Goal: Information Seeking & Learning: Learn about a topic

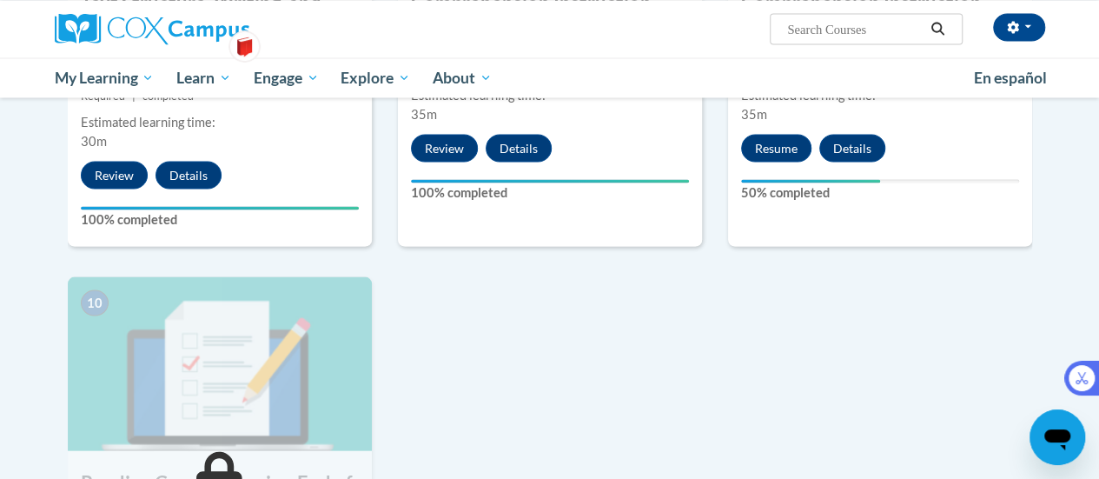
scroll to position [1642, 0]
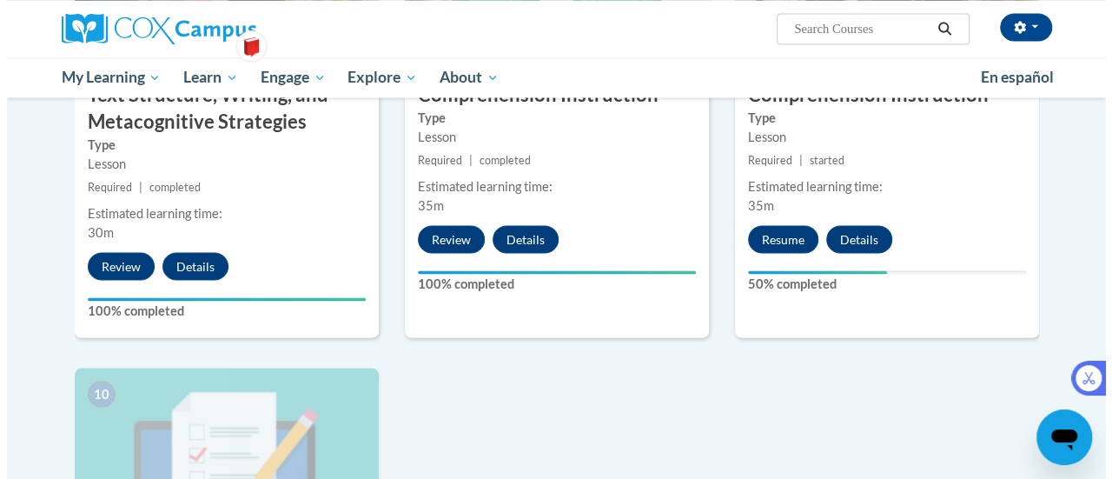
scroll to position [1551, 0]
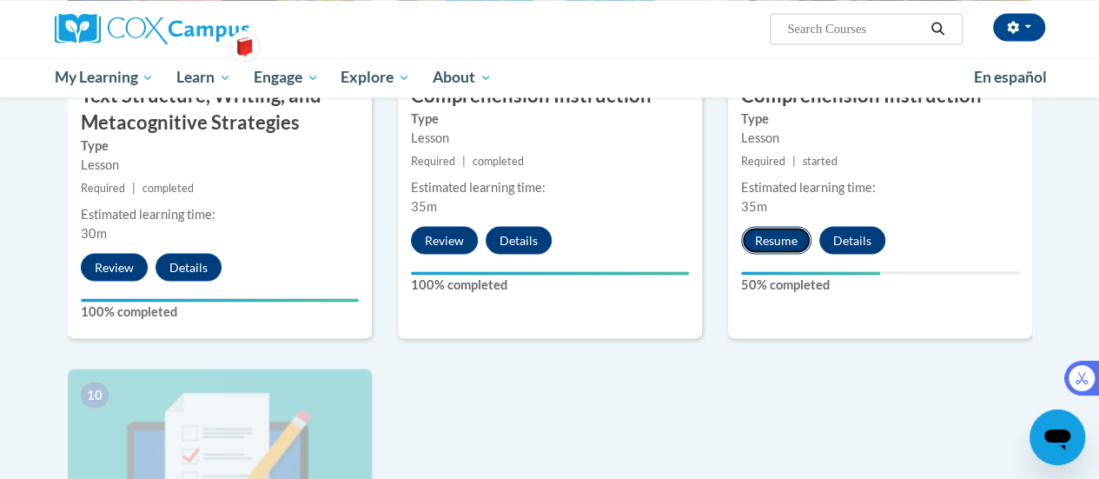
click at [773, 236] on button "Resume" at bounding box center [776, 240] width 70 height 28
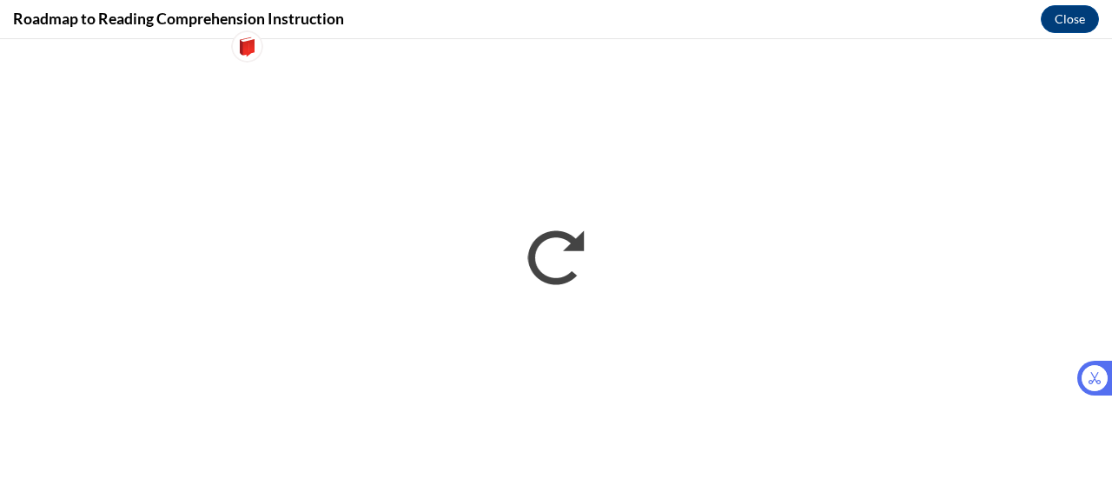
scroll to position [0, 0]
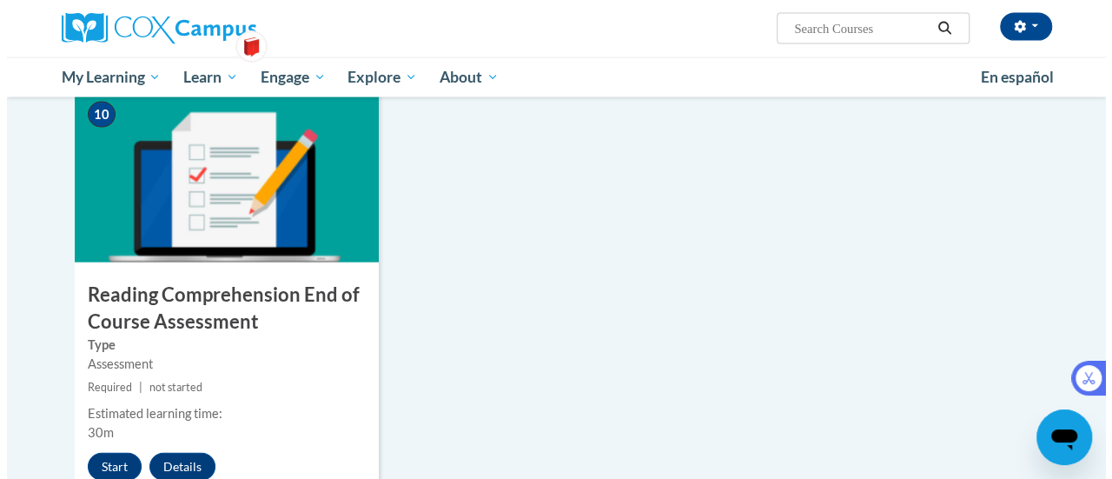
scroll to position [1849, 0]
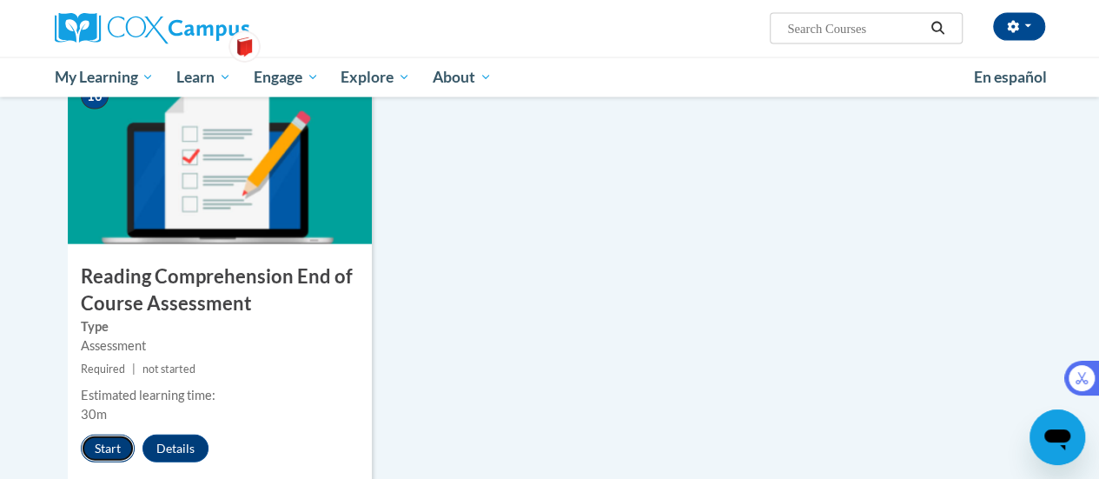
click at [104, 442] on button "Start" at bounding box center [108, 448] width 54 height 28
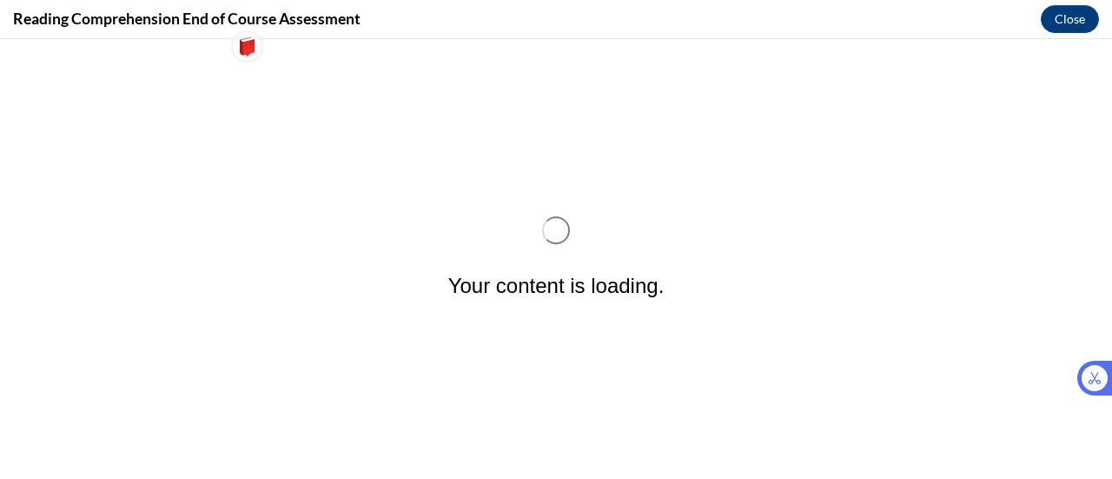
scroll to position [0, 0]
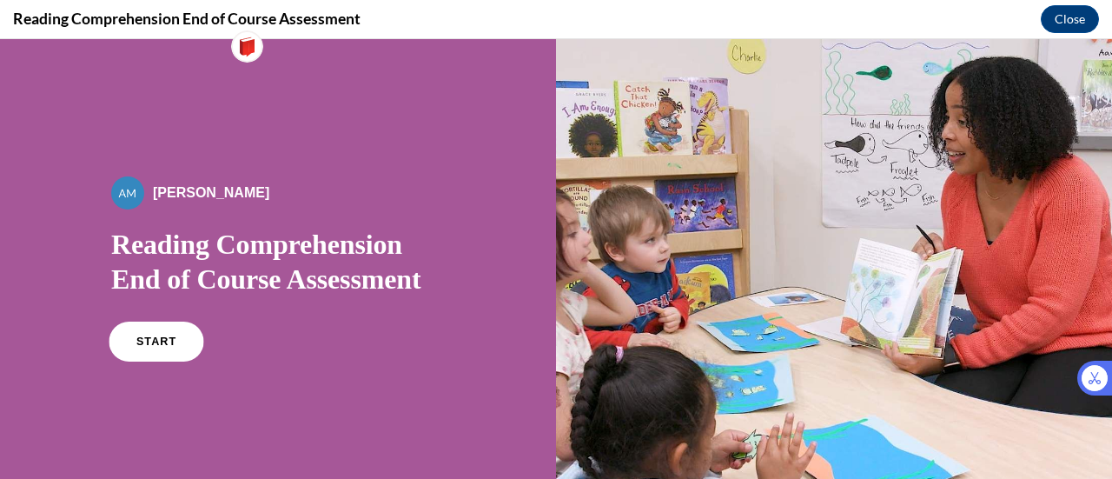
click at [155, 336] on span "START" at bounding box center [156, 341] width 40 height 13
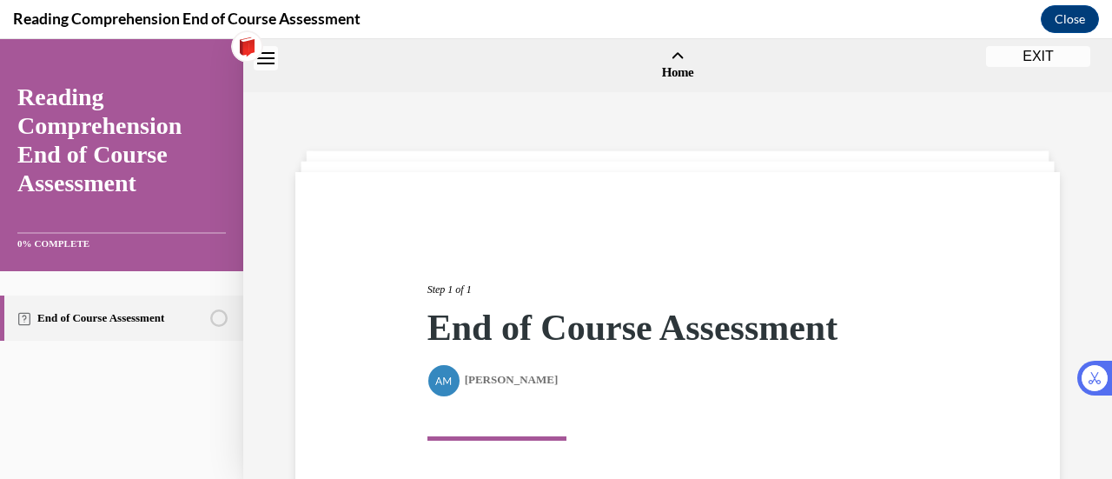
click at [608, 172] on div "Step 1 of 1 End of Course Assessment By [PERSON_NAME] In this lesson, you will …" at bounding box center [677, 421] width 764 height 499
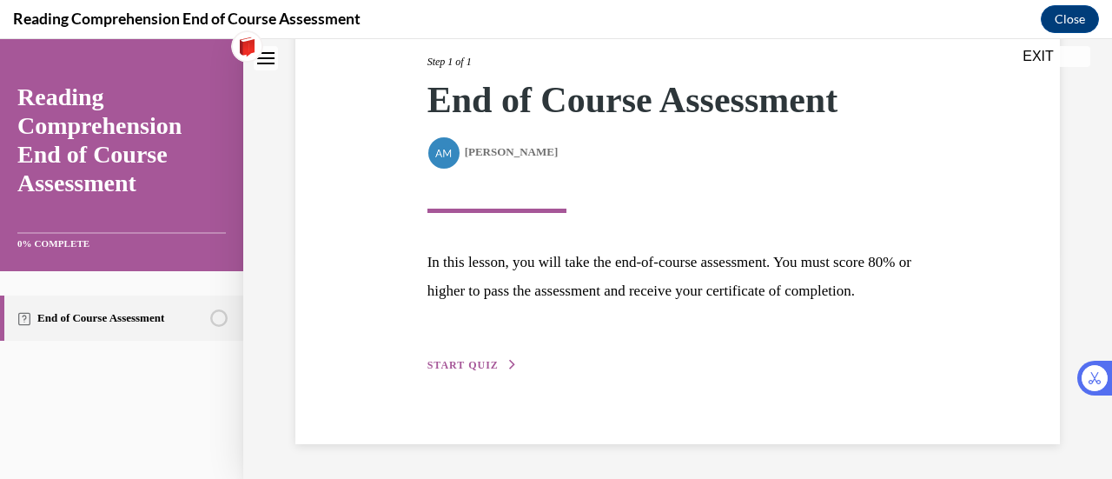
scroll to position [255, 0]
click at [466, 371] on button "START QUIZ" at bounding box center [472, 365] width 90 height 16
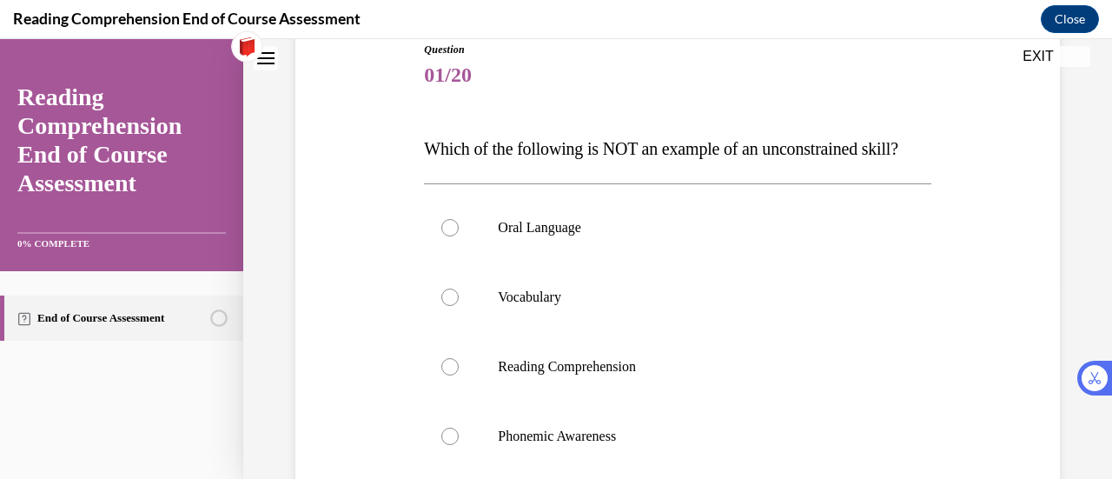
scroll to position [255, 0]
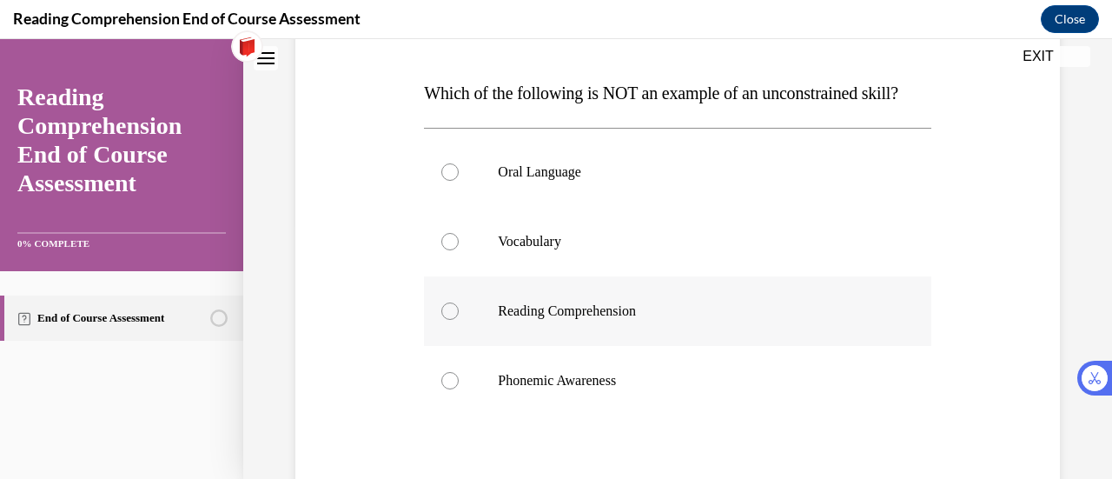
click at [603, 329] on label "Reading Comprehension" at bounding box center [677, 310] width 506 height 69
click at [459, 320] on input "Reading Comprehension" at bounding box center [449, 310] width 17 height 17
radio input "true"
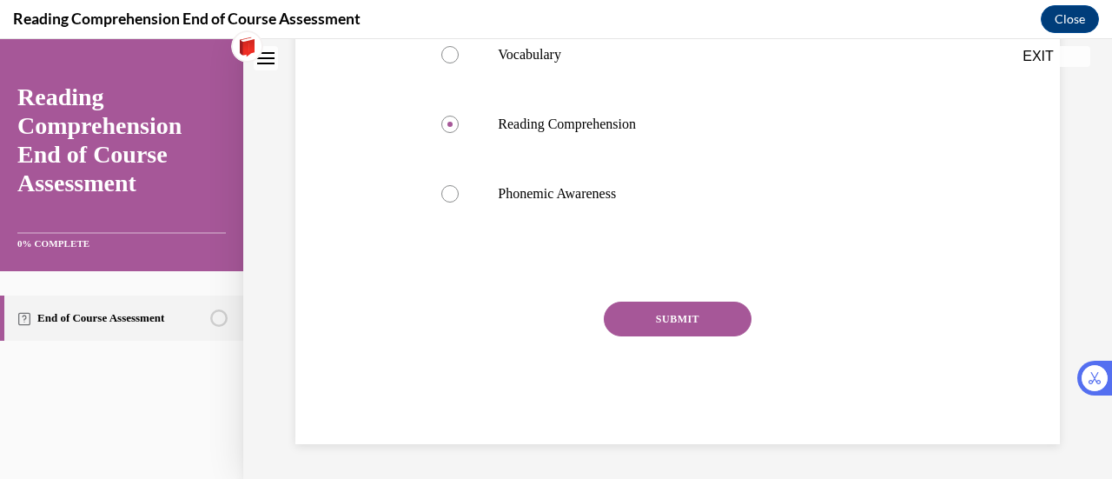
click at [670, 314] on button "SUBMIT" at bounding box center [678, 318] width 148 height 35
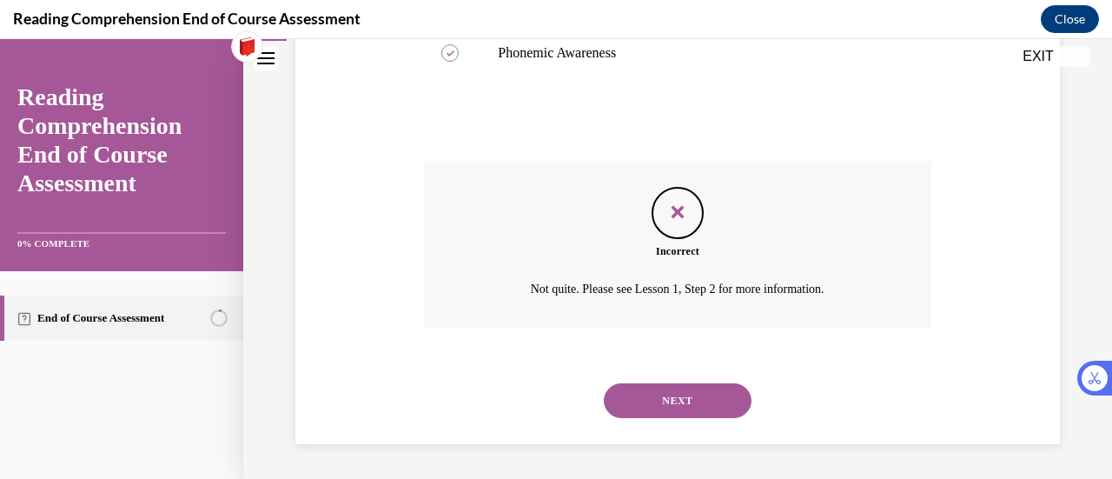
scroll to position [617, 0]
click at [674, 404] on button "NEXT" at bounding box center [678, 400] width 148 height 35
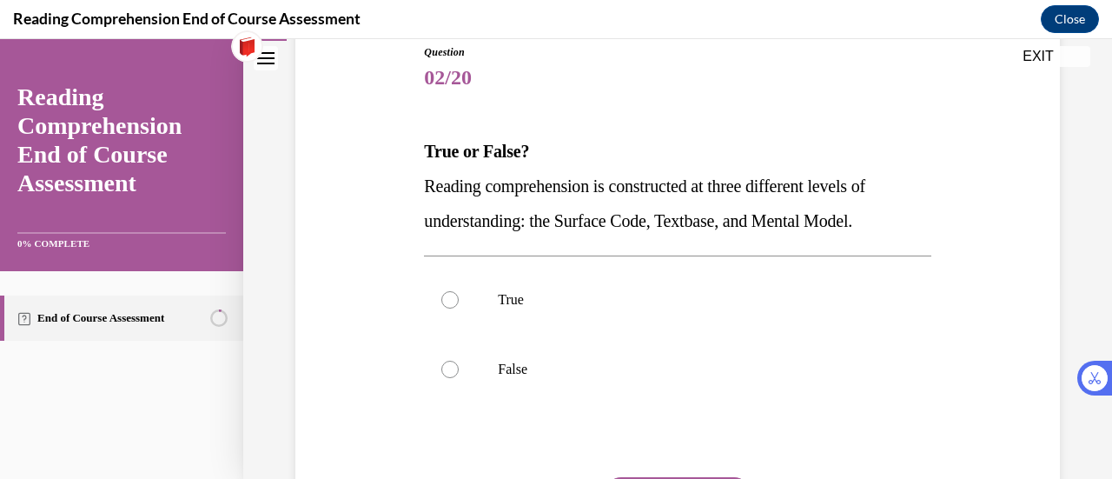
scroll to position [202, 0]
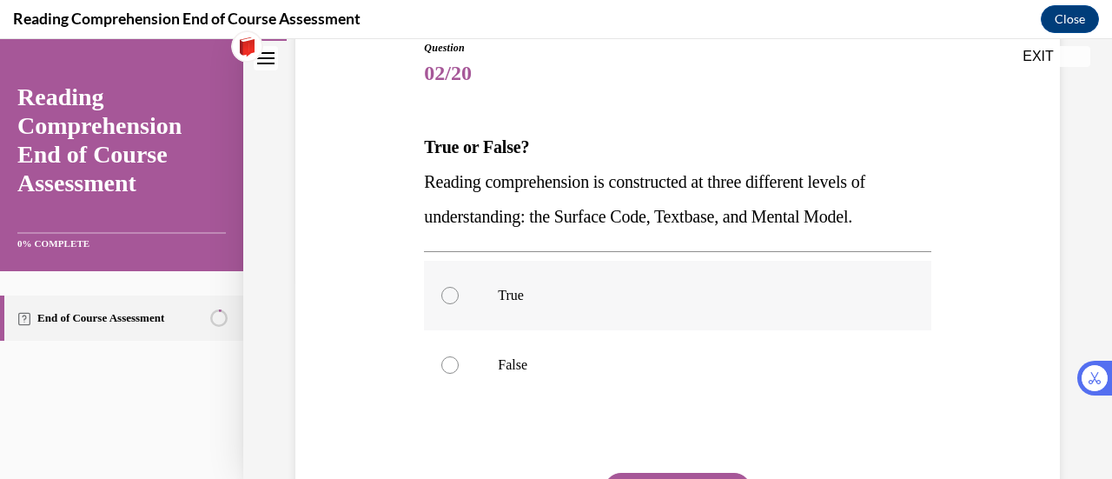
click at [445, 294] on div at bounding box center [449, 295] width 17 height 17
click at [445, 294] on input "True" at bounding box center [449, 295] width 17 height 17
radio input "true"
click at [448, 294] on div at bounding box center [449, 295] width 17 height 17
click at [448, 294] on input "True" at bounding box center [449, 295] width 17 height 17
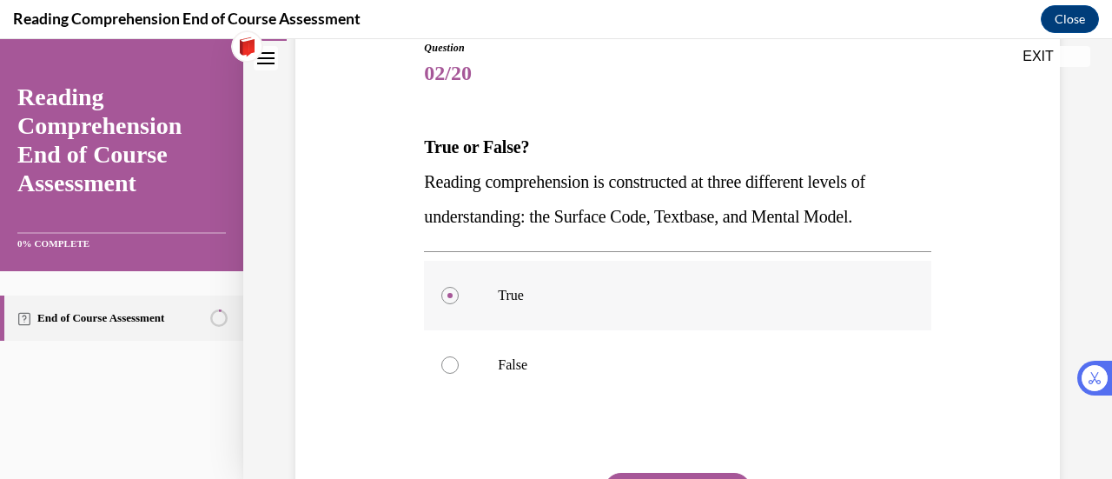
click at [455, 288] on label "True" at bounding box center [677, 295] width 506 height 69
click at [455, 288] on input "True" at bounding box center [449, 295] width 17 height 17
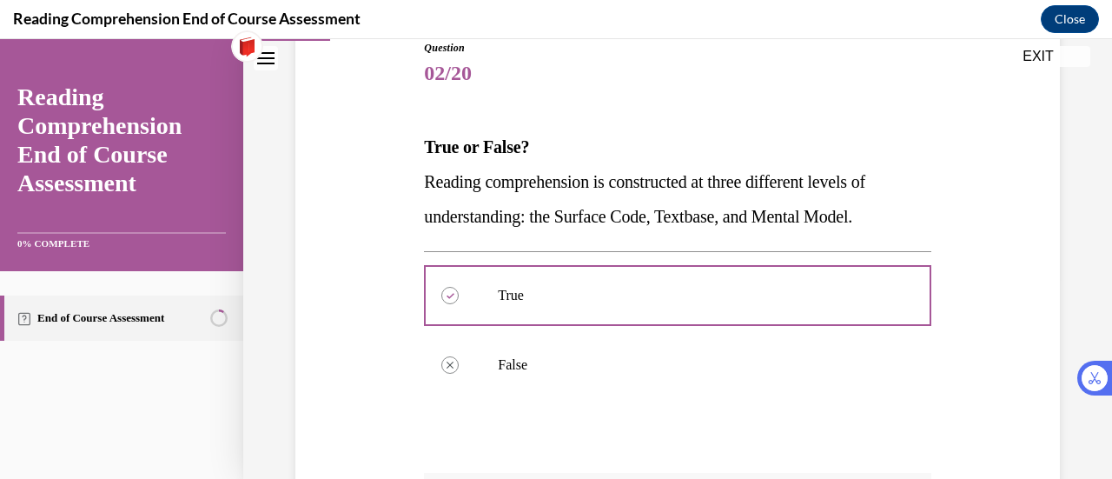
scroll to position [553, 0]
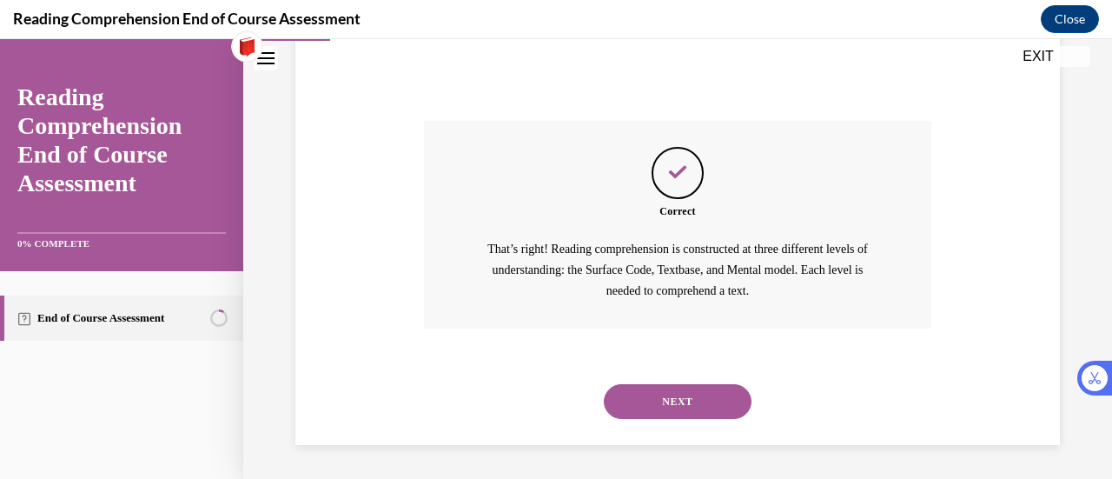
click at [685, 407] on button "NEXT" at bounding box center [678, 401] width 148 height 35
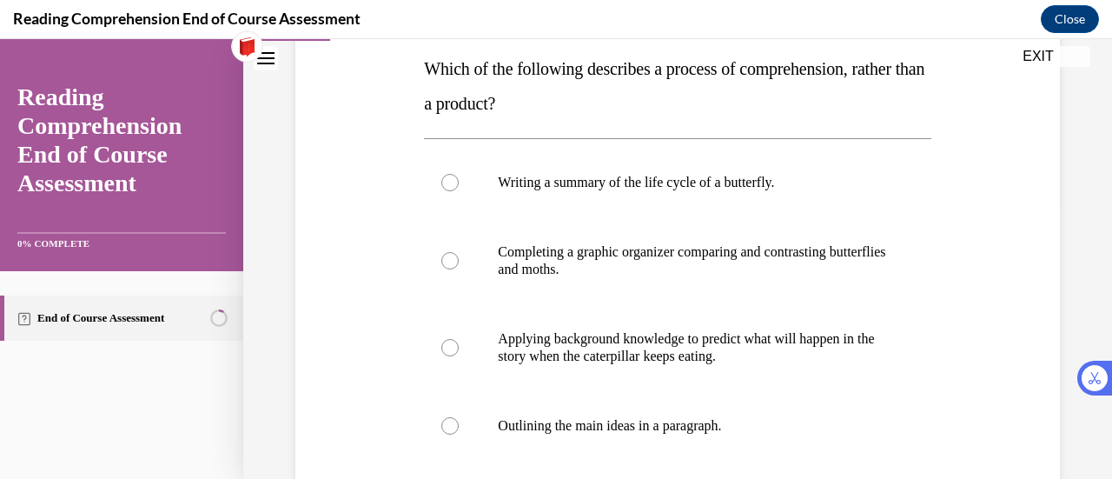
scroll to position [276, 0]
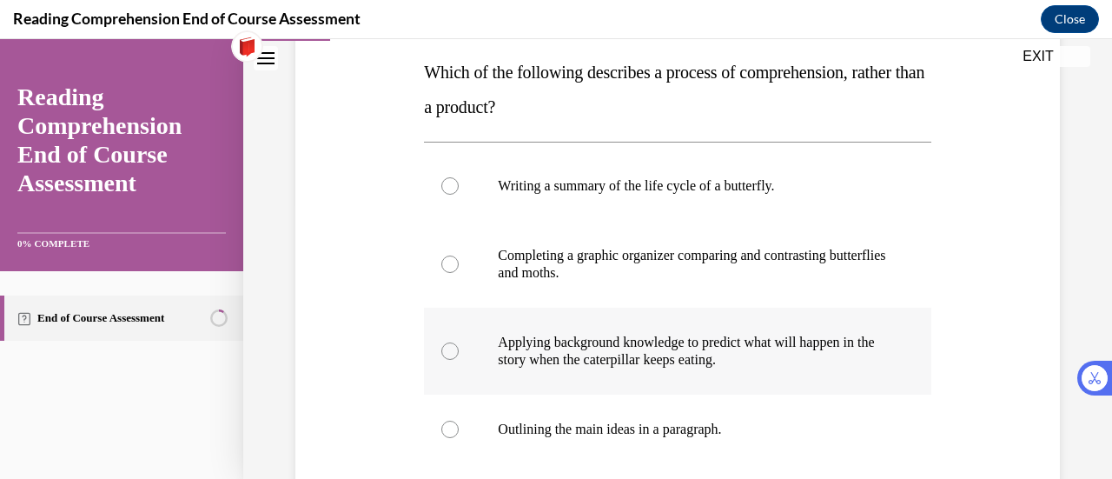
click at [697, 351] on p "Applying background knowledge to predict what will happen in the story when the…" at bounding box center [692, 351] width 389 height 35
click at [459, 351] on input "Applying background knowledge to predict what will happen in the story when the…" at bounding box center [449, 350] width 17 height 17
radio input "true"
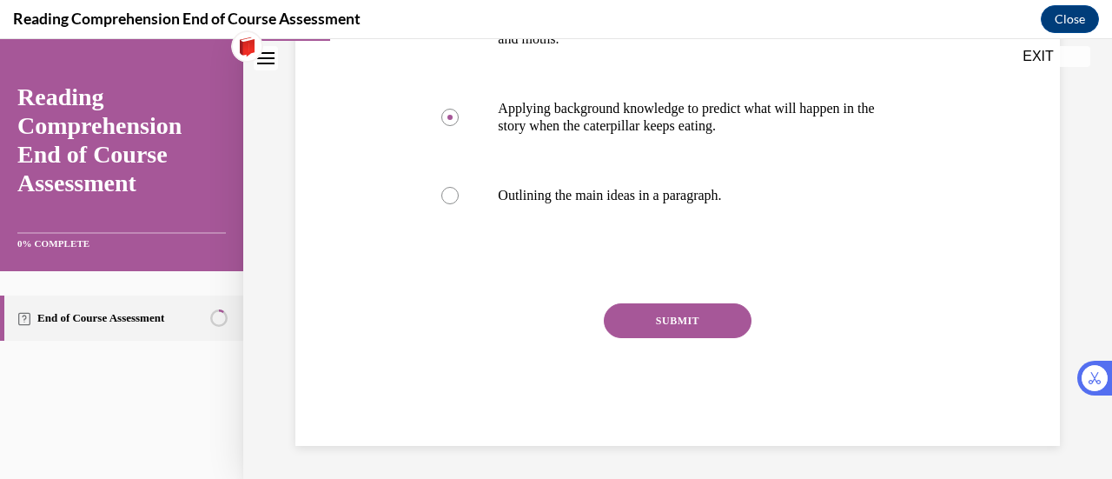
click at [681, 327] on button "SUBMIT" at bounding box center [678, 320] width 148 height 35
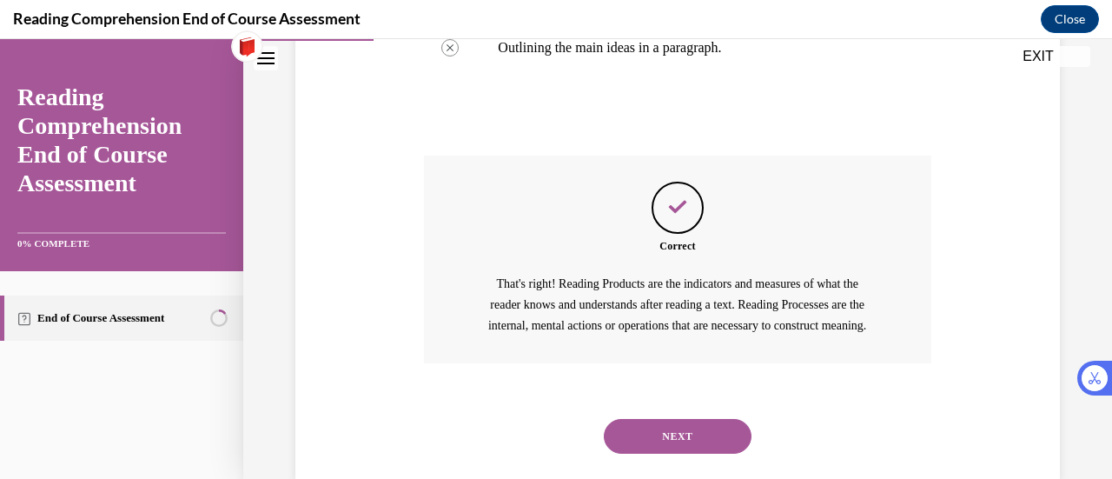
scroll to position [713, 0]
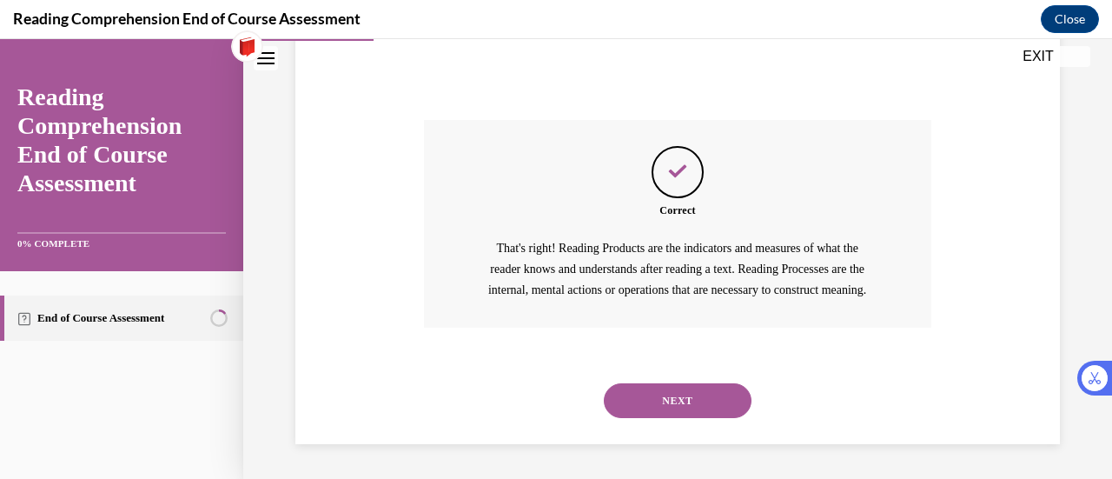
click at [684, 405] on button "NEXT" at bounding box center [678, 400] width 148 height 35
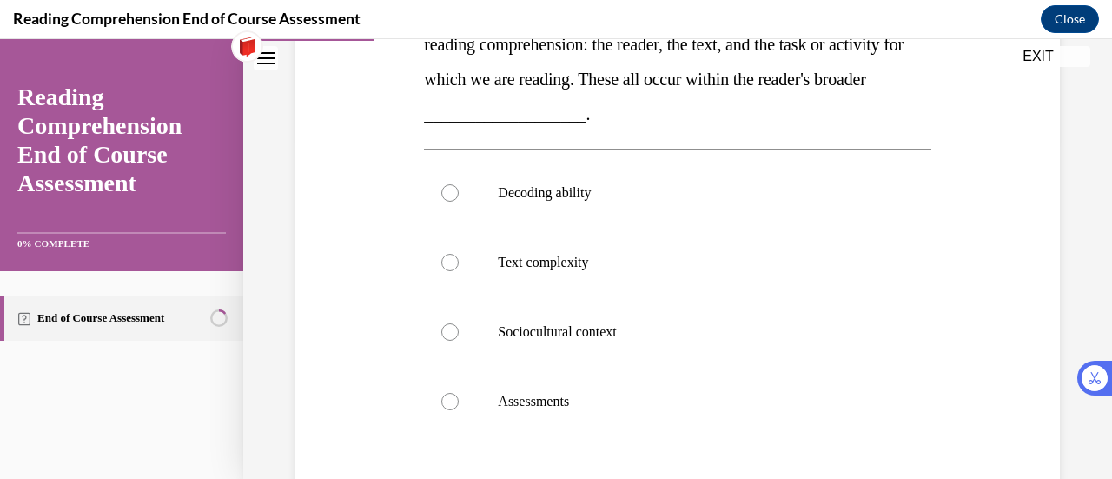
scroll to position [308, 0]
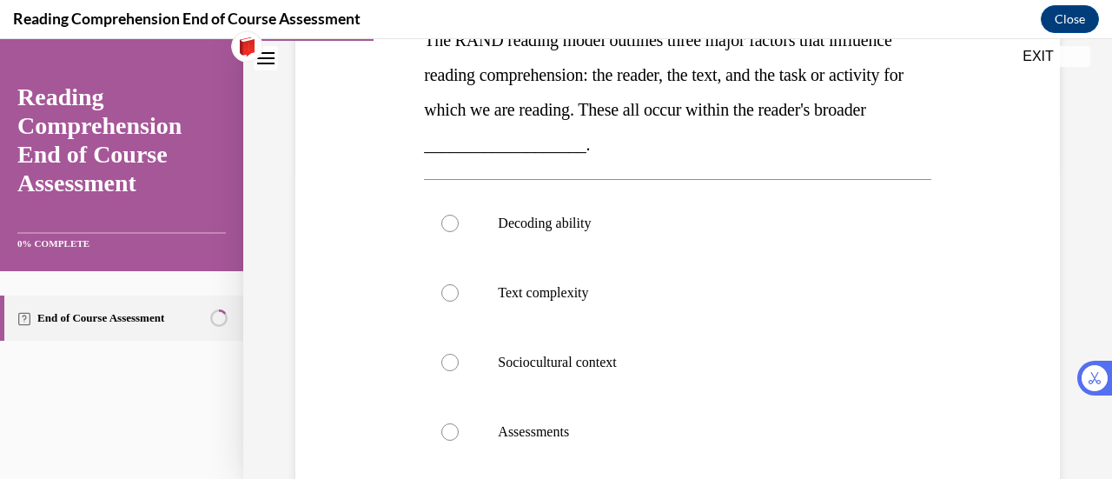
click at [684, 405] on label "Assessments" at bounding box center [677, 431] width 506 height 69
click at [459, 423] on input "Assessments" at bounding box center [449, 431] width 17 height 17
radio input "true"
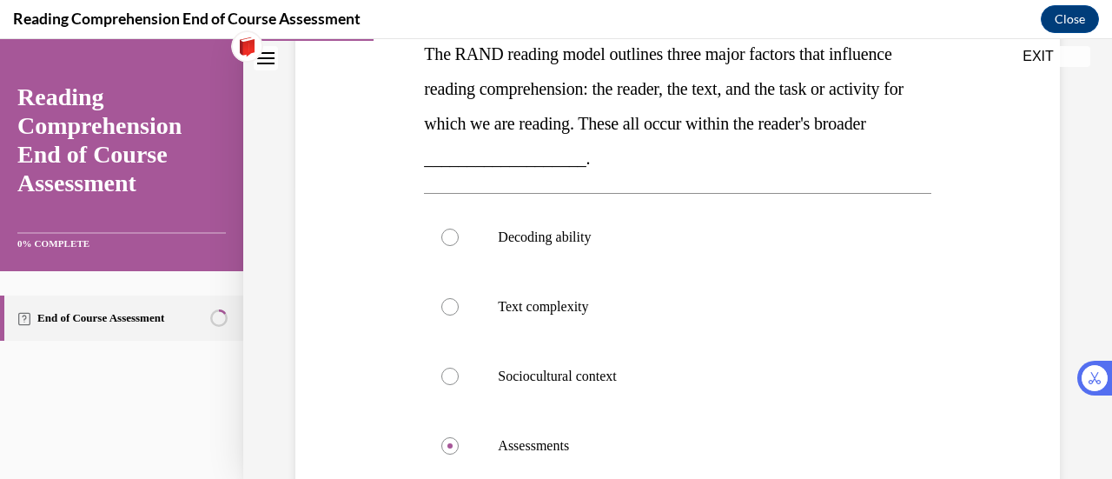
scroll to position [280, 0]
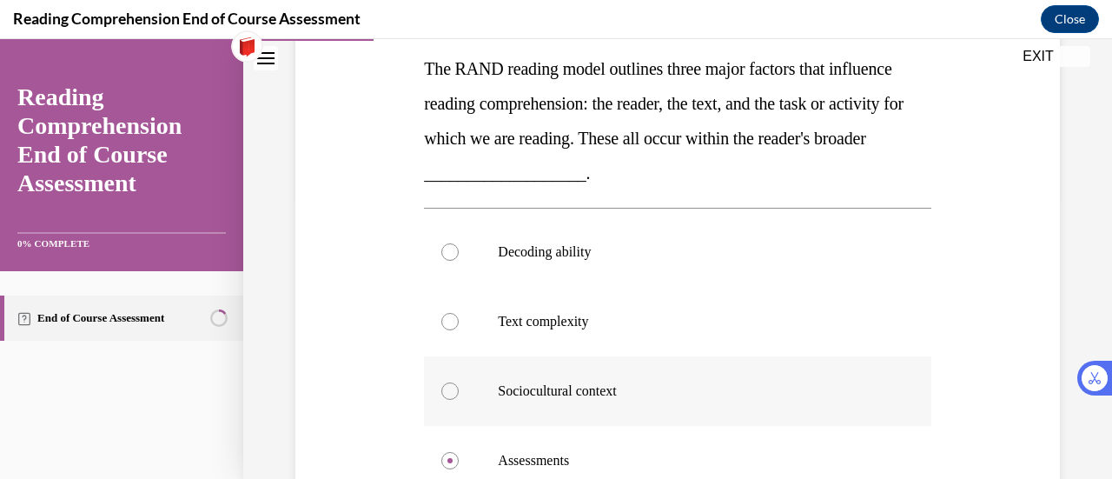
click at [691, 392] on p "Sociocultural context" at bounding box center [692, 390] width 389 height 17
click at [459, 392] on input "Sociocultural context" at bounding box center [449, 390] width 17 height 17
radio input "true"
click at [448, 394] on div at bounding box center [449, 390] width 17 height 17
click at [448, 394] on input "Sociocultural context" at bounding box center [449, 390] width 17 height 17
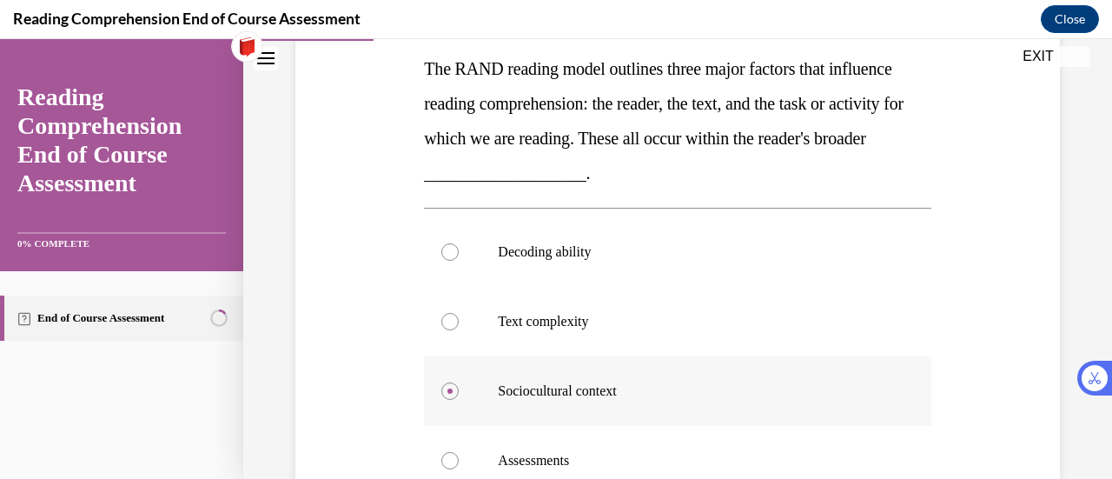
click at [450, 392] on div at bounding box center [449, 390] width 17 height 17
click at [450, 392] on input "Sociocultural context" at bounding box center [449, 390] width 17 height 17
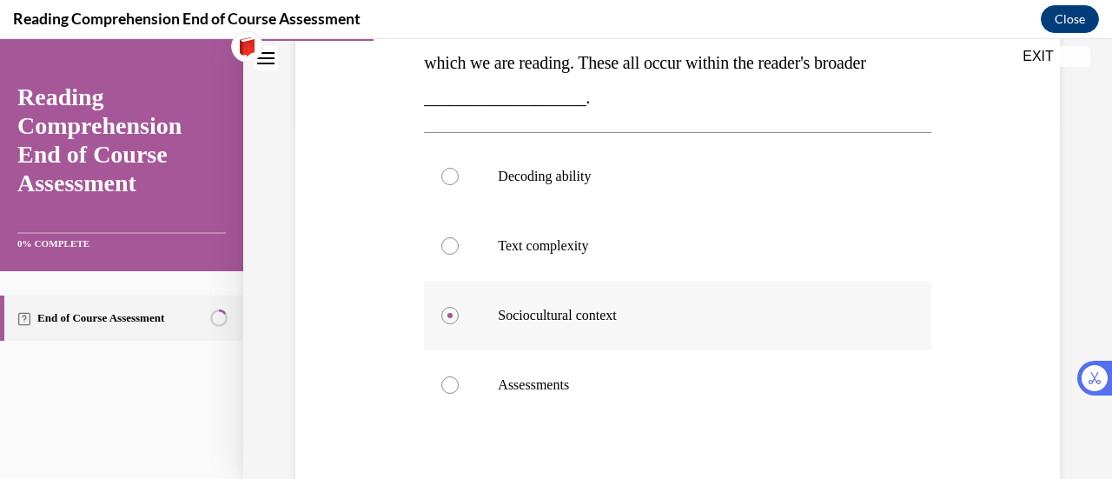
scroll to position [546, 0]
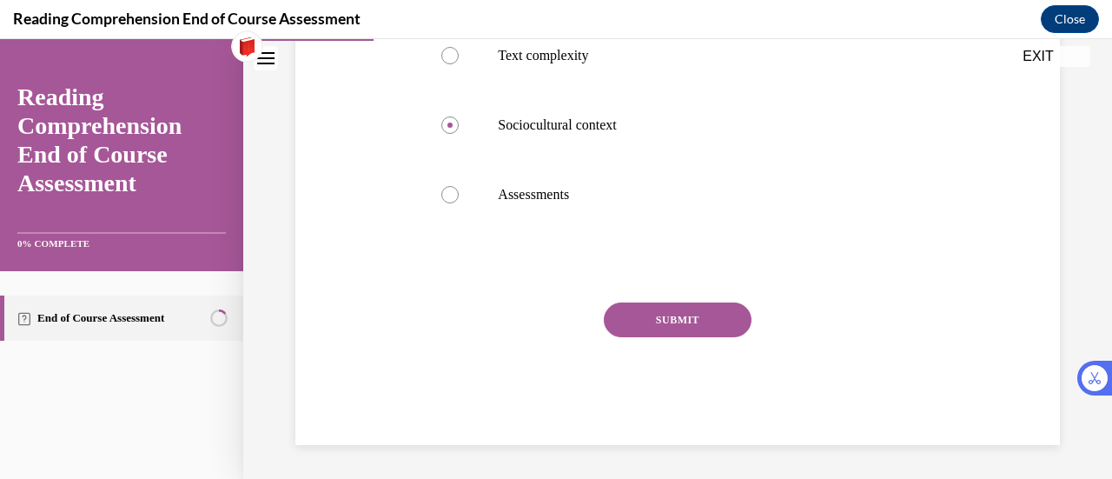
click at [664, 310] on button "SUBMIT" at bounding box center [678, 319] width 148 height 35
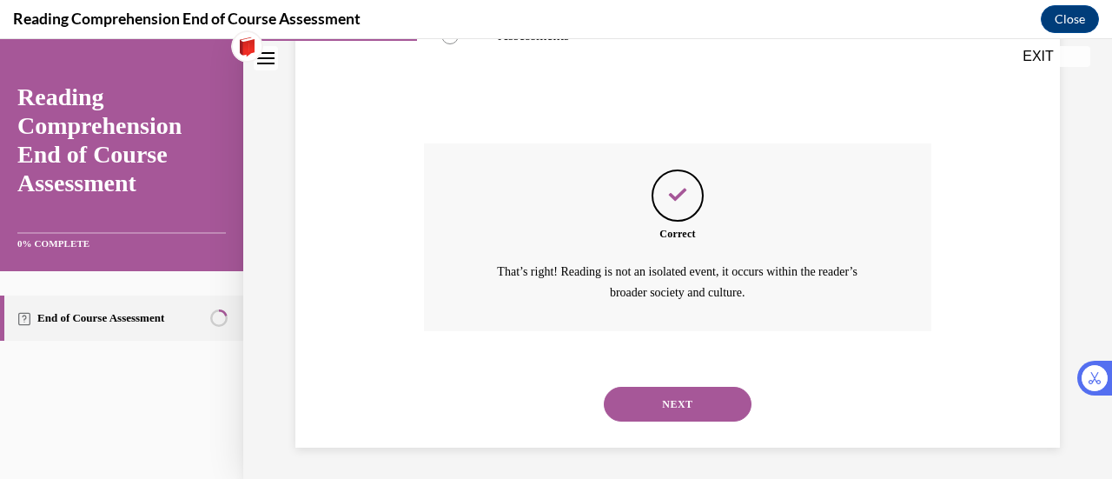
scroll to position [706, 0]
click at [656, 403] on button "NEXT" at bounding box center [678, 402] width 148 height 35
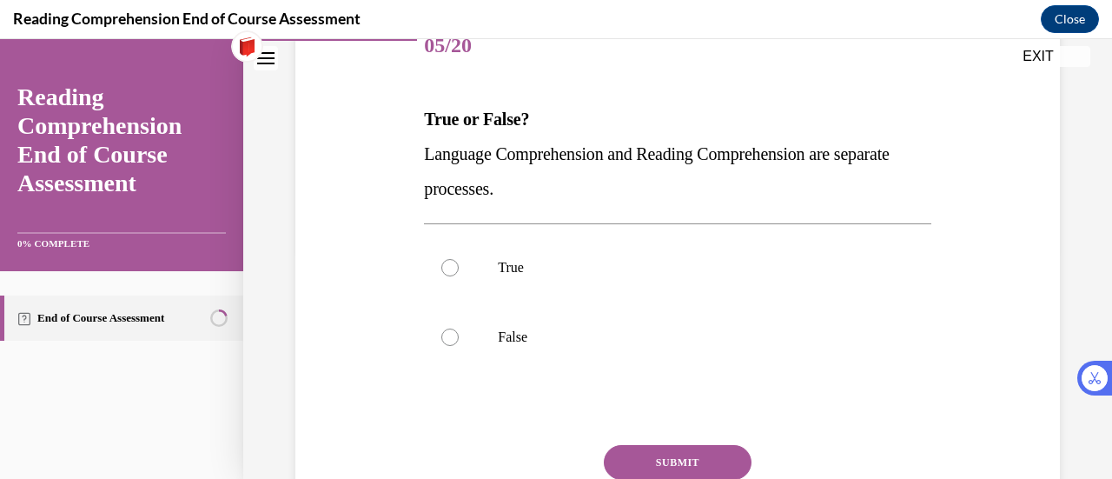
scroll to position [201, 0]
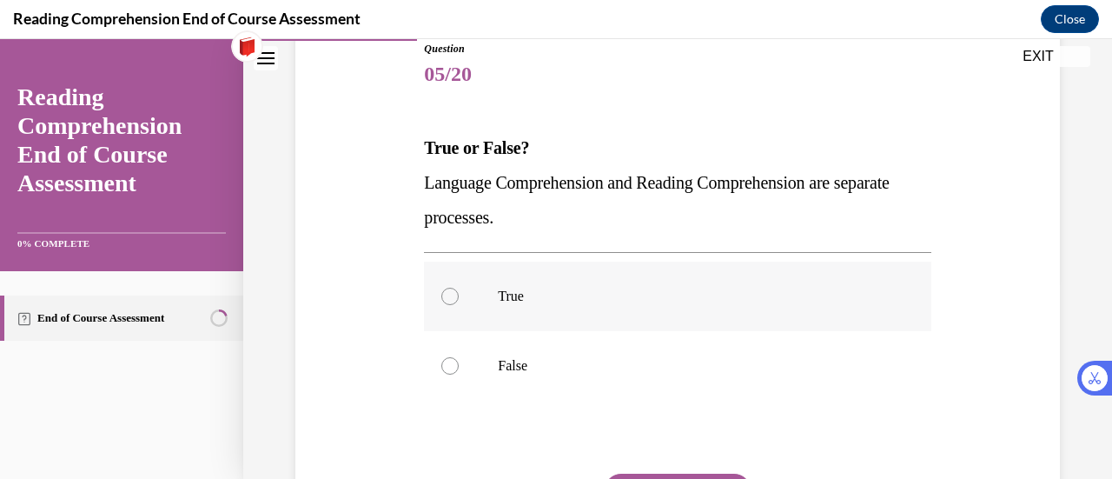
click at [537, 286] on label "True" at bounding box center [677, 295] width 506 height 69
click at [459, 288] on input "True" at bounding box center [449, 296] width 17 height 17
radio input "true"
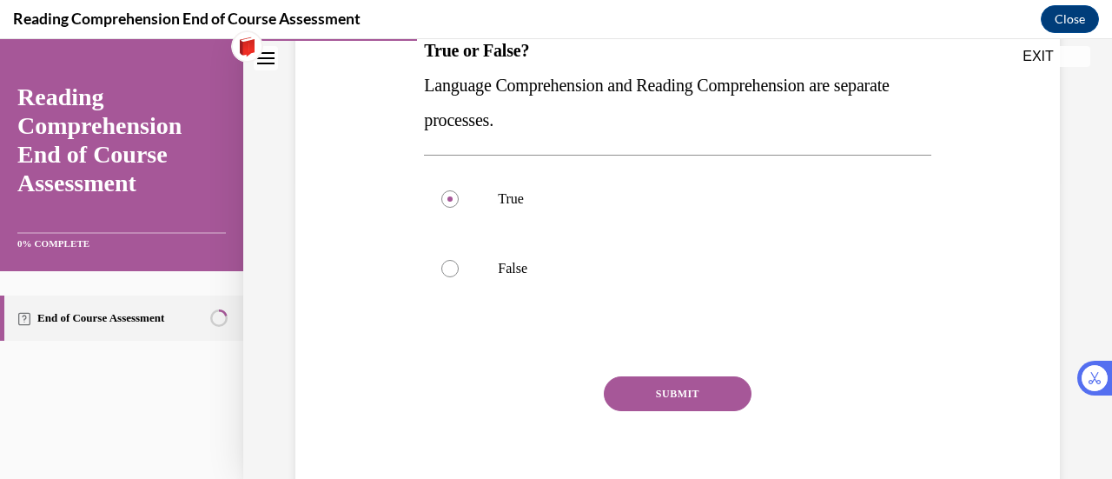
scroll to position [300, 0]
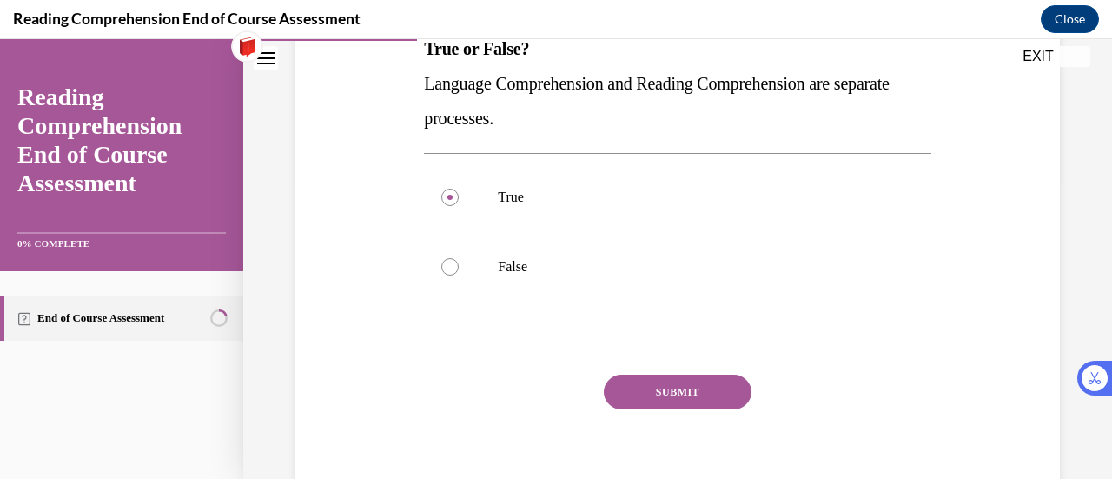
click at [657, 387] on button "SUBMIT" at bounding box center [678, 391] width 148 height 35
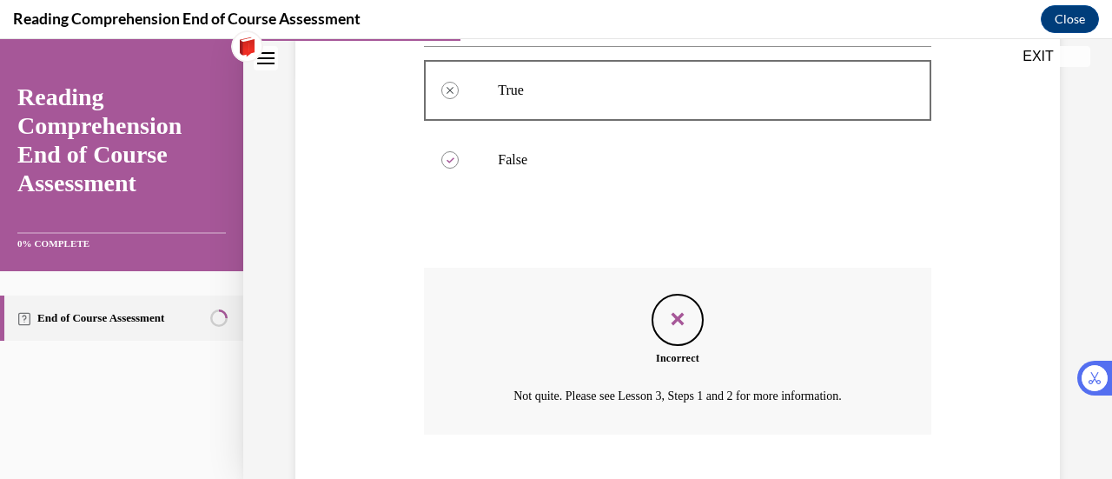
scroll to position [513, 0]
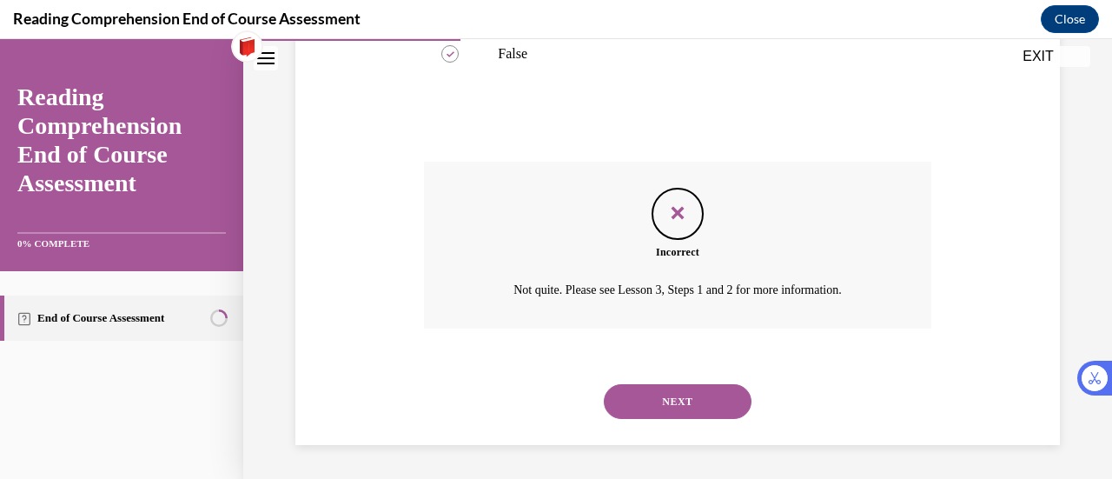
click at [688, 409] on button "NEXT" at bounding box center [678, 401] width 148 height 35
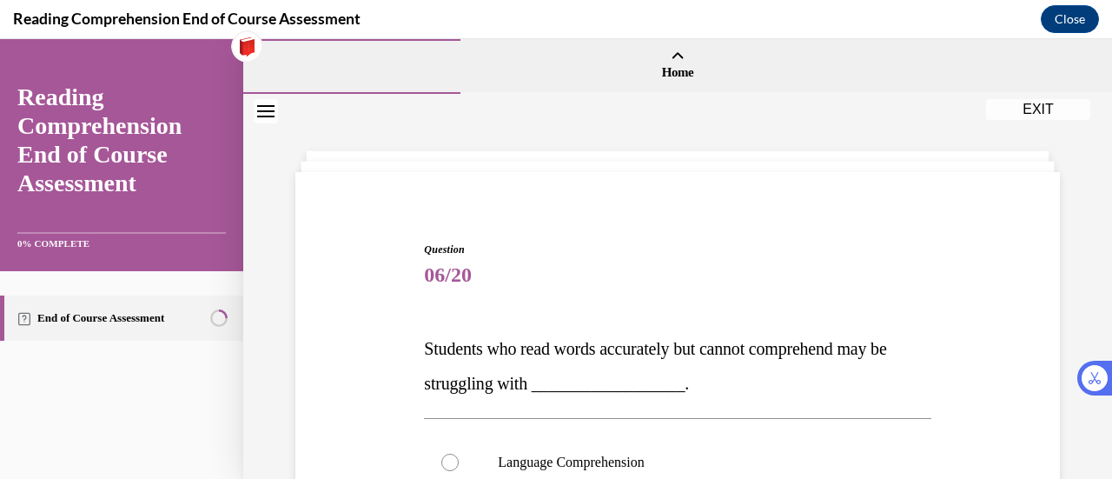
scroll to position [476, 0]
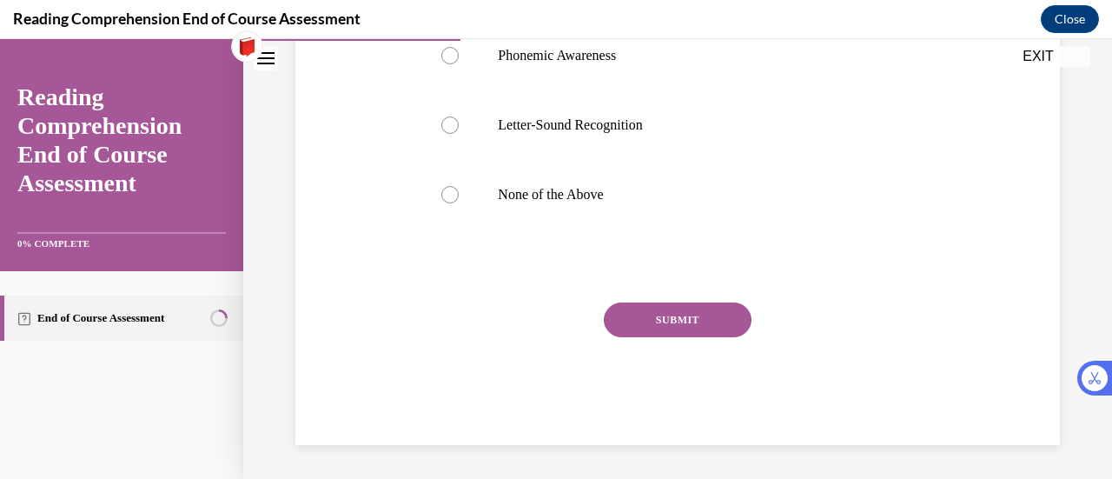
radio input "true"
click at [622, 195] on div "Language Comprehension Phonemic Awareness Letter-Sound Recognition None of the …" at bounding box center [677, 90] width 506 height 296
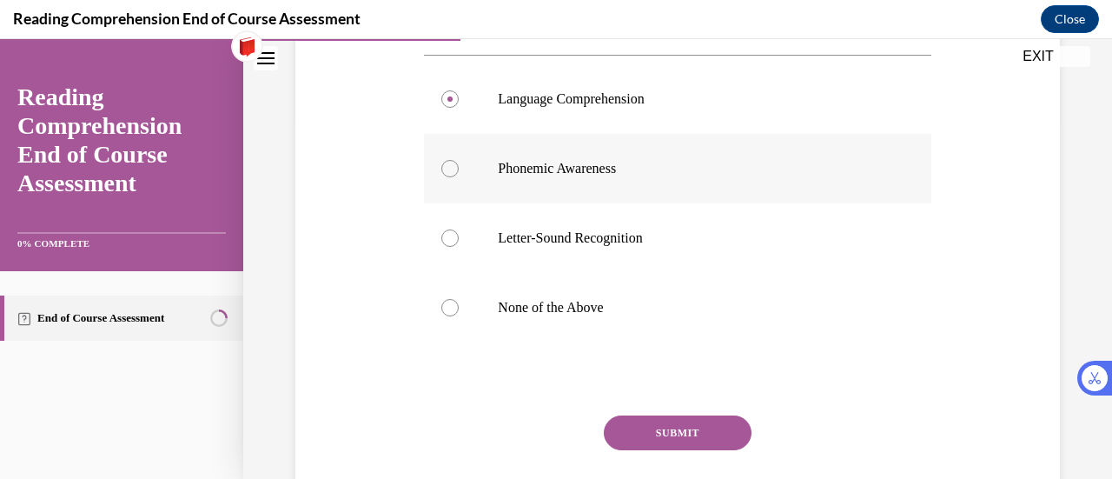
scroll to position [364, 0]
click at [626, 423] on button "SUBMIT" at bounding box center [678, 431] width 148 height 35
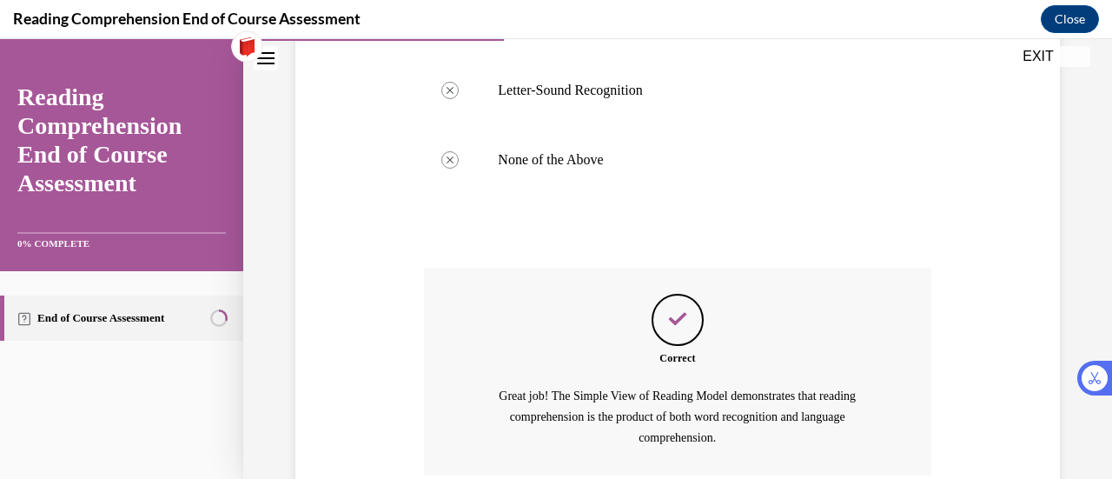
scroll to position [658, 0]
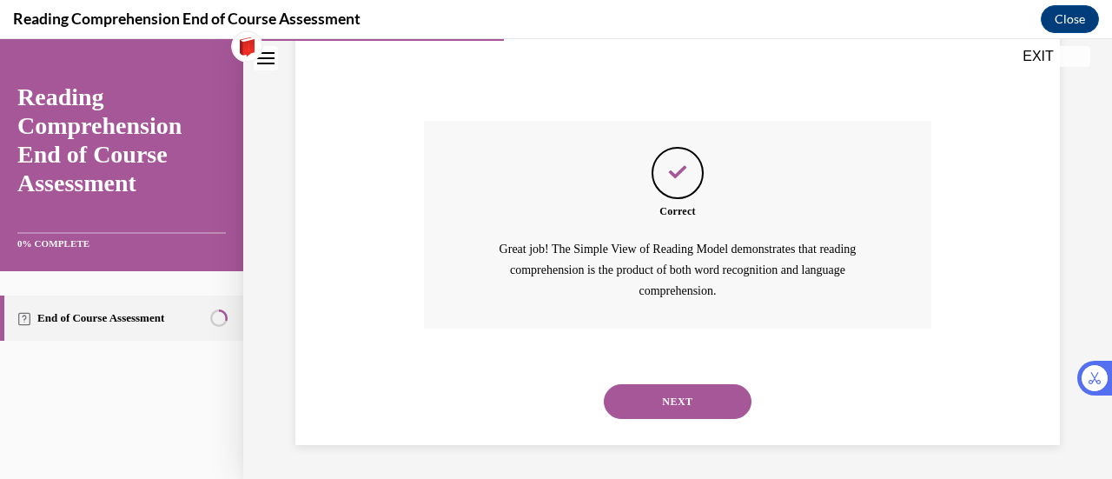
click at [693, 393] on button "NEXT" at bounding box center [678, 401] width 148 height 35
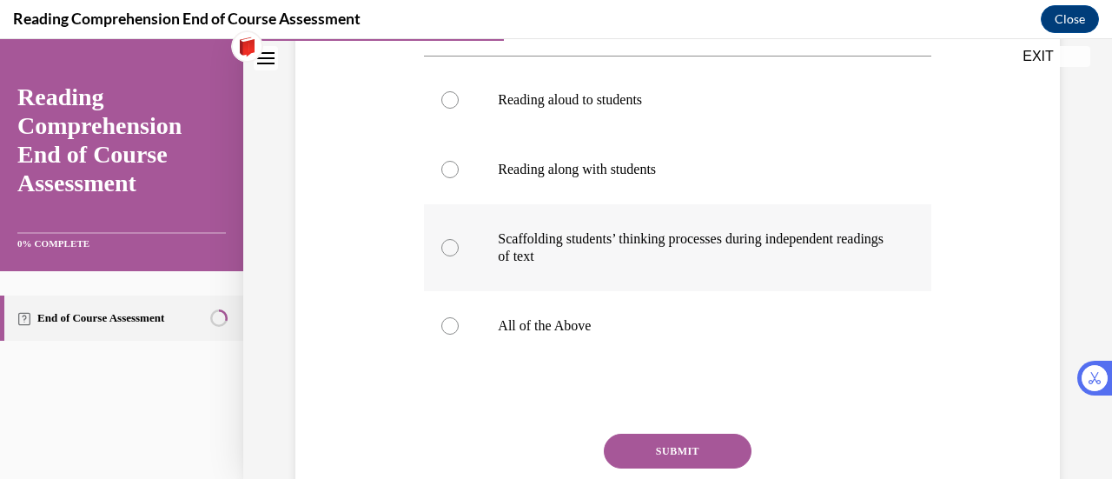
scroll to position [364, 0]
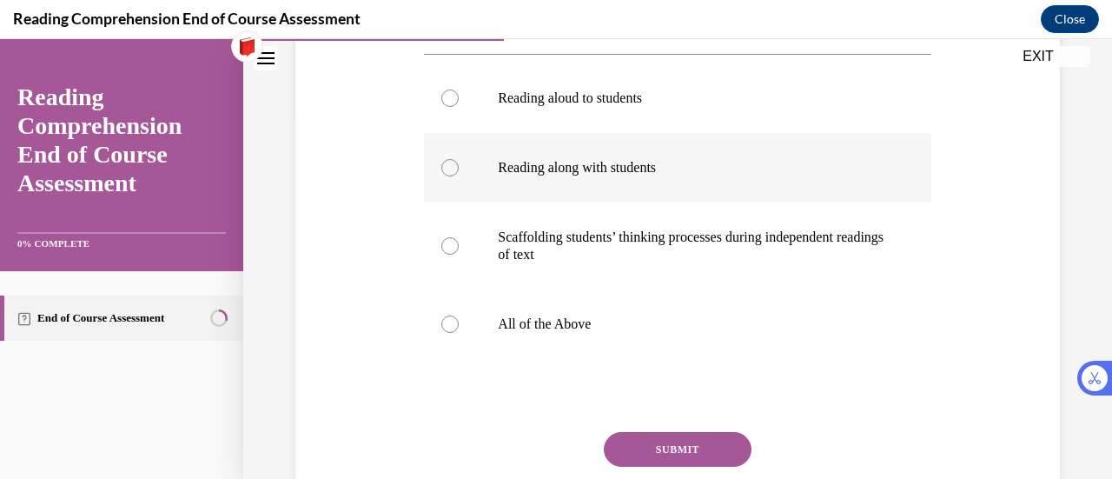
click at [591, 329] on p "All of the Above" at bounding box center [692, 323] width 389 height 17
click at [459, 329] on input "All of the Above" at bounding box center [449, 323] width 17 height 17
radio input "true"
click at [648, 444] on button "SUBMIT" at bounding box center [678, 449] width 148 height 35
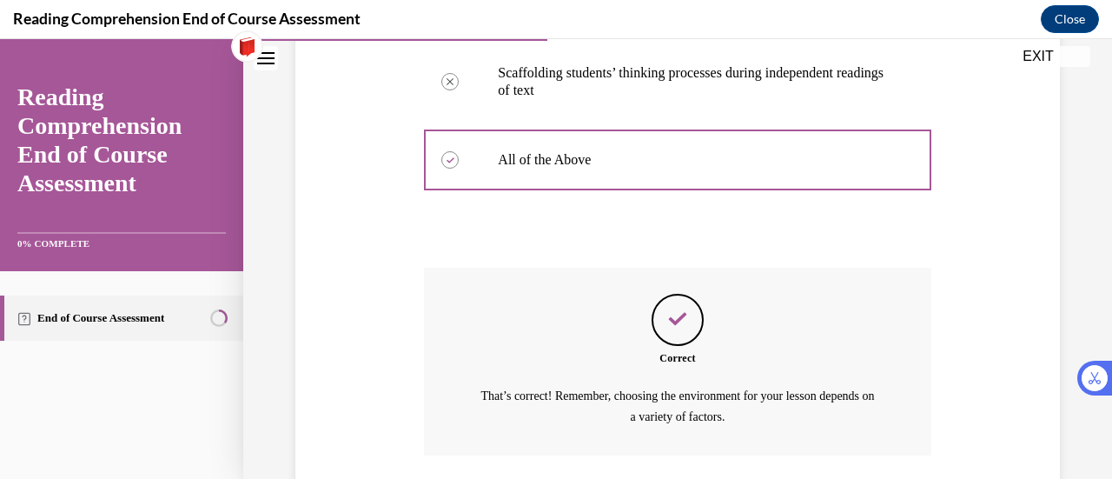
scroll to position [654, 0]
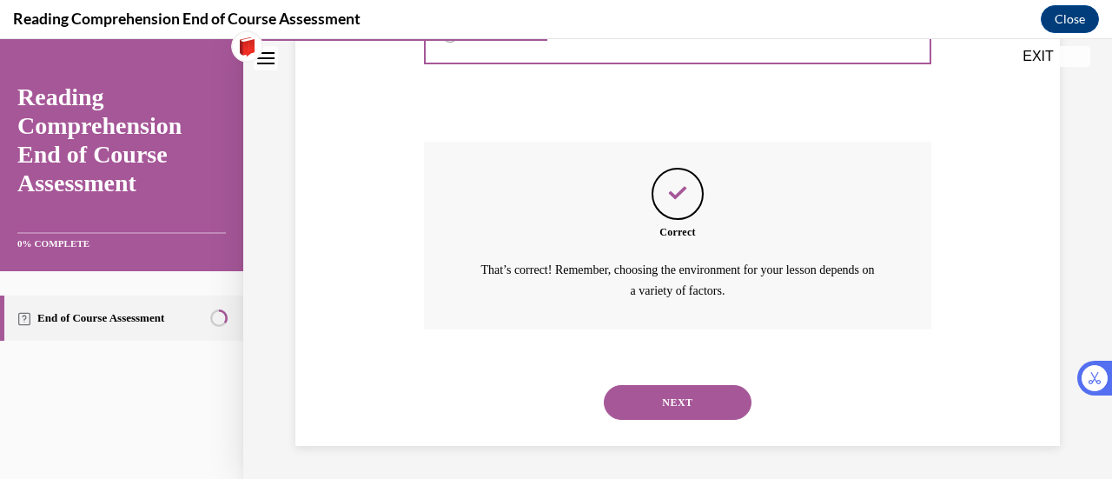
click at [671, 400] on button "NEXT" at bounding box center [678, 402] width 148 height 35
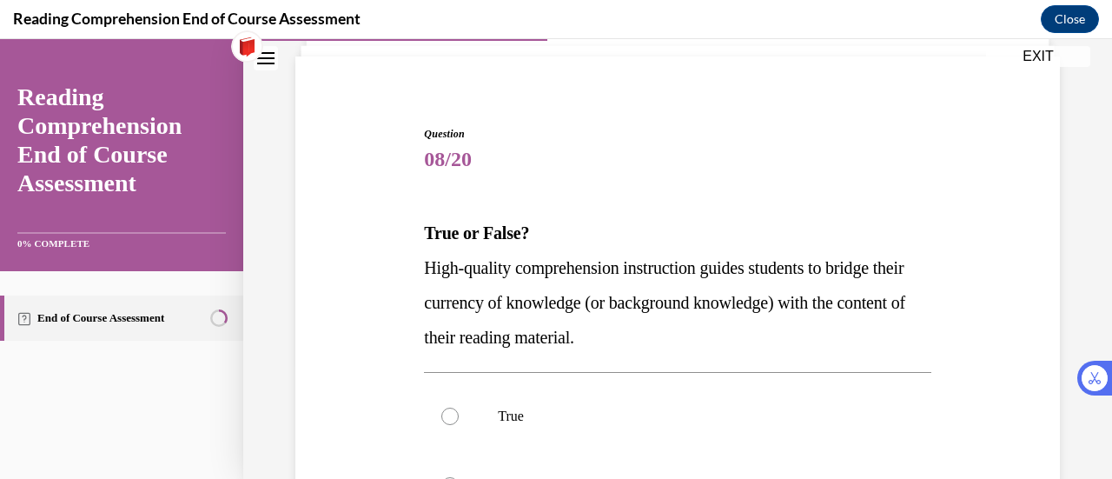
scroll to position [164, 0]
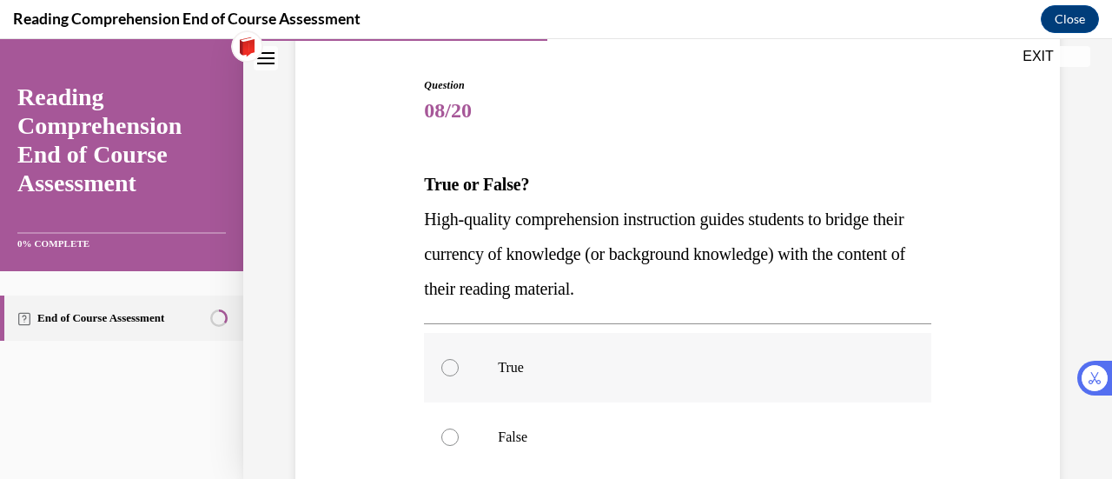
click at [820, 374] on p "True" at bounding box center [692, 367] width 389 height 17
click at [459, 374] on input "True" at bounding box center [449, 367] width 17 height 17
radio input "true"
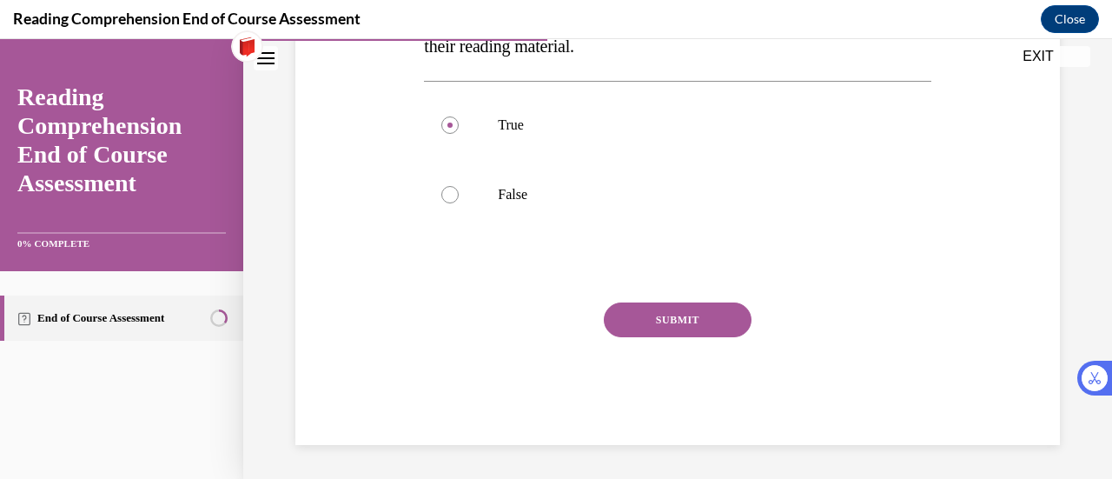
click at [670, 315] on button "SUBMIT" at bounding box center [678, 319] width 148 height 35
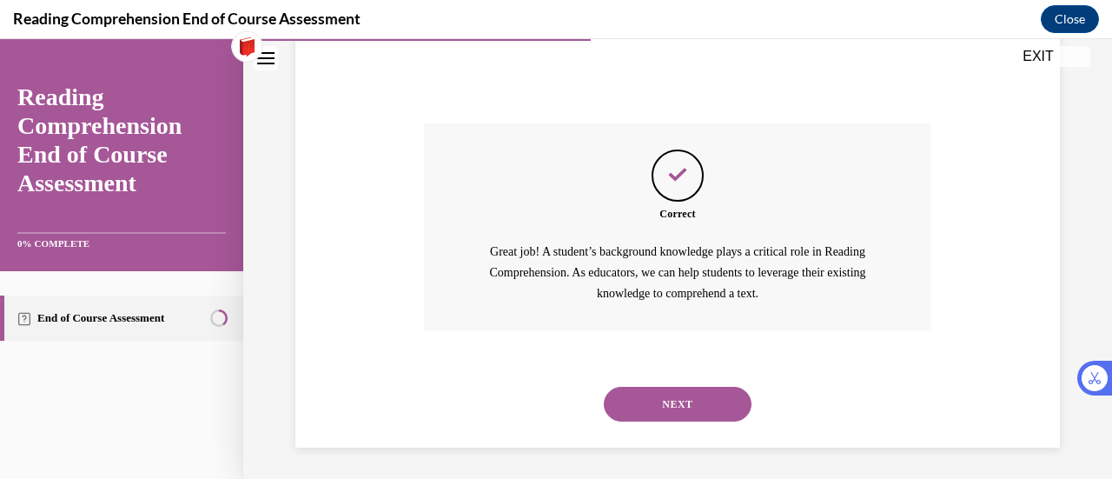
scroll to position [588, 0]
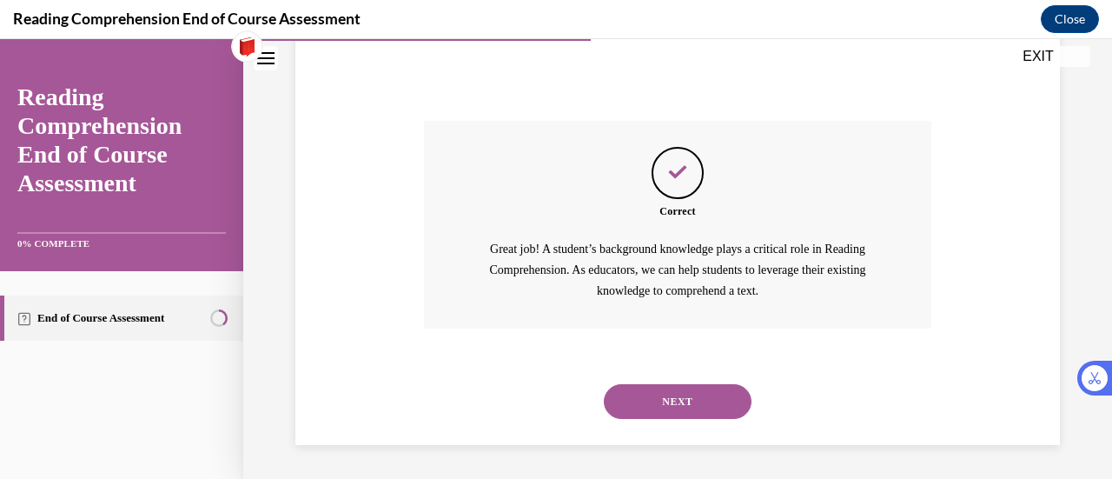
click at [665, 394] on button "NEXT" at bounding box center [678, 401] width 148 height 35
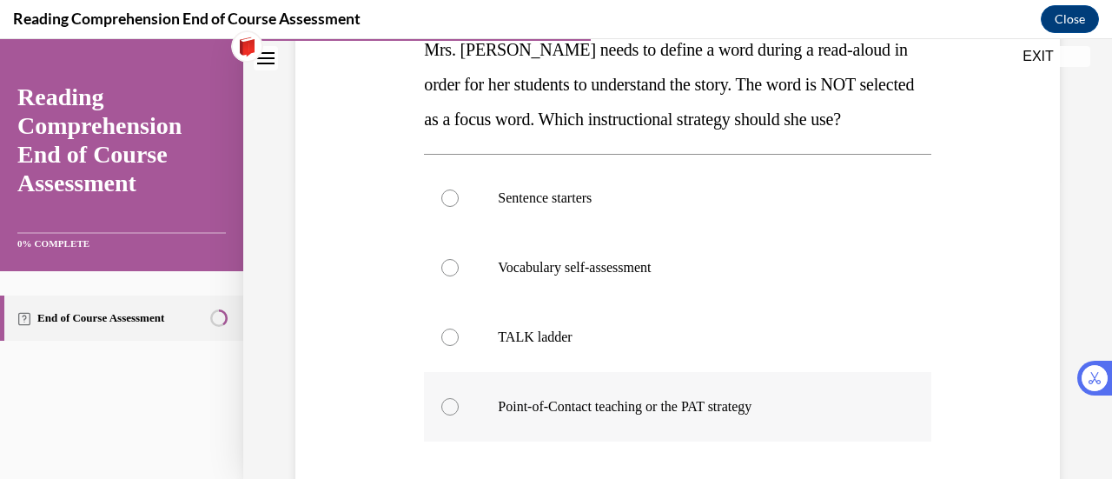
scroll to position [357, 0]
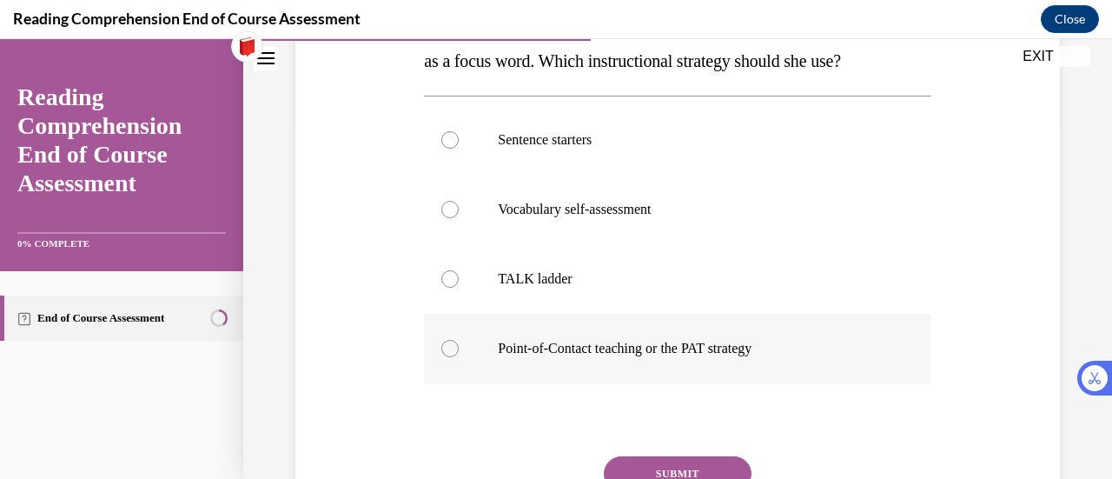
click at [572, 349] on p "Point-of-Contact teaching or the PAT strategy" at bounding box center [692, 348] width 389 height 17
click at [459, 349] on input "Point-of-Contact teaching or the PAT strategy" at bounding box center [449, 348] width 17 height 17
radio input "true"
click at [700, 461] on button "SUBMIT" at bounding box center [678, 473] width 148 height 35
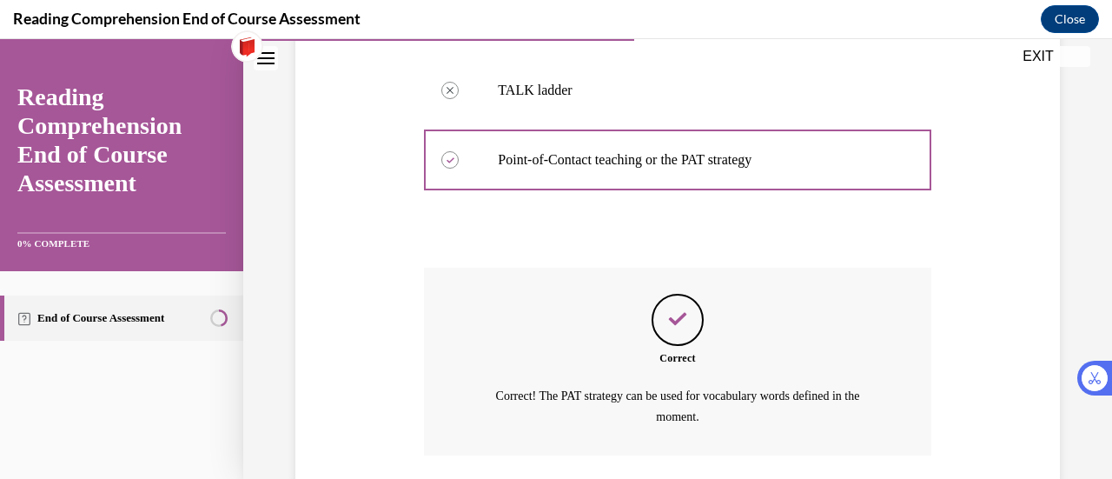
scroll to position [671, 0]
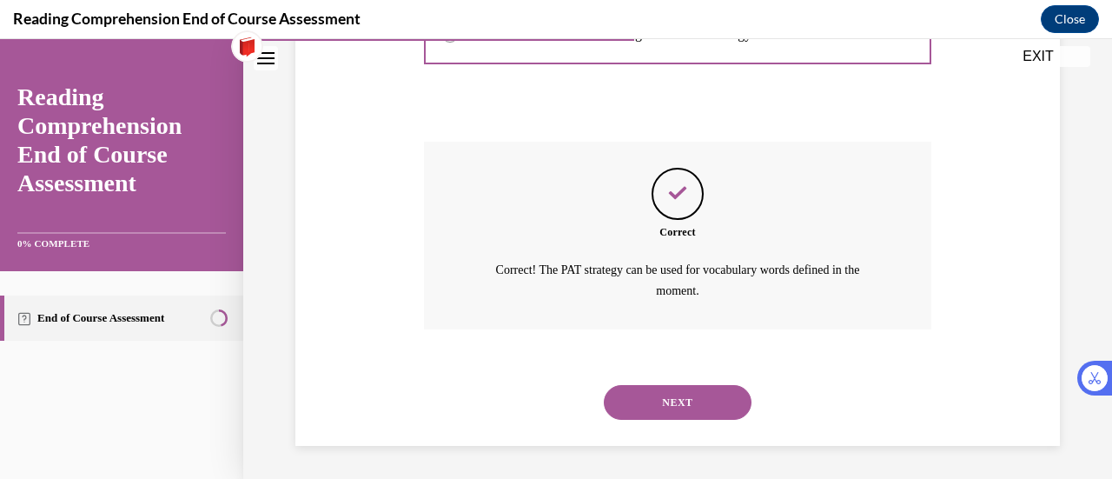
click at [679, 390] on button "NEXT" at bounding box center [678, 402] width 148 height 35
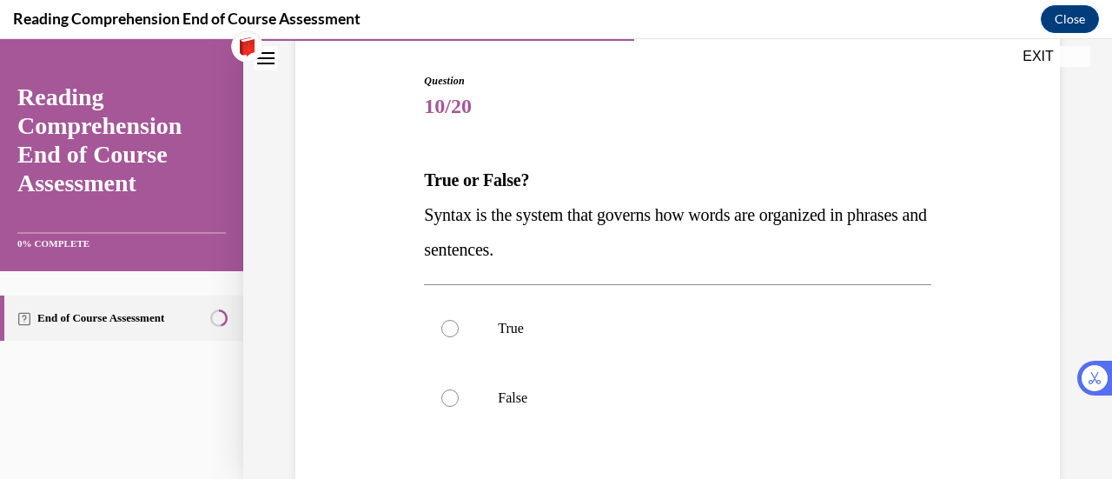
scroll to position [185, 0]
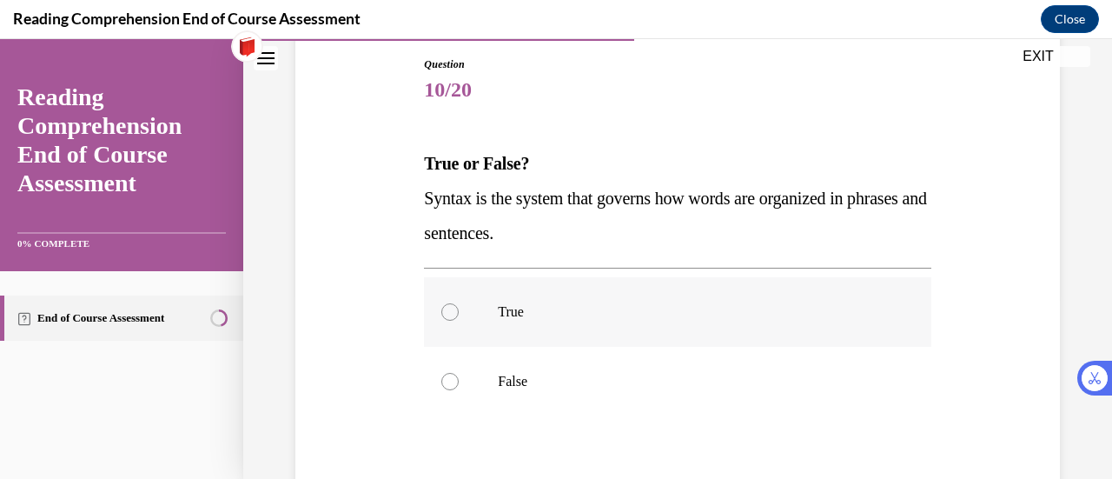
click at [710, 314] on p "True" at bounding box center [692, 311] width 389 height 17
click at [459, 314] on input "True" at bounding box center [449, 311] width 17 height 17
radio input "true"
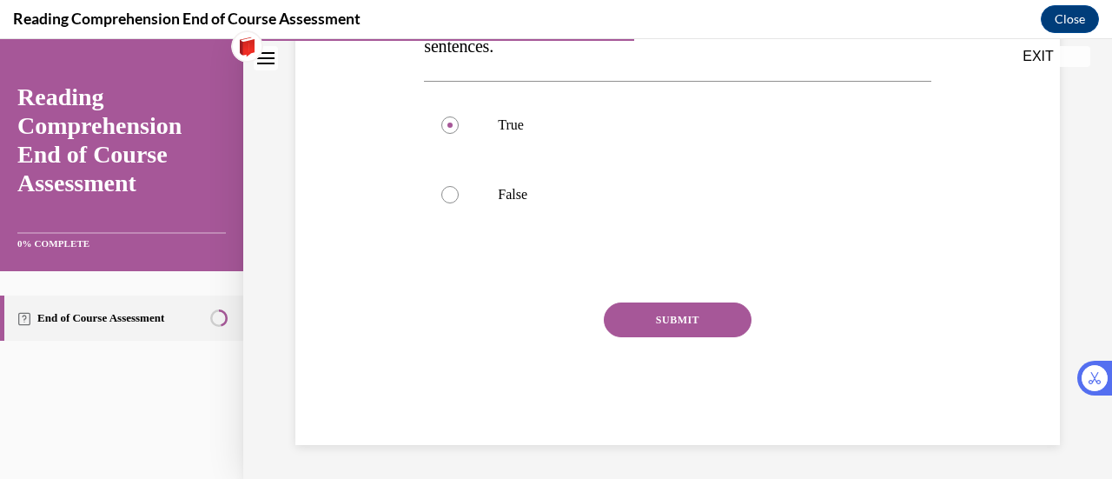
click at [691, 314] on button "SUBMIT" at bounding box center [678, 319] width 148 height 35
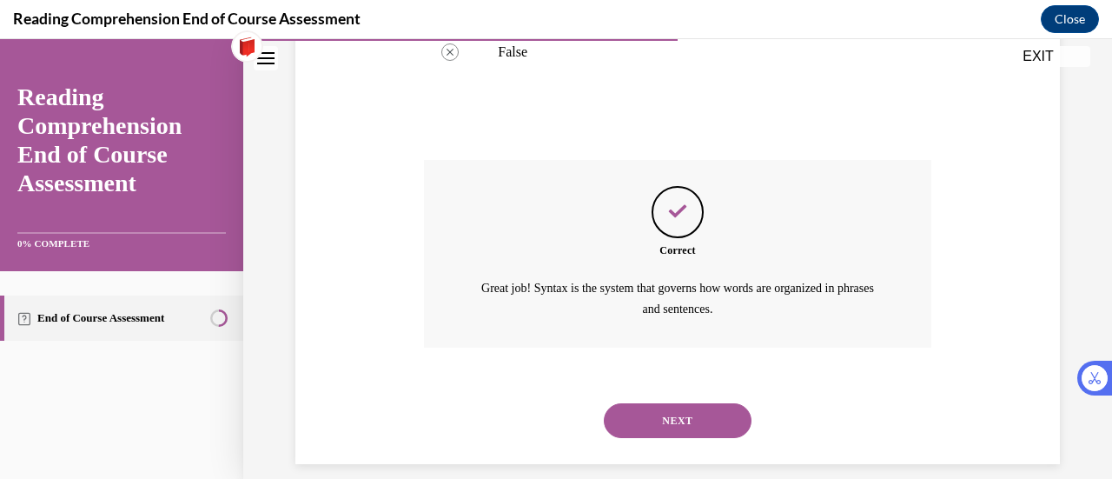
scroll to position [532, 0]
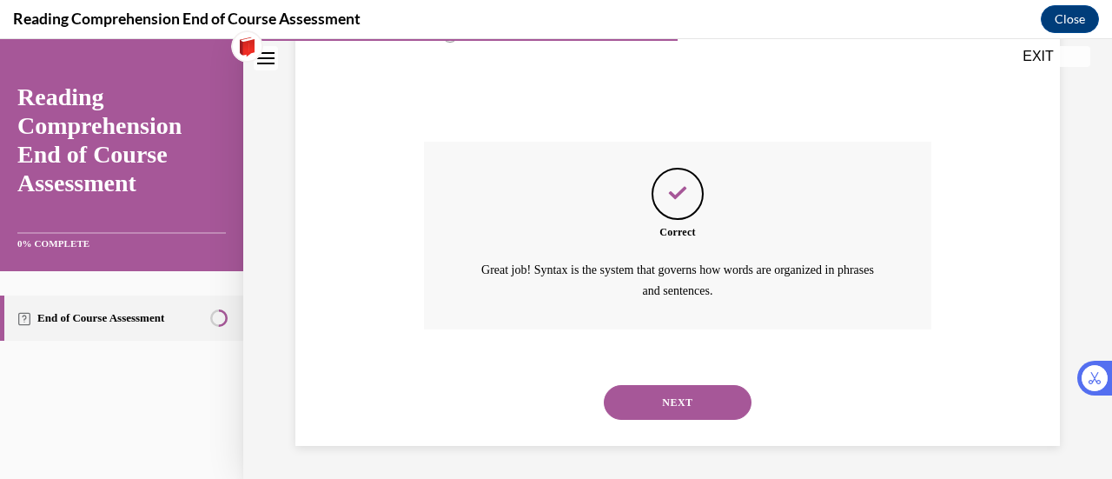
click at [681, 400] on button "NEXT" at bounding box center [678, 402] width 148 height 35
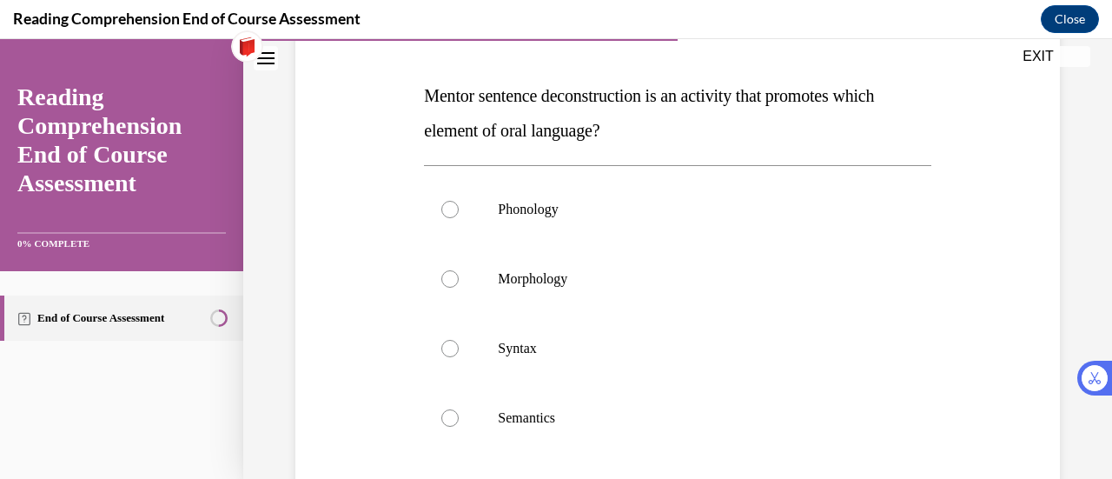
scroll to position [254, 0]
click at [716, 355] on p "Syntax" at bounding box center [692, 347] width 389 height 17
click at [459, 355] on input "Syntax" at bounding box center [449, 347] width 17 height 17
radio input "true"
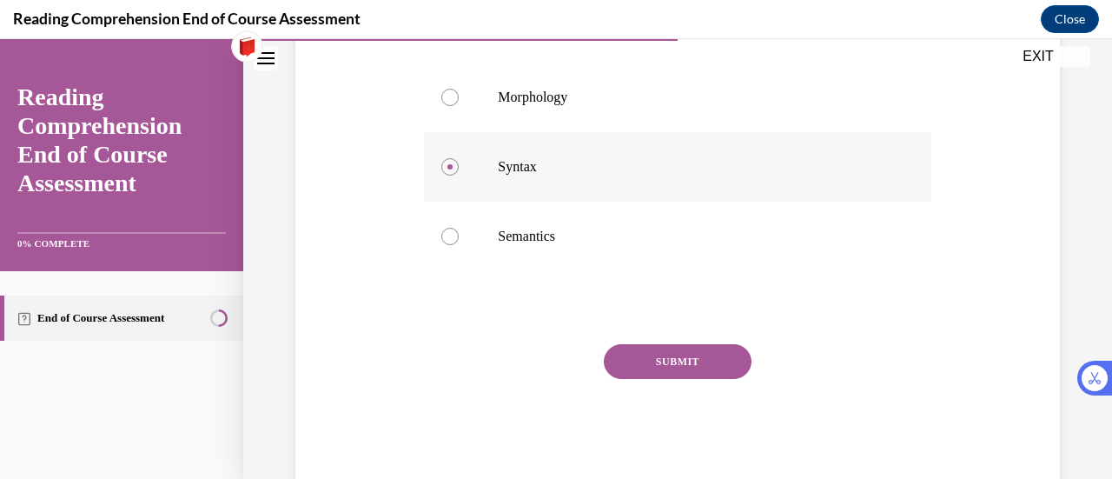
scroll to position [461, 0]
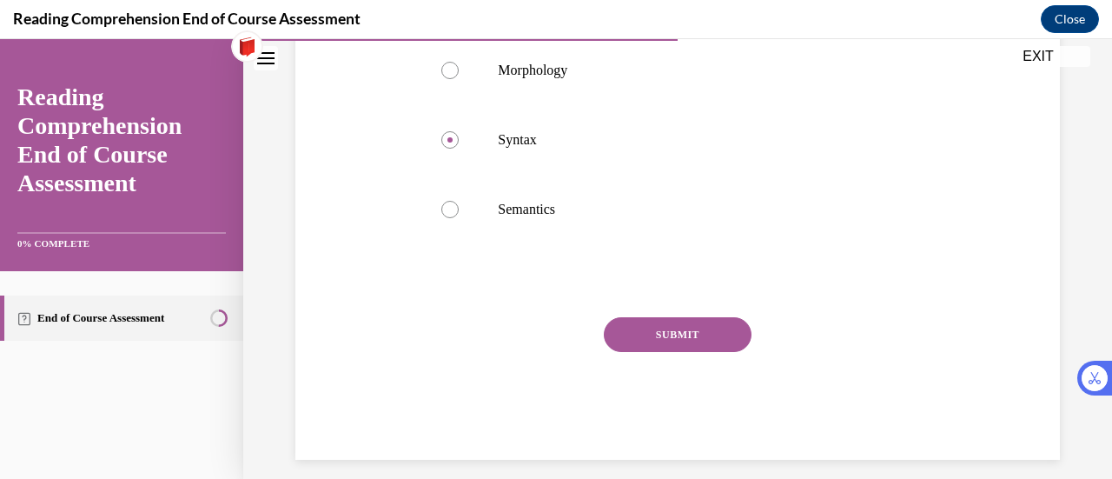
click at [676, 319] on button "SUBMIT" at bounding box center [678, 334] width 148 height 35
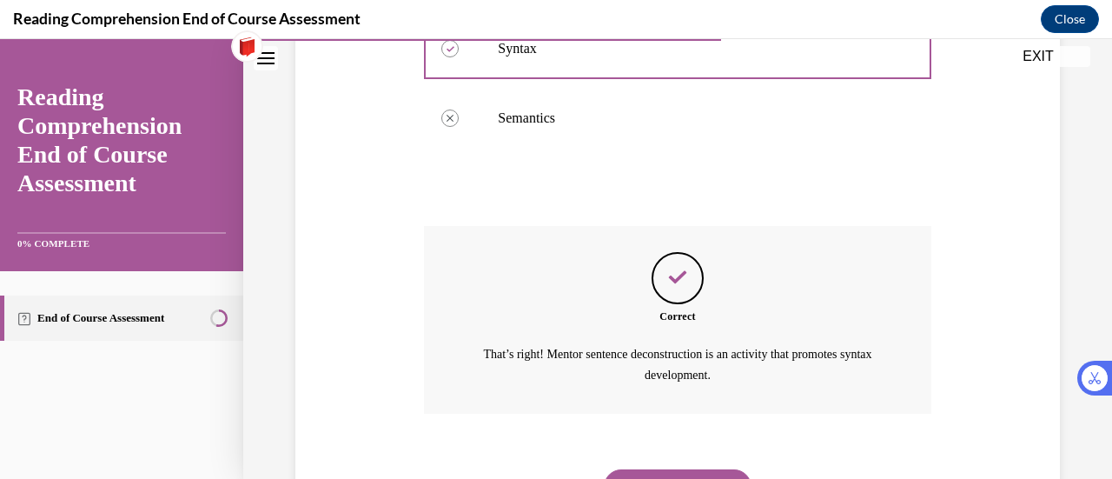
scroll to position [637, 0]
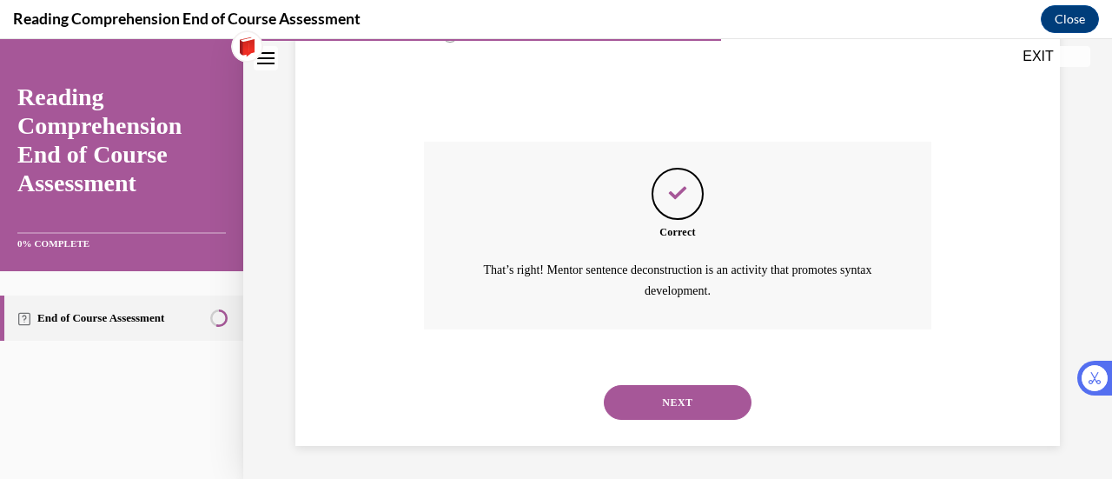
click at [689, 398] on button "NEXT" at bounding box center [678, 402] width 148 height 35
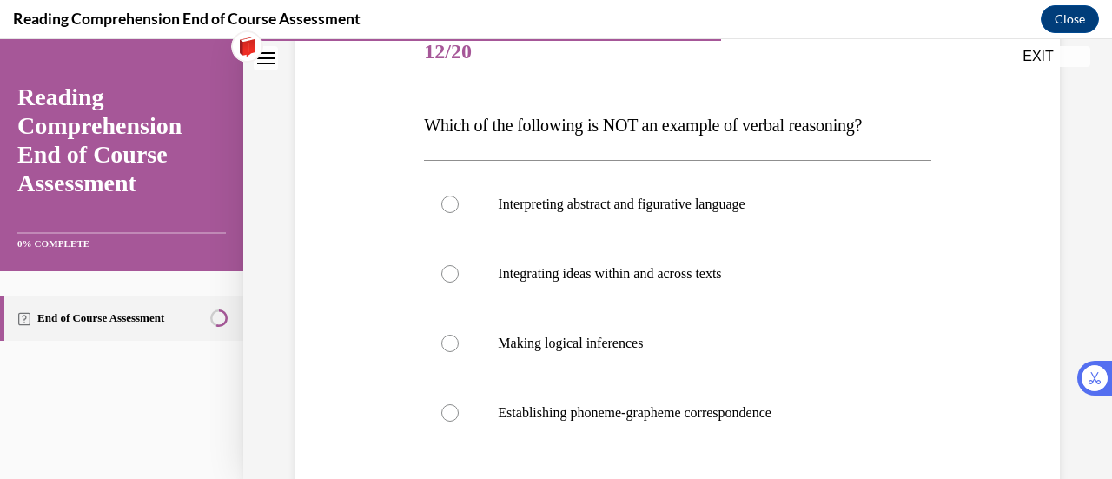
scroll to position [234, 0]
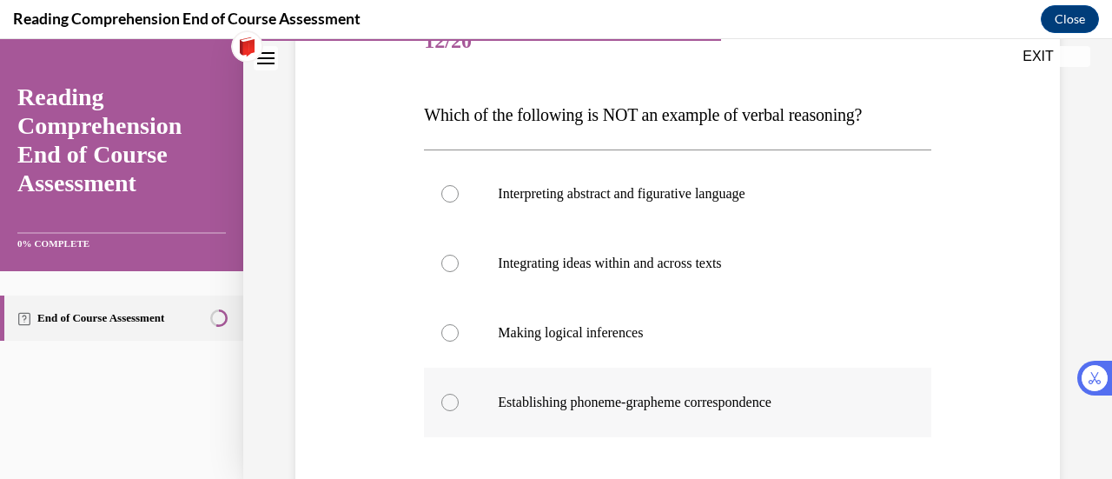
click at [742, 409] on p "Establishing phoneme-grapheme correspondence" at bounding box center [692, 402] width 389 height 17
click at [459, 409] on input "Establishing phoneme-grapheme correspondence" at bounding box center [449, 402] width 17 height 17
radio input "true"
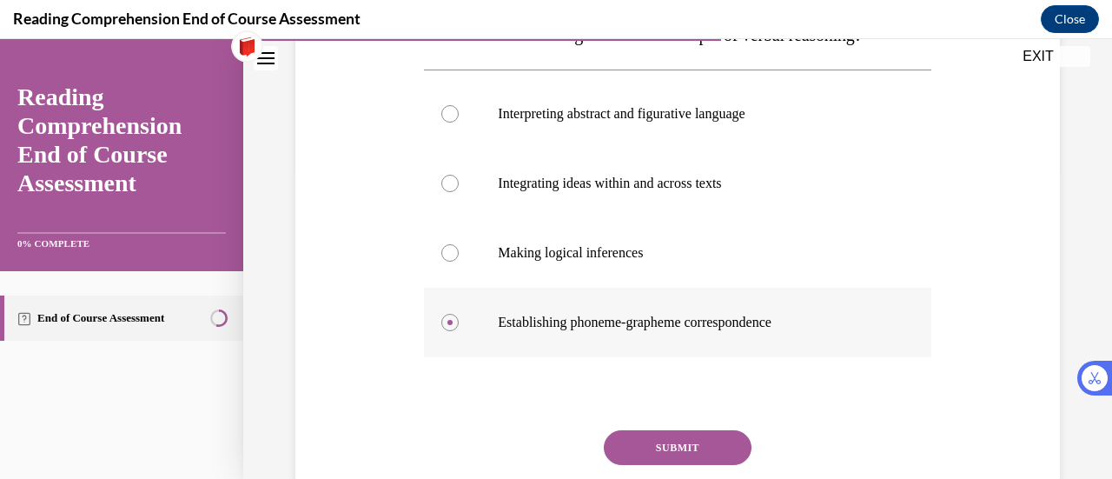
scroll to position [441, 0]
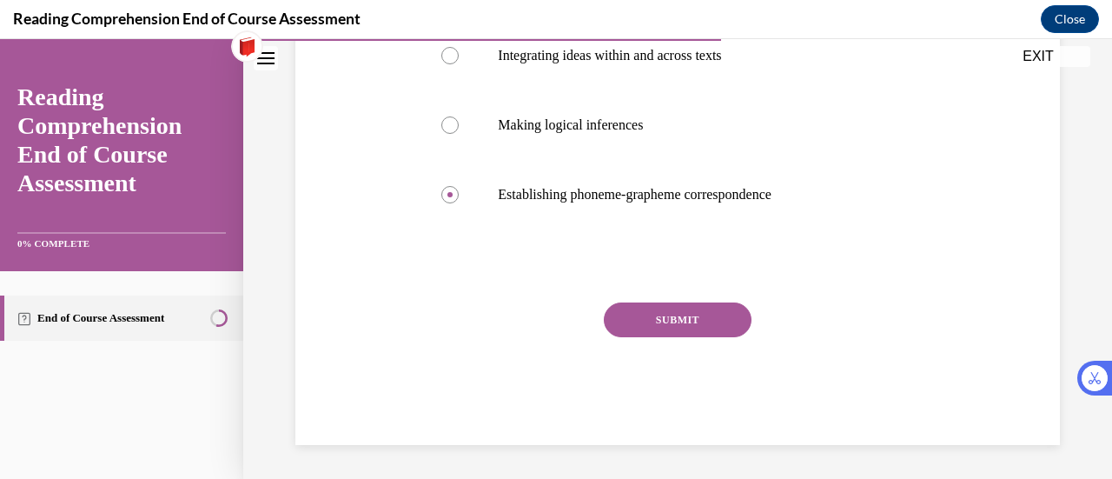
click at [683, 322] on button "SUBMIT" at bounding box center [678, 319] width 148 height 35
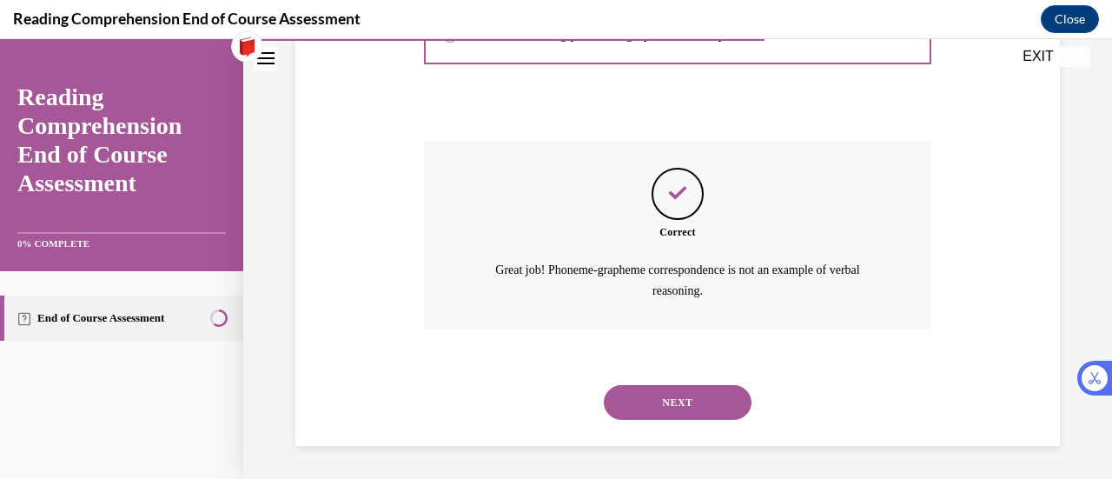
scroll to position [602, 0]
click at [669, 404] on button "NEXT" at bounding box center [678, 402] width 148 height 35
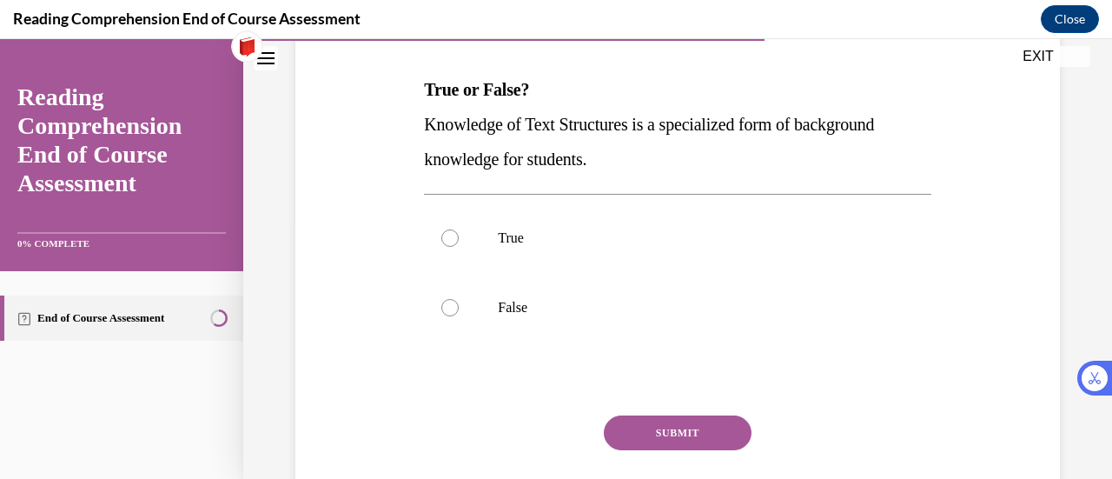
scroll to position [267, 0]
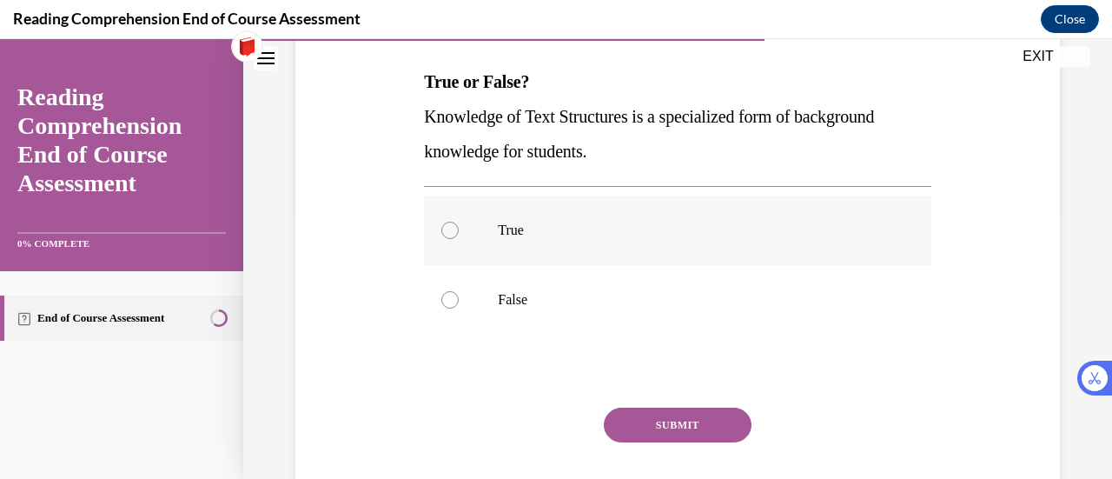
click at [521, 231] on p "True" at bounding box center [692, 230] width 389 height 17
click at [459, 231] on input "True" at bounding box center [449, 230] width 17 height 17
radio input "true"
click at [499, 225] on p "True" at bounding box center [692, 230] width 389 height 17
click at [459, 225] on input "True" at bounding box center [449, 230] width 17 height 17
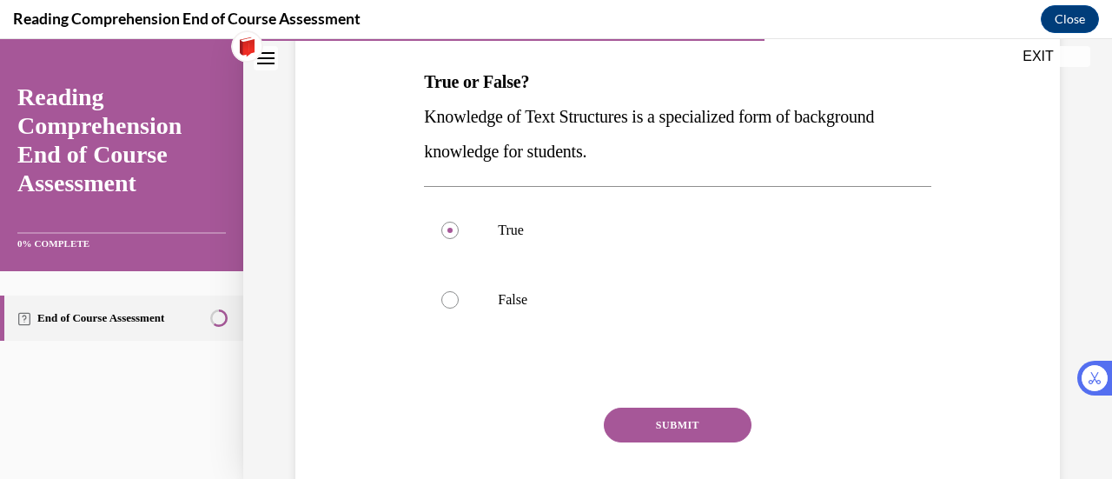
click at [662, 409] on button "SUBMIT" at bounding box center [678, 424] width 148 height 35
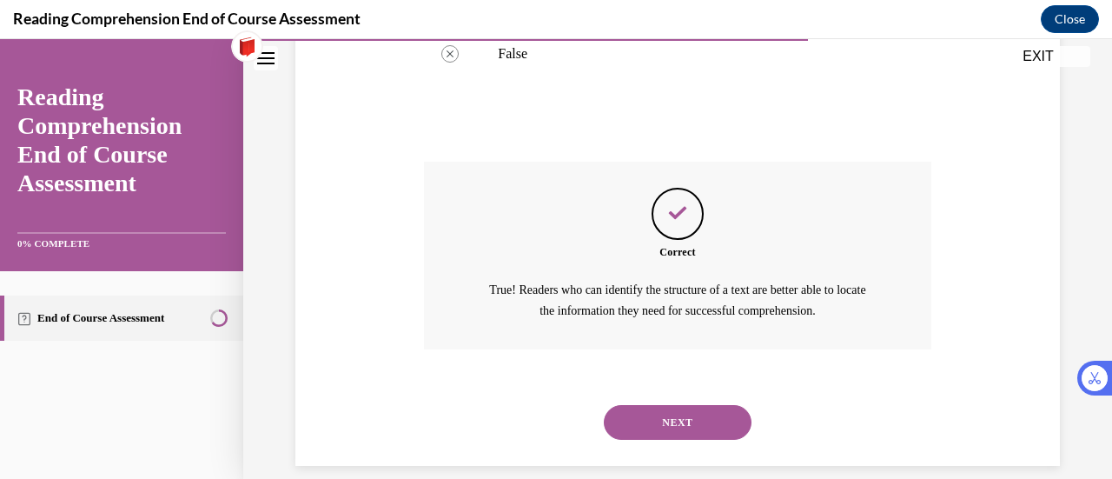
scroll to position [532, 0]
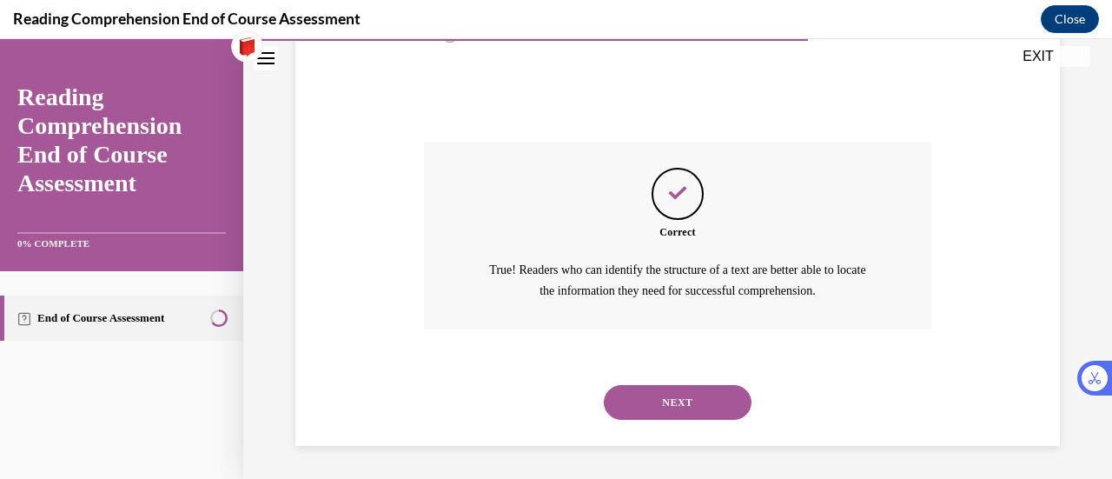
click at [666, 403] on button "NEXT" at bounding box center [678, 402] width 148 height 35
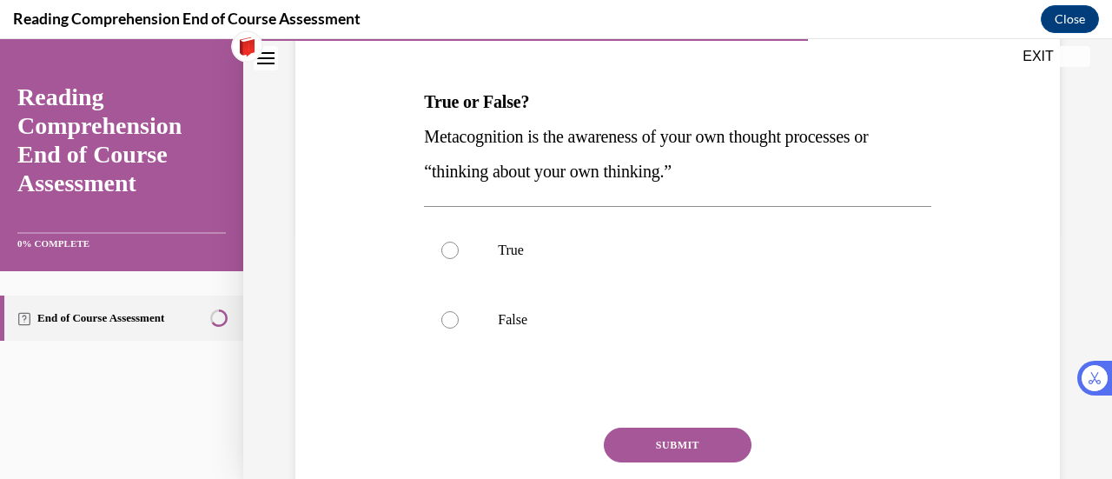
scroll to position [250, 0]
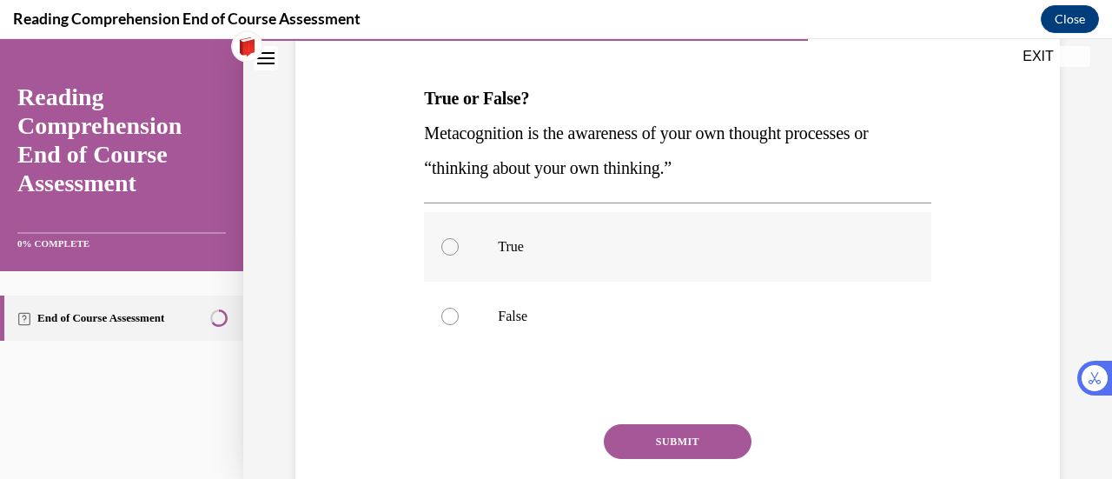
click at [787, 241] on p "True" at bounding box center [692, 246] width 389 height 17
click at [459, 241] on input "True" at bounding box center [449, 246] width 17 height 17
radio input "true"
click at [666, 439] on button "SUBMIT" at bounding box center [678, 441] width 148 height 35
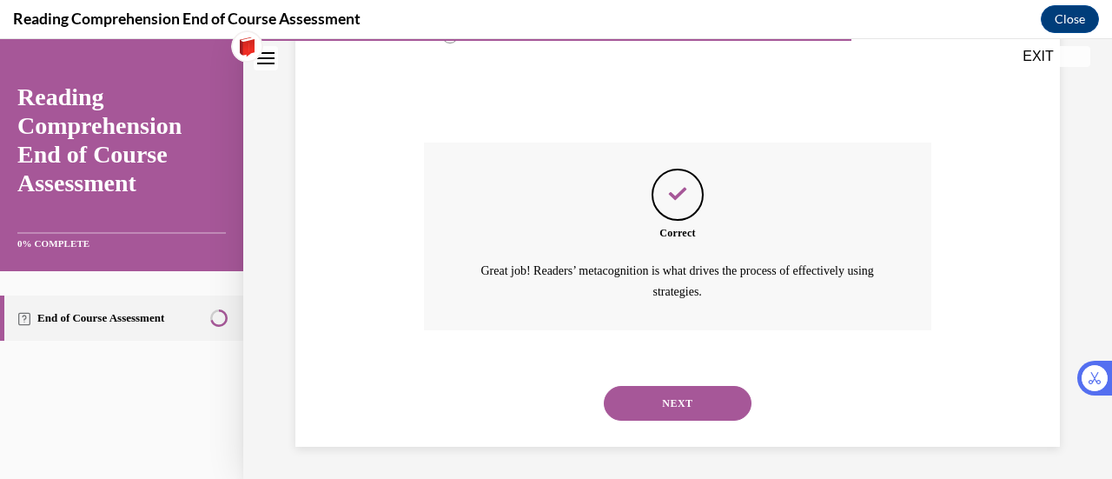
scroll to position [532, 0]
click at [679, 403] on button "NEXT" at bounding box center [678, 402] width 148 height 35
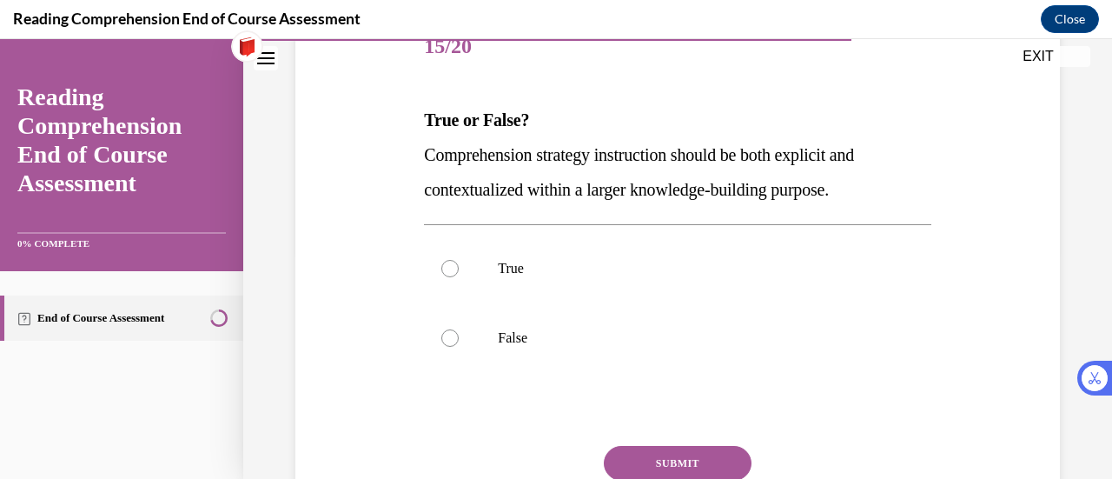
scroll to position [219, 0]
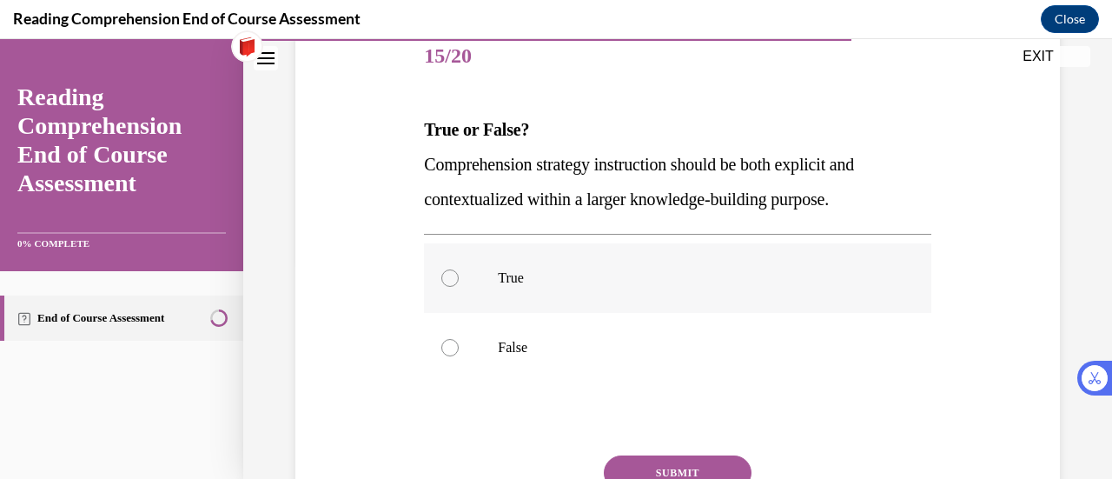
click at [711, 280] on p "True" at bounding box center [692, 277] width 389 height 17
click at [459, 280] on input "True" at bounding box center [449, 277] width 17 height 17
radio input "true"
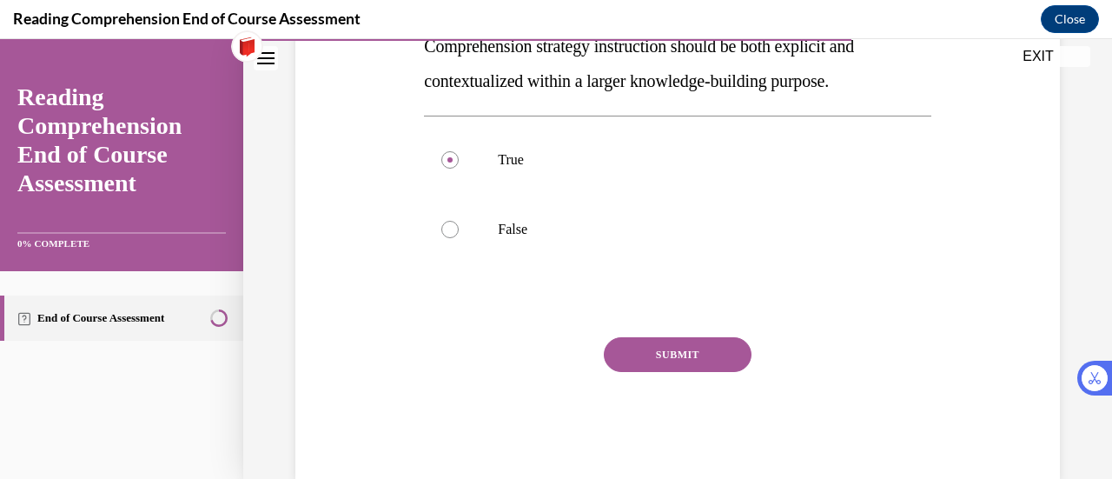
click at [681, 347] on button "SUBMIT" at bounding box center [678, 354] width 148 height 35
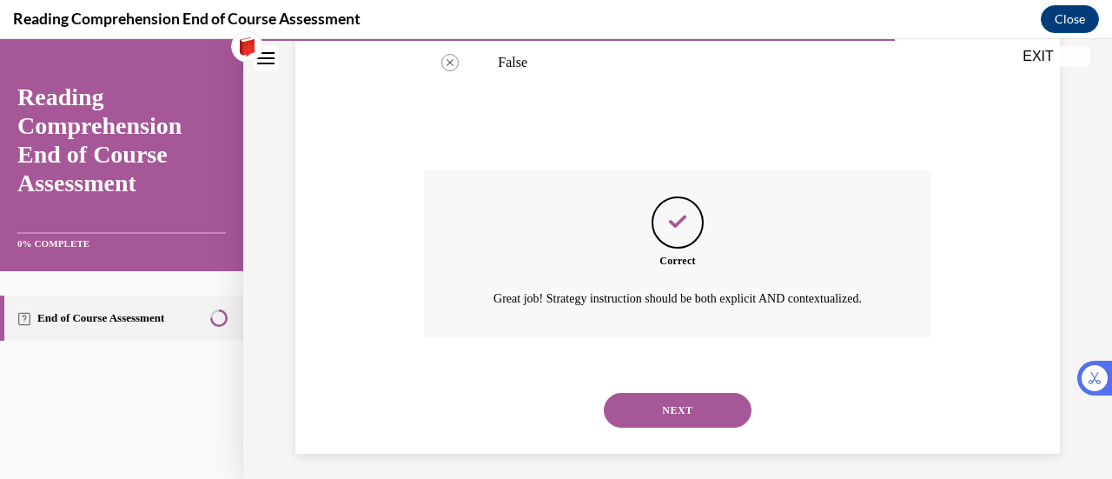
scroll to position [532, 0]
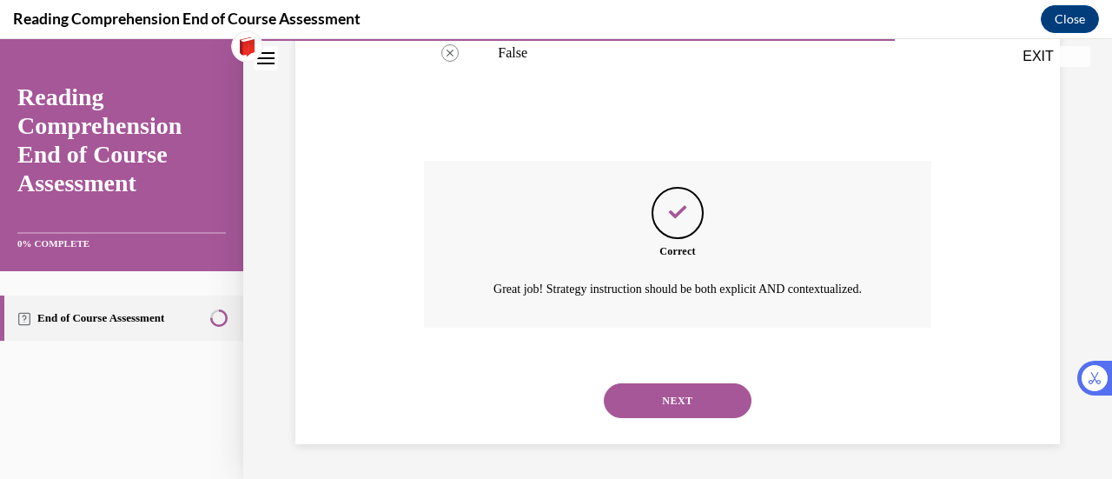
click at [689, 416] on button "NEXT" at bounding box center [678, 400] width 148 height 35
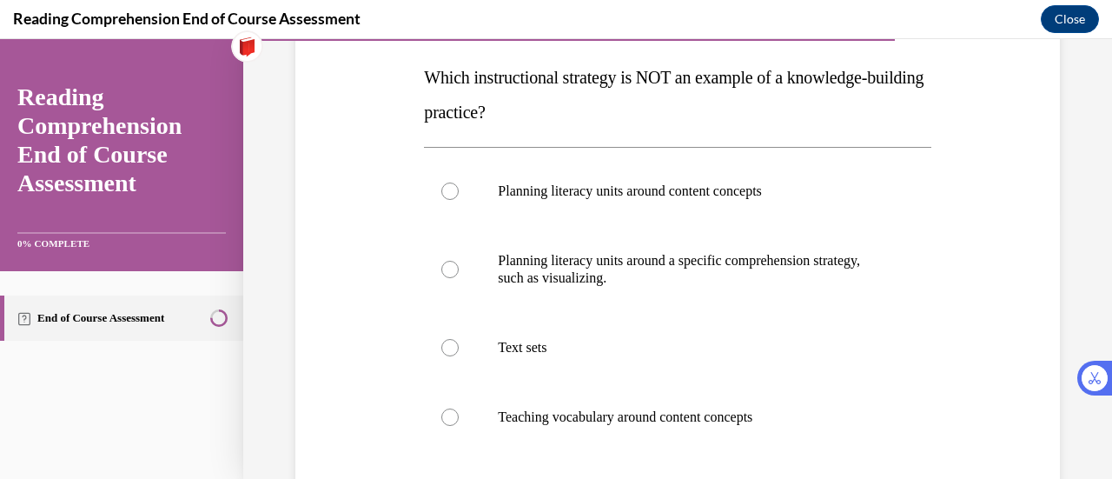
scroll to position [276, 0]
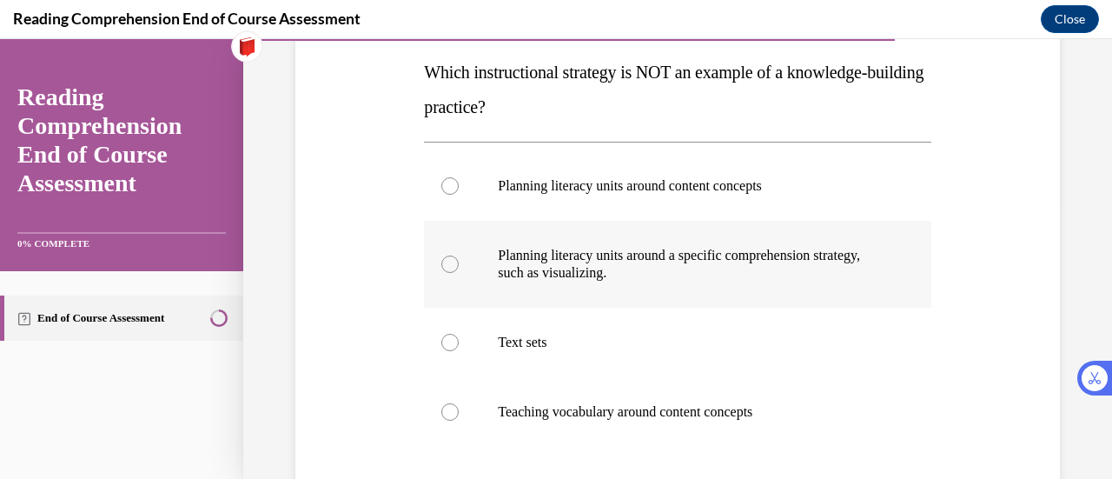
click at [765, 279] on p "Planning literacy units around a specific comprehension strategy, such as visua…" at bounding box center [692, 264] width 389 height 35
click at [459, 273] on input "Planning literacy units around a specific comprehension strategy, such as visua…" at bounding box center [449, 263] width 17 height 17
radio input "true"
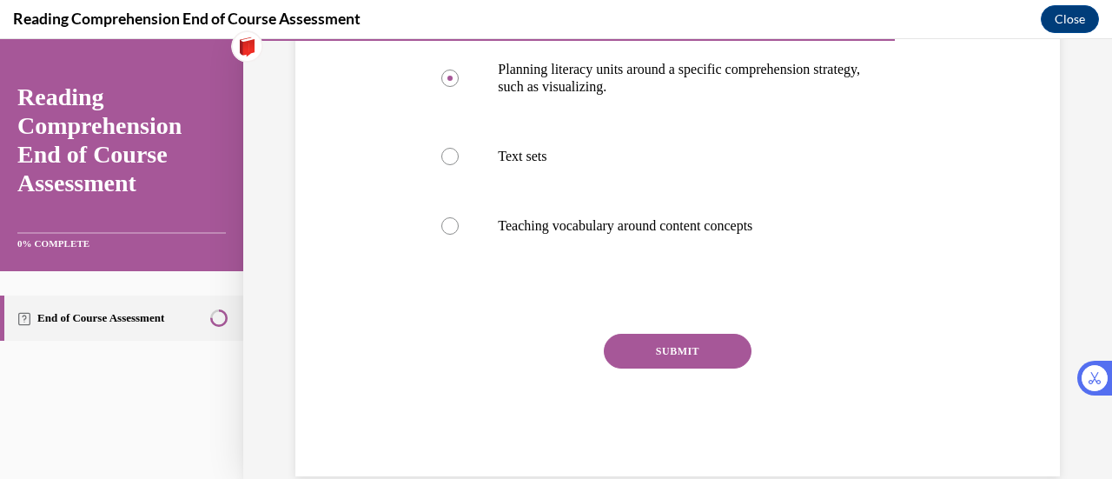
scroll to position [463, 0]
click at [704, 339] on button "SUBMIT" at bounding box center [678, 350] width 148 height 35
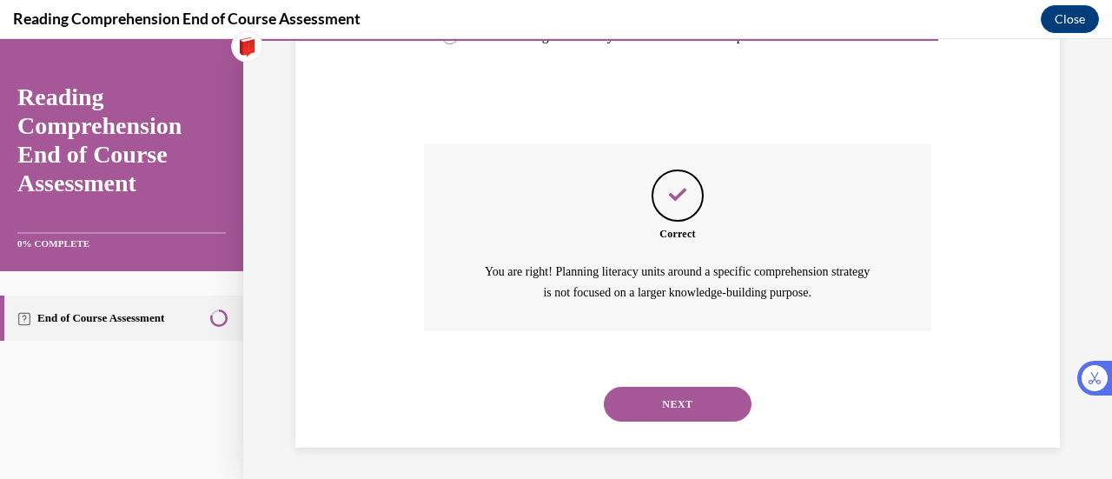
scroll to position [654, 0]
click at [694, 397] on button "NEXT" at bounding box center [678, 402] width 148 height 35
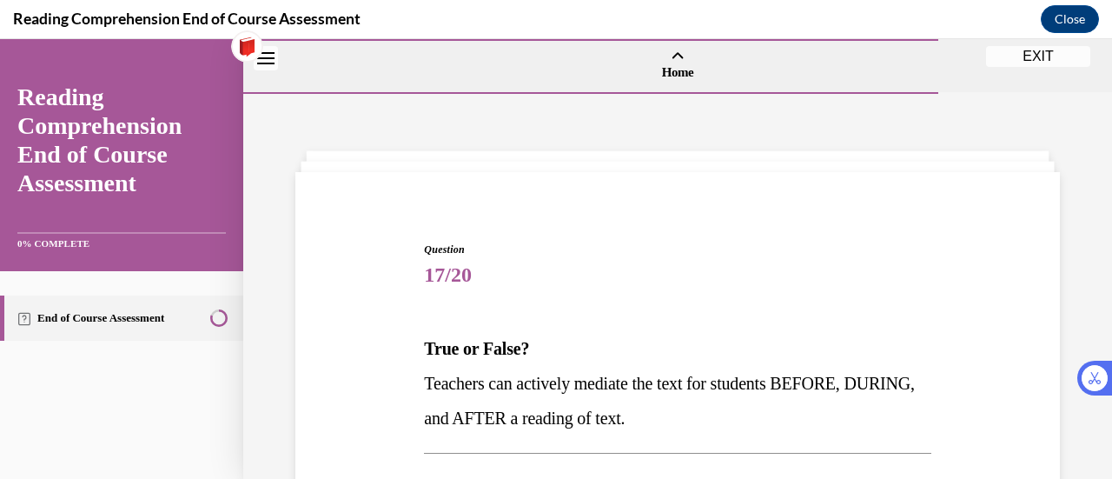
scroll to position [202, 0]
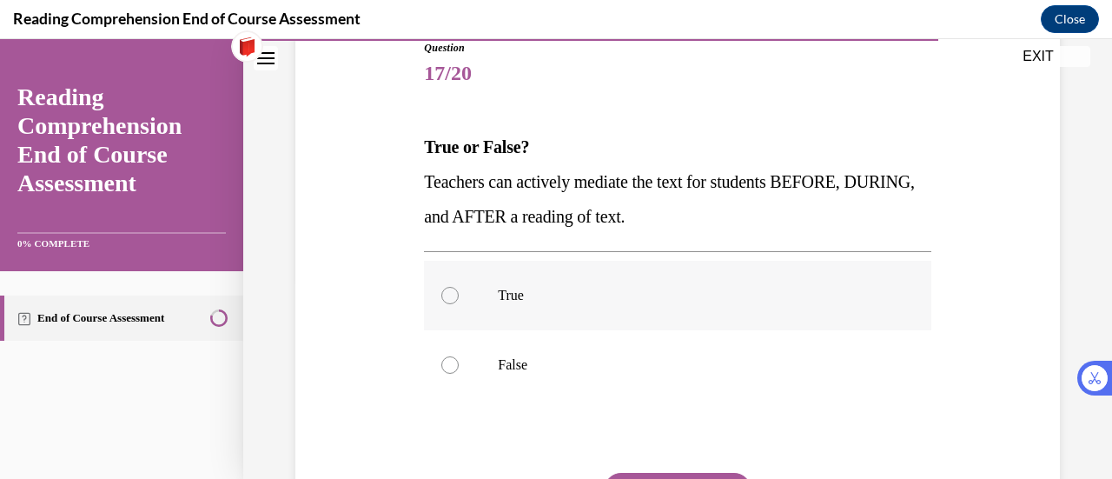
click at [518, 280] on label "True" at bounding box center [677, 295] width 506 height 69
click at [459, 287] on input "True" at bounding box center [449, 295] width 17 height 17
radio input "true"
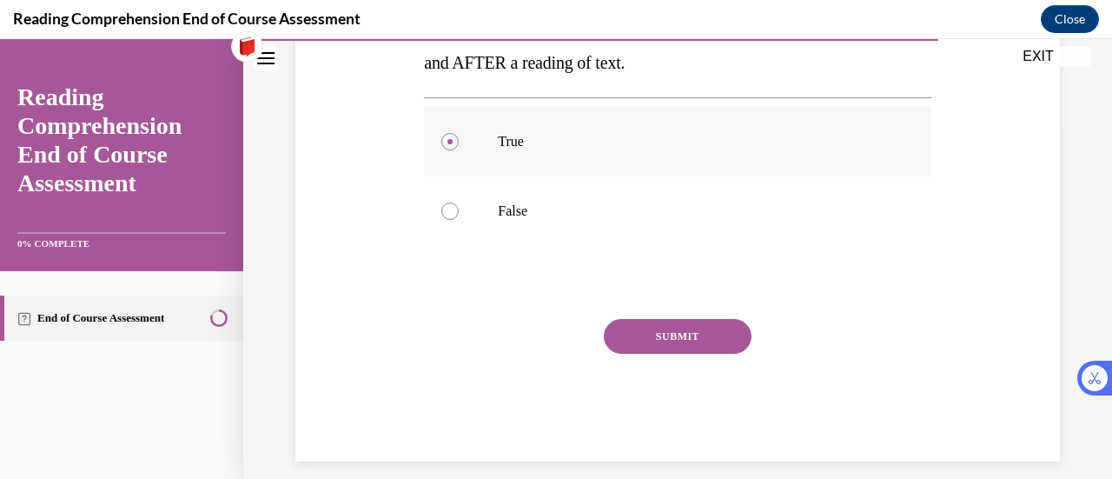
scroll to position [358, 0]
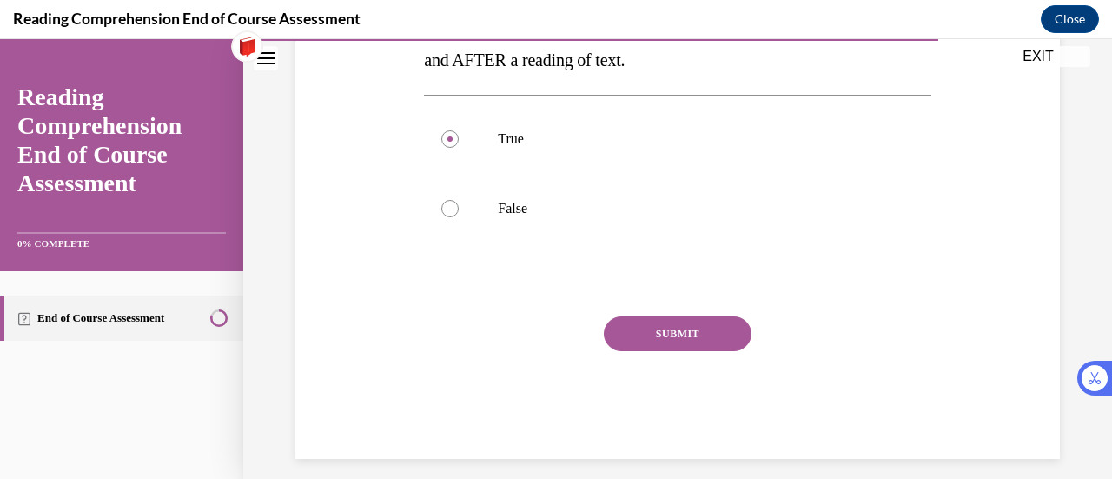
click at [671, 327] on button "SUBMIT" at bounding box center [678, 333] width 148 height 35
click at [660, 331] on button "SUBMIT" at bounding box center [678, 333] width 148 height 35
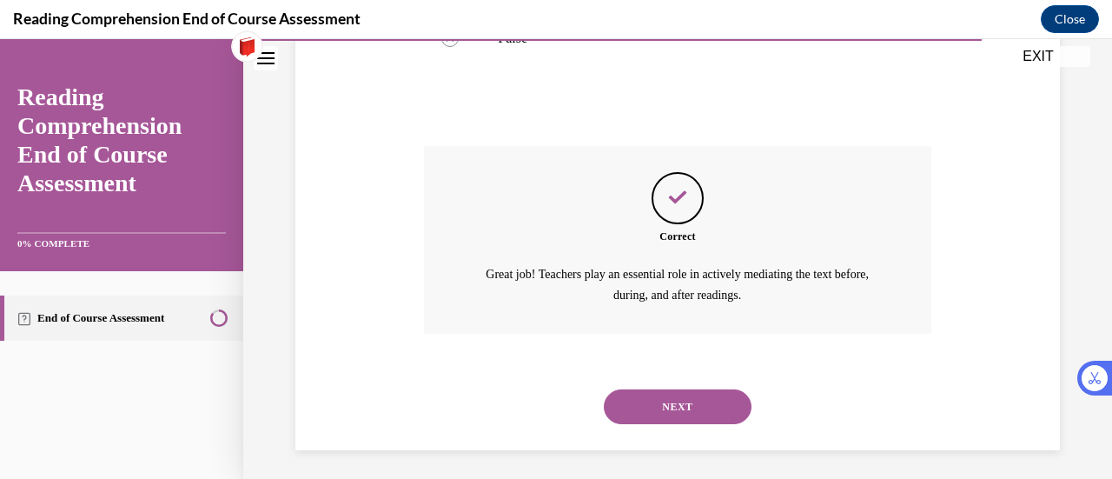
scroll to position [532, 0]
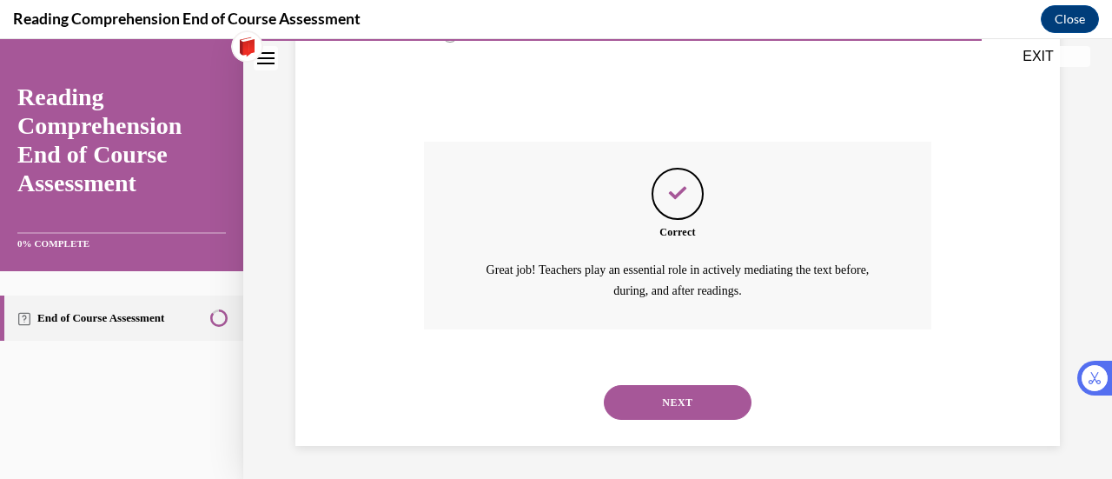
click at [683, 402] on button "NEXT" at bounding box center [678, 402] width 148 height 35
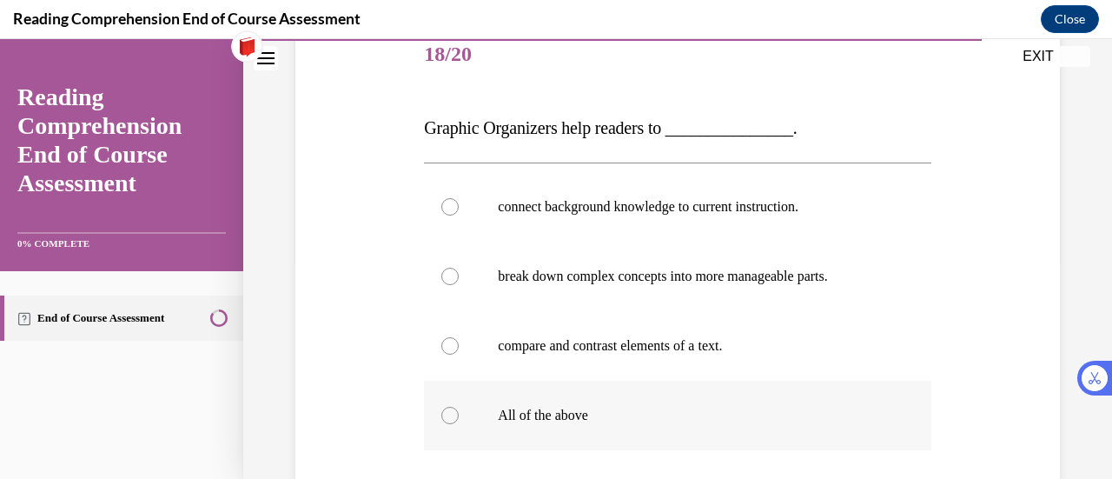
scroll to position [222, 0]
click at [634, 407] on p "All of the above" at bounding box center [692, 414] width 389 height 17
click at [459, 407] on input "All of the above" at bounding box center [449, 414] width 17 height 17
radio input "true"
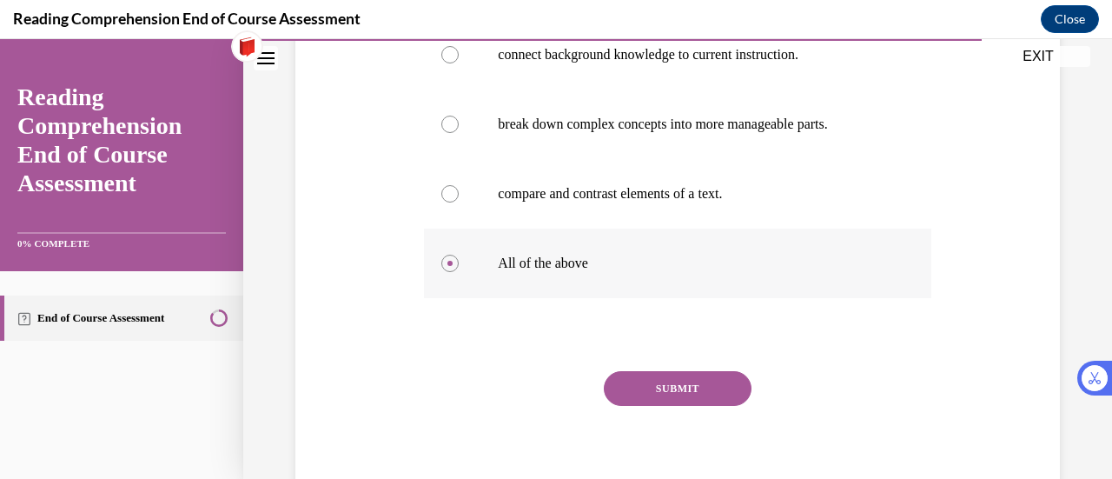
scroll to position [385, 0]
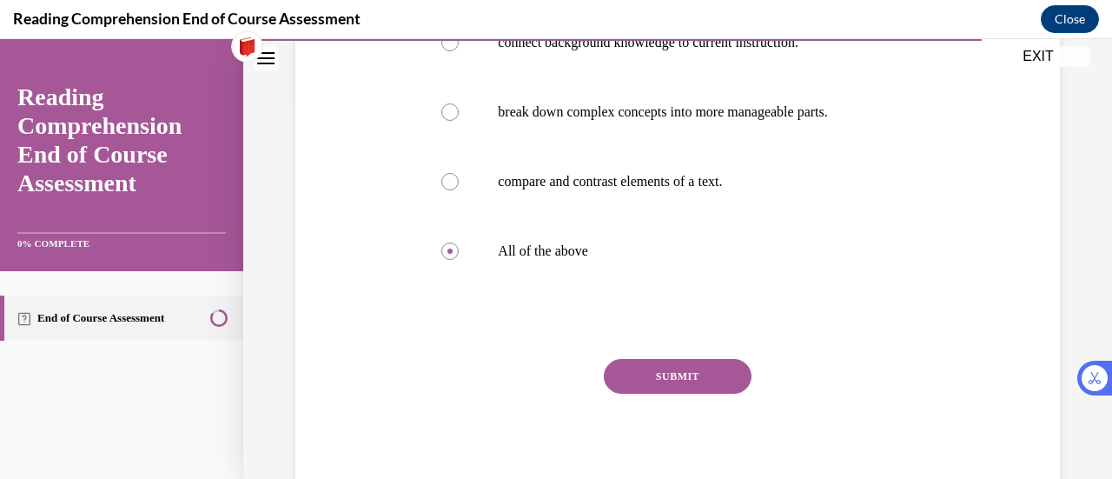
click at [683, 372] on button "SUBMIT" at bounding box center [678, 376] width 148 height 35
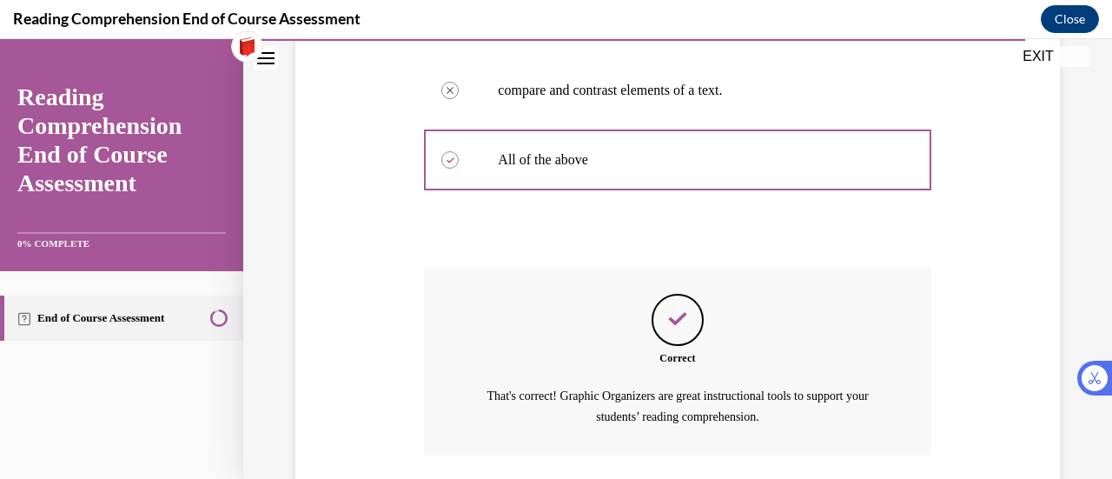
scroll to position [602, 0]
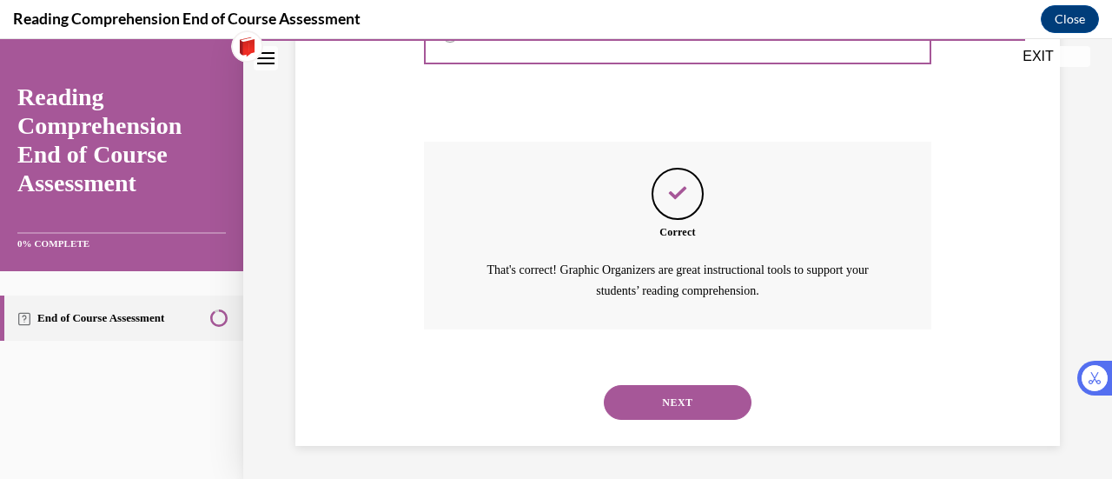
click at [680, 400] on button "NEXT" at bounding box center [678, 402] width 148 height 35
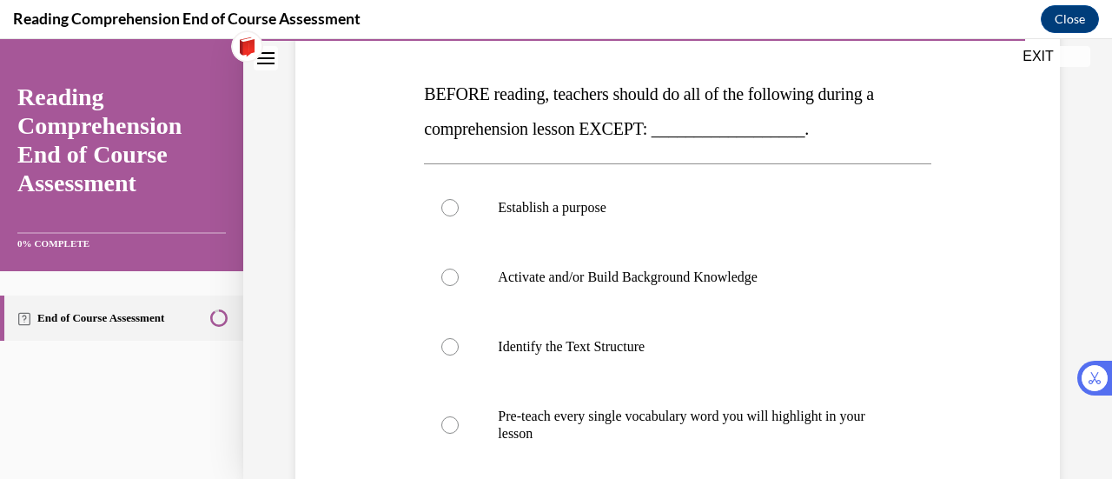
scroll to position [264, 0]
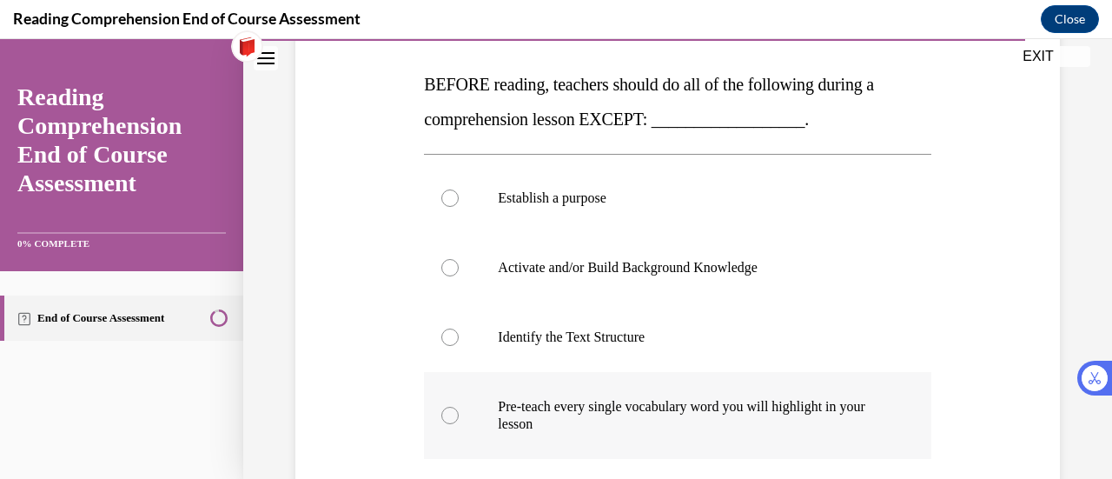
click at [672, 406] on p "Pre-teach every single vocabulary word you will highlight in your lesson" at bounding box center [692, 415] width 389 height 35
click at [459, 407] on input "Pre-teach every single vocabulary word you will highlight in your lesson" at bounding box center [449, 415] width 17 height 17
radio input "true"
click at [446, 422] on div at bounding box center [449, 415] width 17 height 17
click at [446, 422] on input "Pre-teach every single vocabulary word you will highlight in your lesson" at bounding box center [449, 415] width 17 height 17
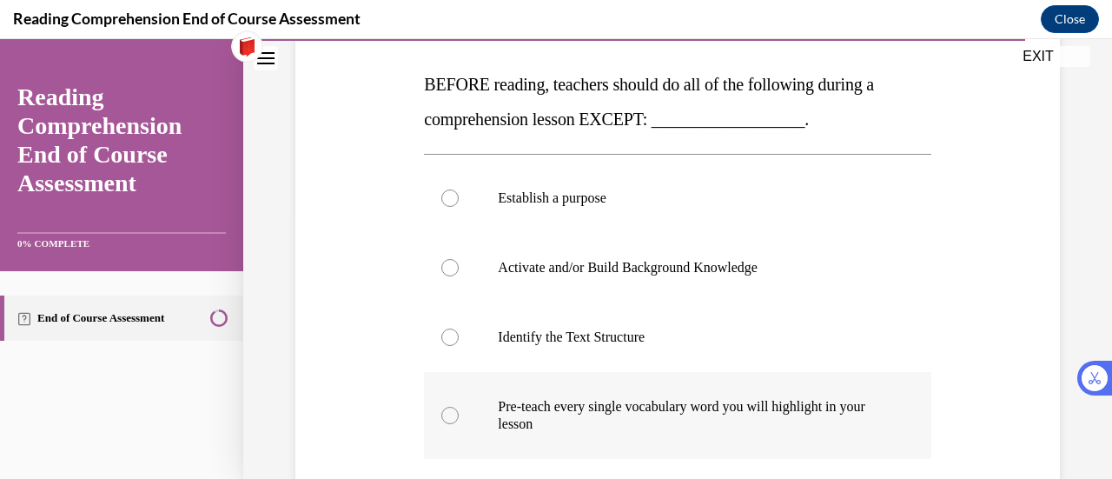
click at [446, 422] on div at bounding box center [449, 415] width 17 height 17
click at [446, 422] on input "Pre-teach every single vocabulary word you will highlight in your lesson" at bounding box center [449, 415] width 17 height 17
click at [446, 422] on div at bounding box center [449, 415] width 17 height 17
click at [446, 422] on input "Pre-teach every single vocabulary word you will highlight in your lesson" at bounding box center [449, 415] width 17 height 17
click at [446, 422] on div at bounding box center [449, 415] width 17 height 17
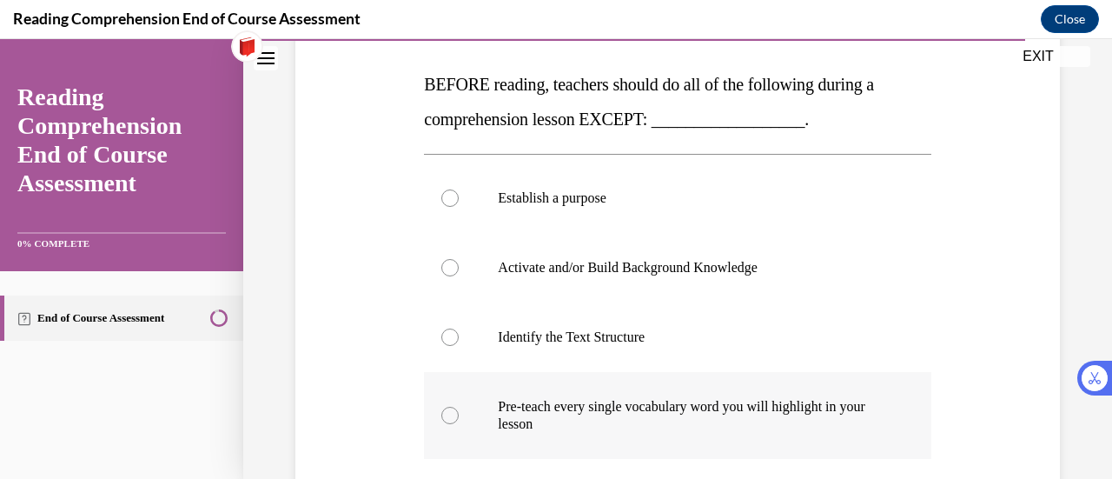
click at [446, 422] on input "Pre-teach every single vocabulary word you will highlight in your lesson" at bounding box center [449, 415] width 17 height 17
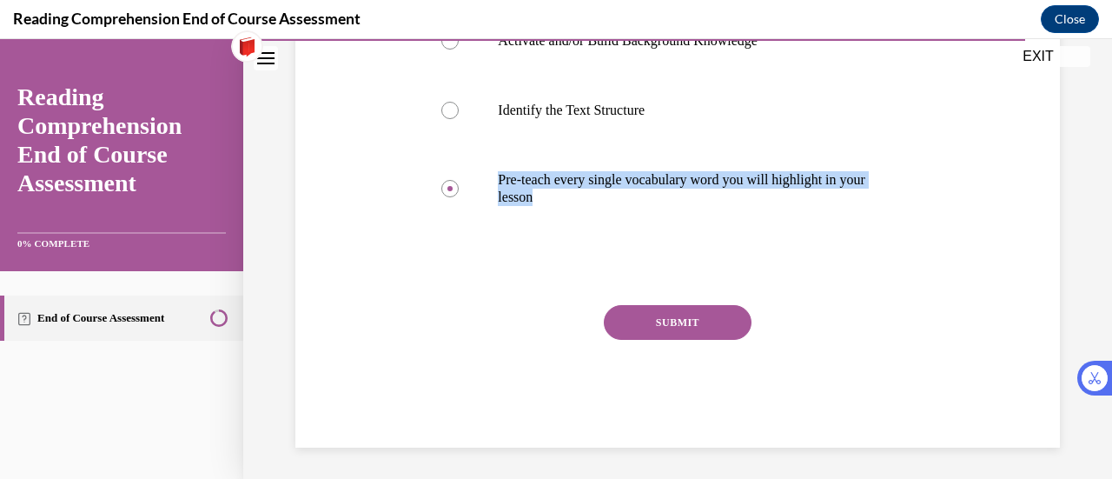
scroll to position [492, 0]
click at [671, 323] on button "SUBMIT" at bounding box center [678, 321] width 148 height 35
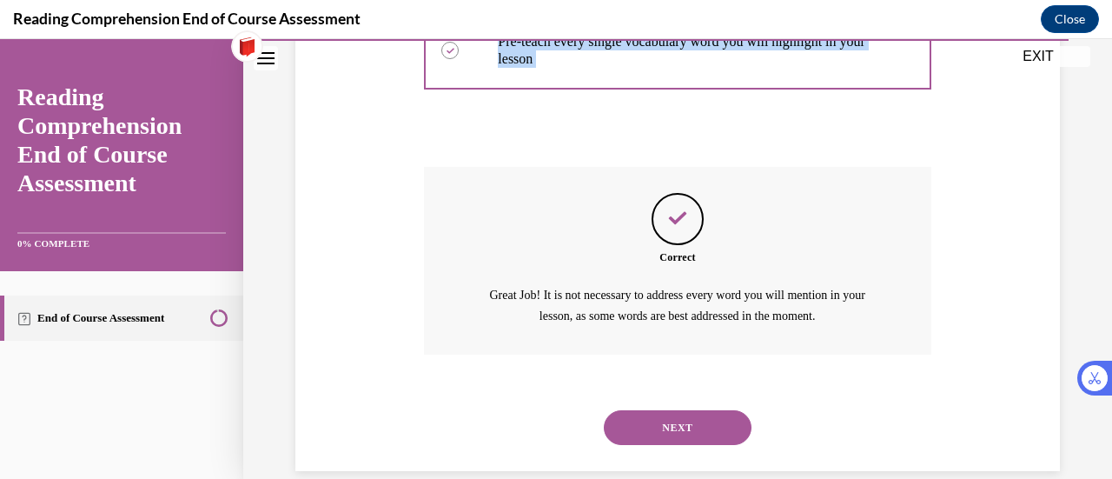
scroll to position [654, 0]
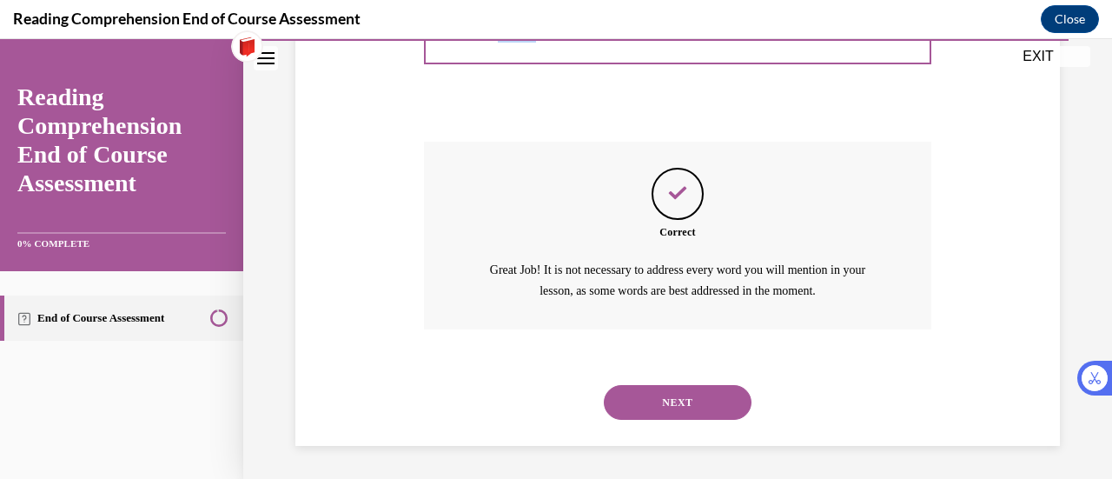
click at [674, 407] on button "NEXT" at bounding box center [678, 402] width 148 height 35
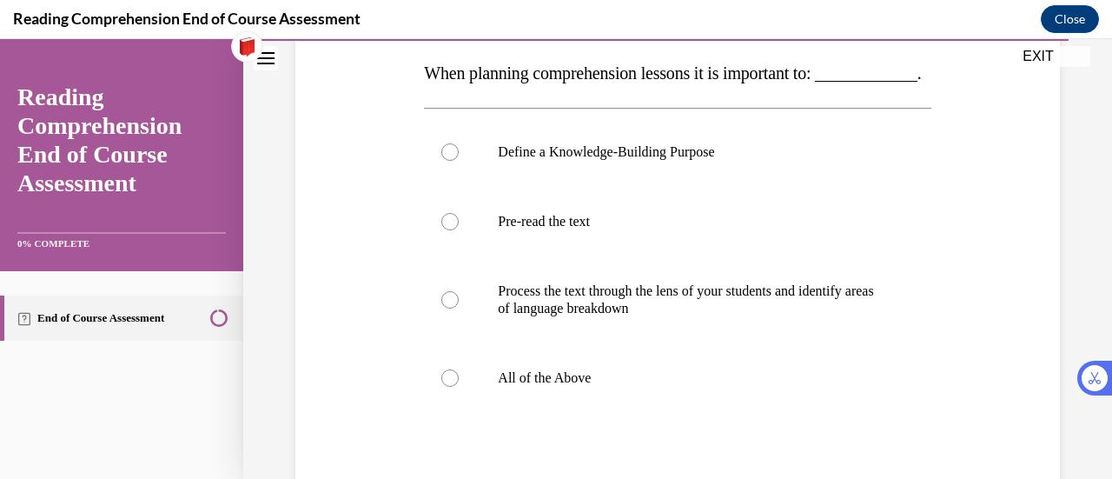
scroll to position [276, 0]
click at [660, 412] on label "All of the Above" at bounding box center [677, 376] width 506 height 69
click at [459, 386] on input "All of the Above" at bounding box center [449, 376] width 17 height 17
radio input "true"
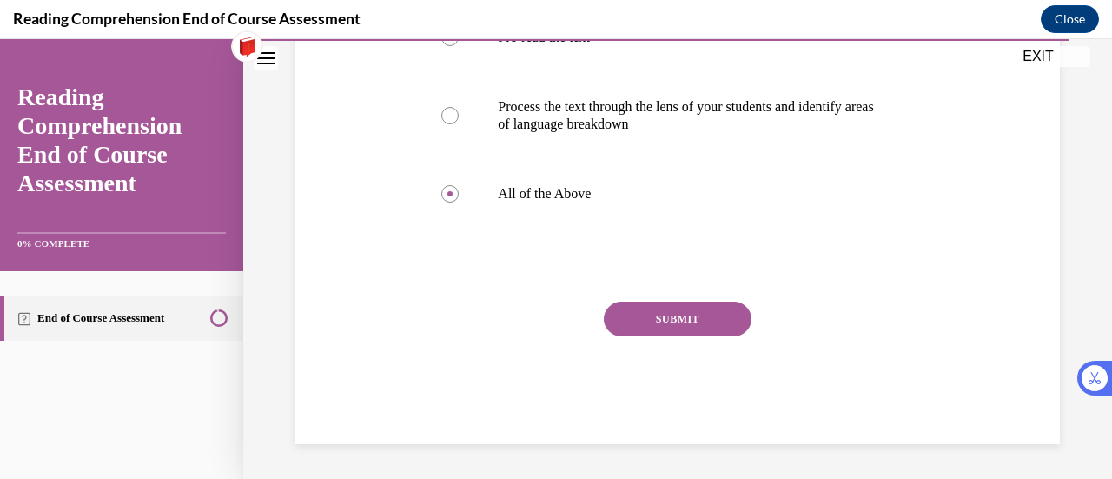
click at [671, 317] on button "SUBMIT" at bounding box center [678, 318] width 148 height 35
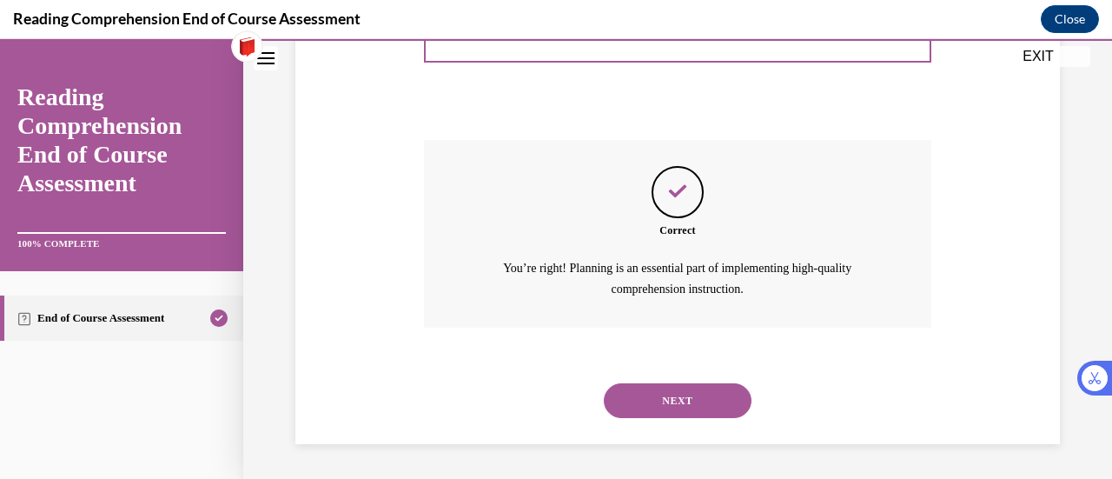
click at [692, 409] on button "NEXT" at bounding box center [678, 400] width 148 height 35
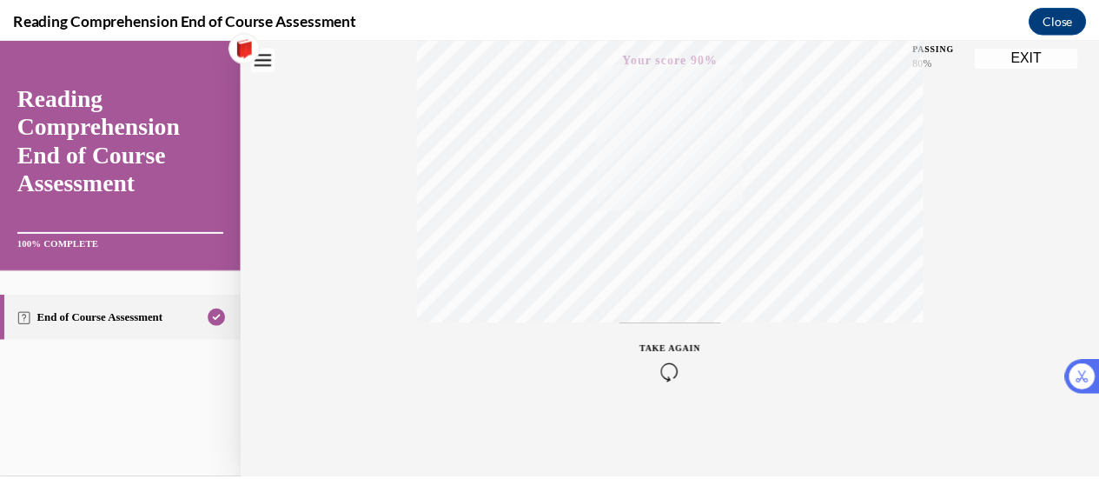
scroll to position [0, 0]
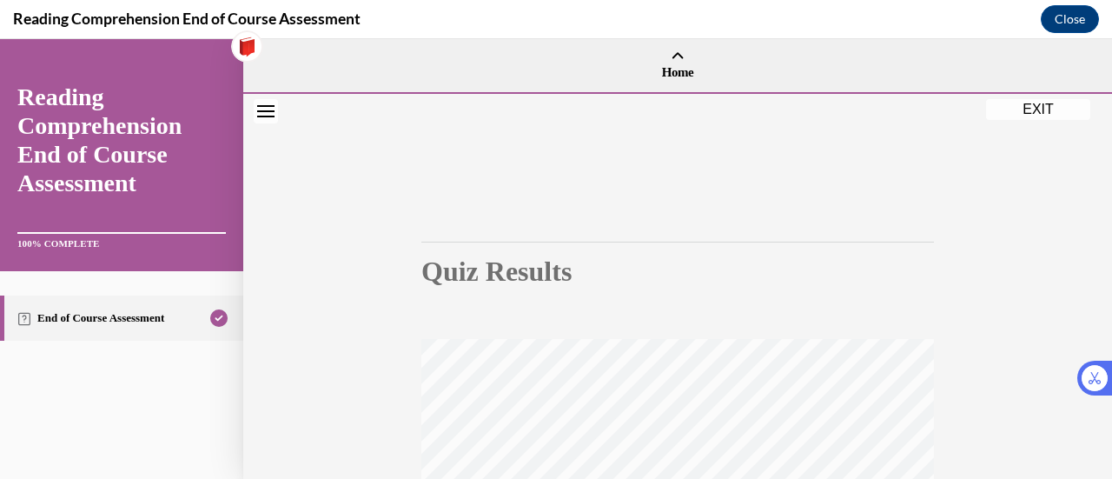
click at [1044, 103] on button "EXIT" at bounding box center [1038, 109] width 104 height 21
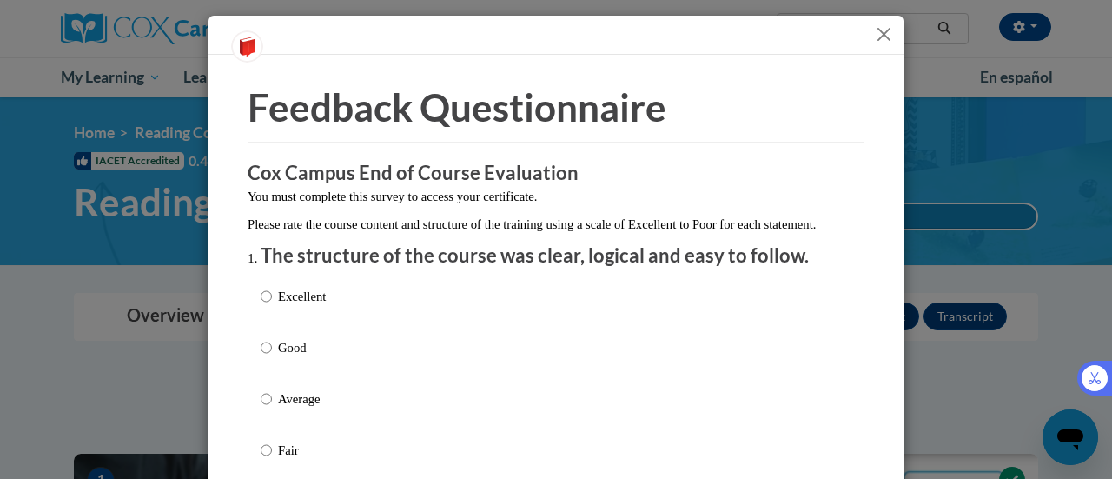
click at [293, 306] on p "Excellent" at bounding box center [302, 296] width 48 height 19
click at [272, 306] on input "Excellent" at bounding box center [266, 296] width 11 height 19
radio input "true"
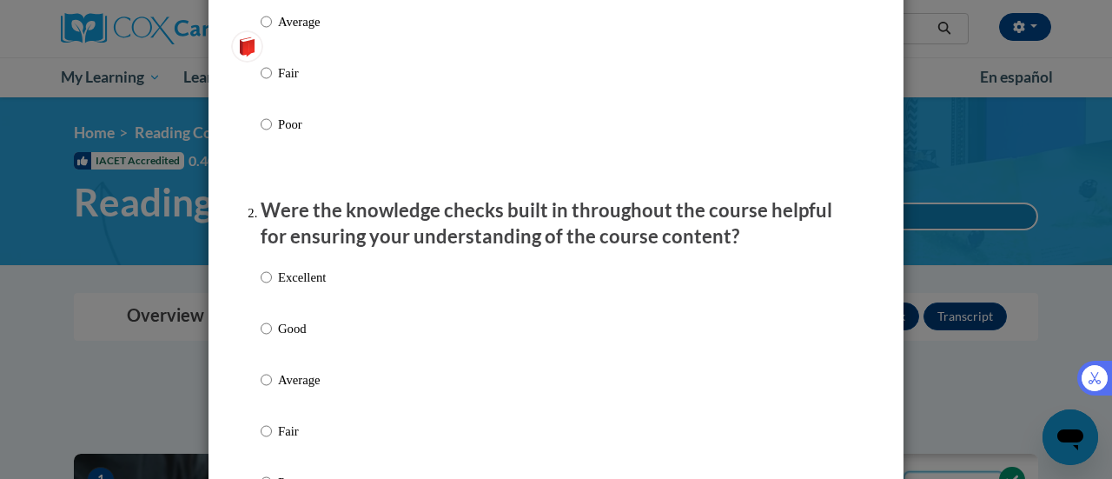
click at [311, 287] on p "Excellent" at bounding box center [302, 277] width 48 height 19
click at [272, 287] on input "Excellent" at bounding box center [266, 277] width 11 height 19
radio input "true"
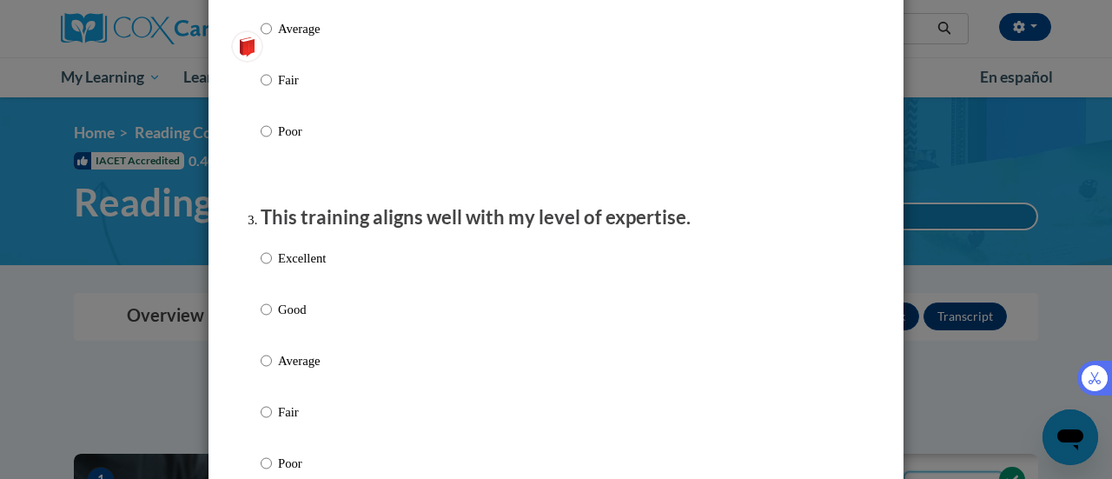
click at [317, 268] on p "Excellent" at bounding box center [302, 257] width 48 height 19
click at [272, 268] on input "Excellent" at bounding box center [266, 257] width 11 height 19
radio input "true"
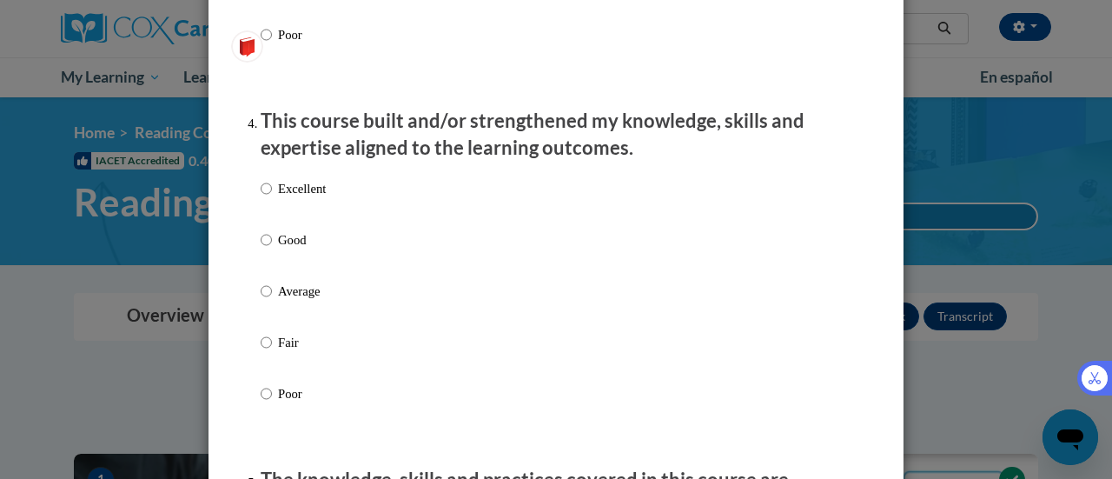
scroll to position [1260, 0]
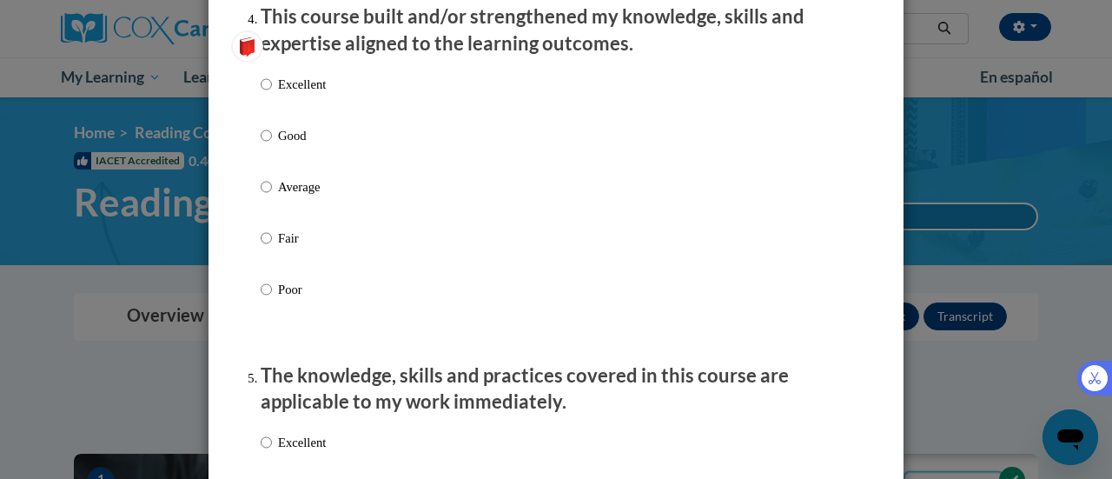
click at [332, 102] on div "Excellent Good Average Fair Poor" at bounding box center [556, 207] width 591 height 283
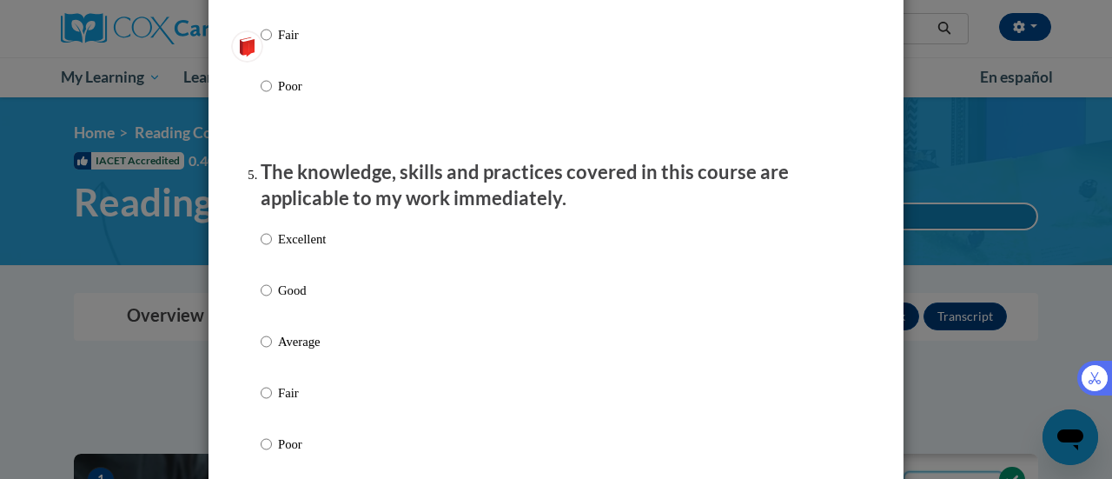
scroll to position [1465, 0]
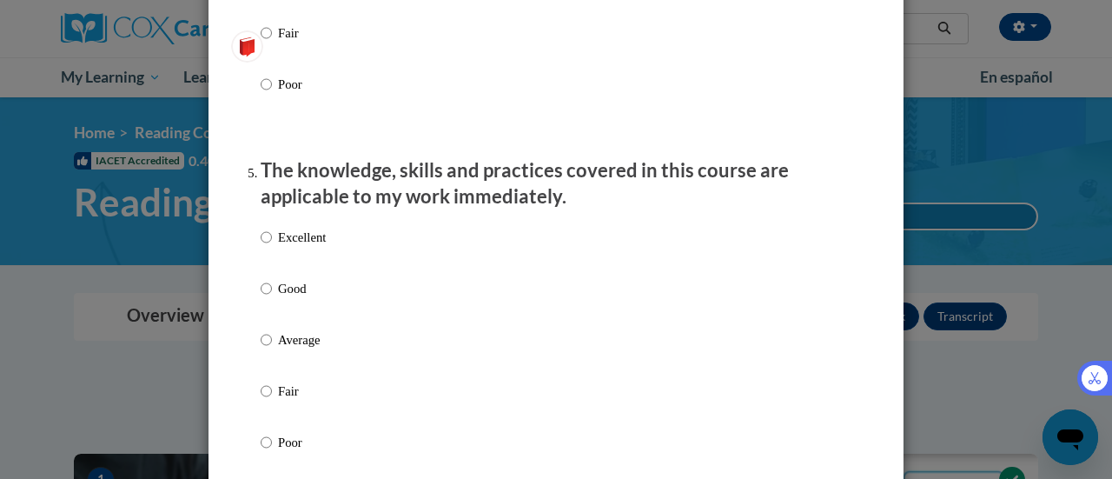
click at [285, 247] on p "Excellent" at bounding box center [302, 237] width 48 height 19
click at [272, 247] on input "Excellent" at bounding box center [266, 237] width 11 height 19
radio input "true"
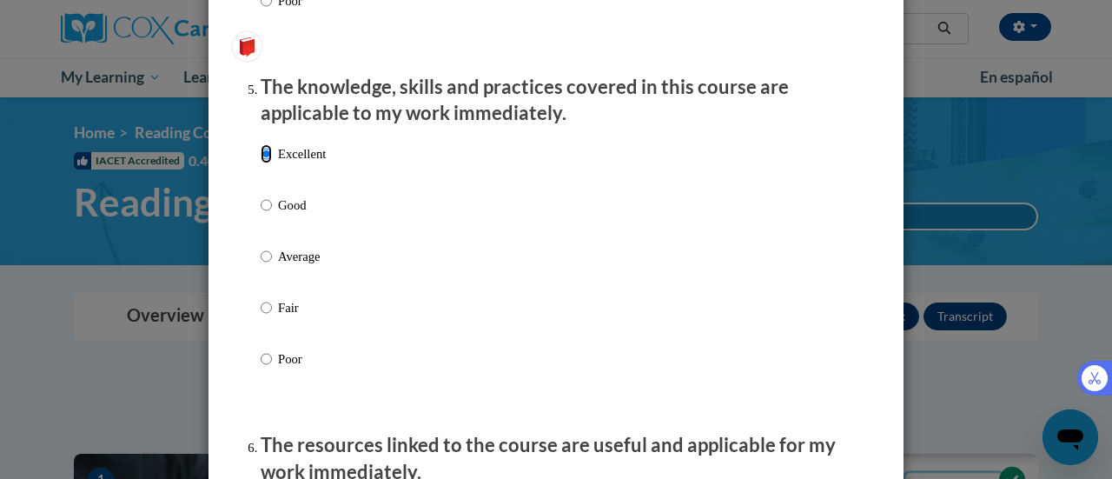
scroll to position [1790, 0]
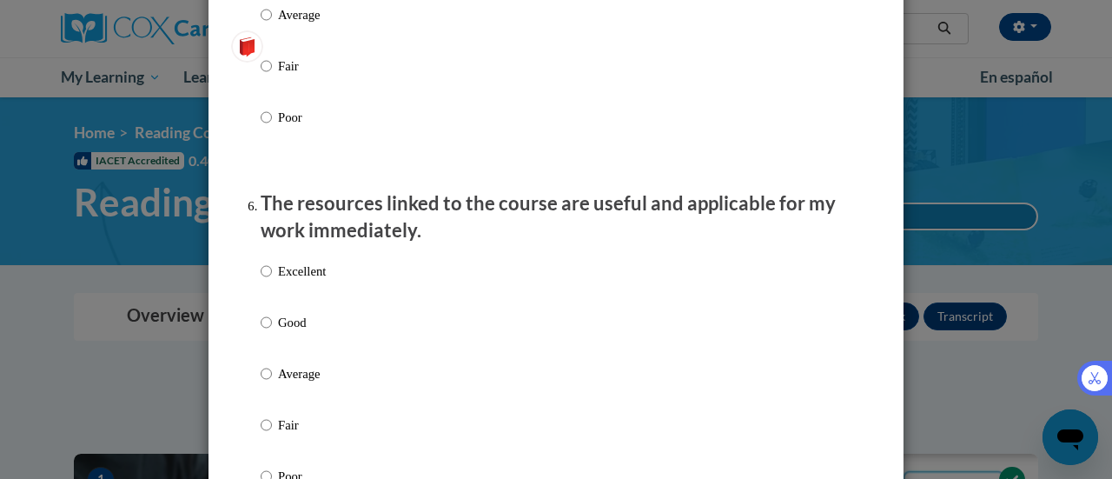
click at [301, 281] on p "Excellent" at bounding box center [302, 270] width 48 height 19
click at [272, 281] on input "Excellent" at bounding box center [266, 270] width 11 height 19
radio input "true"
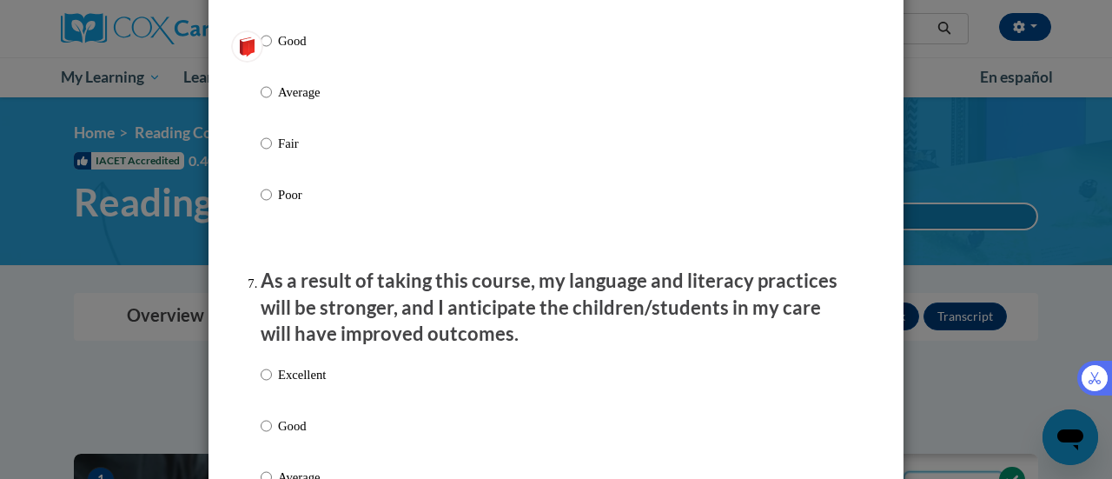
scroll to position [2274, 0]
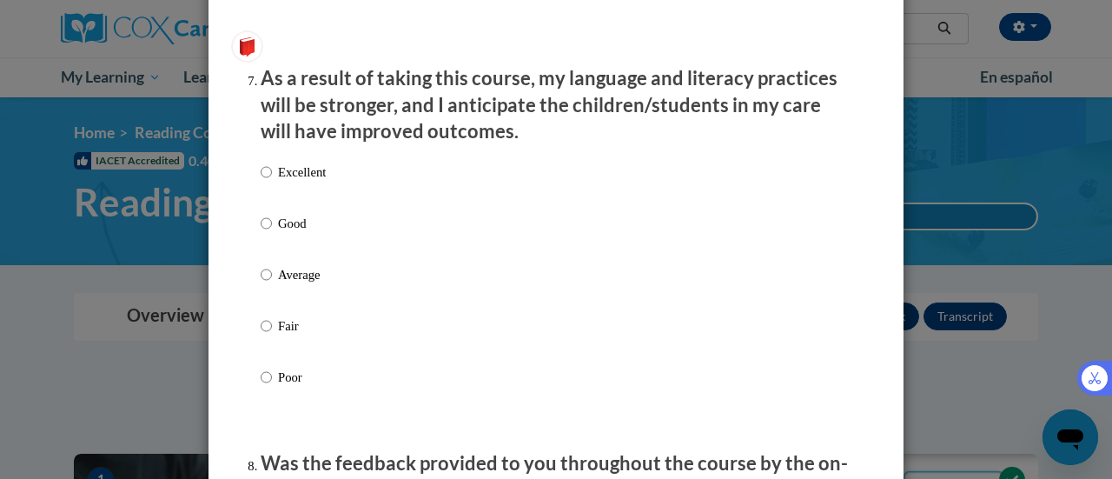
click at [314, 182] on p "Excellent" at bounding box center [302, 171] width 48 height 19
click at [272, 182] on input "Excellent" at bounding box center [266, 171] width 11 height 19
radio input "true"
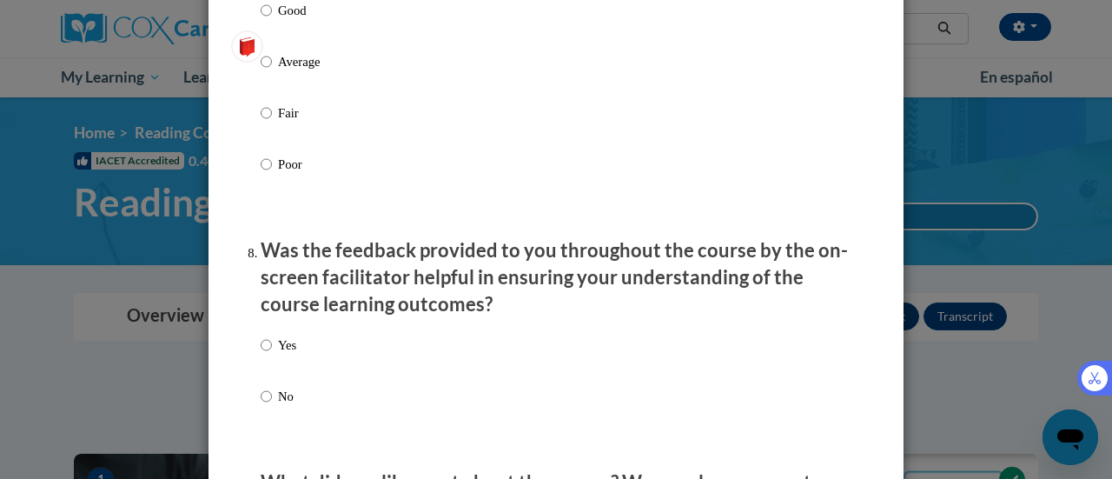
scroll to position [2655, 0]
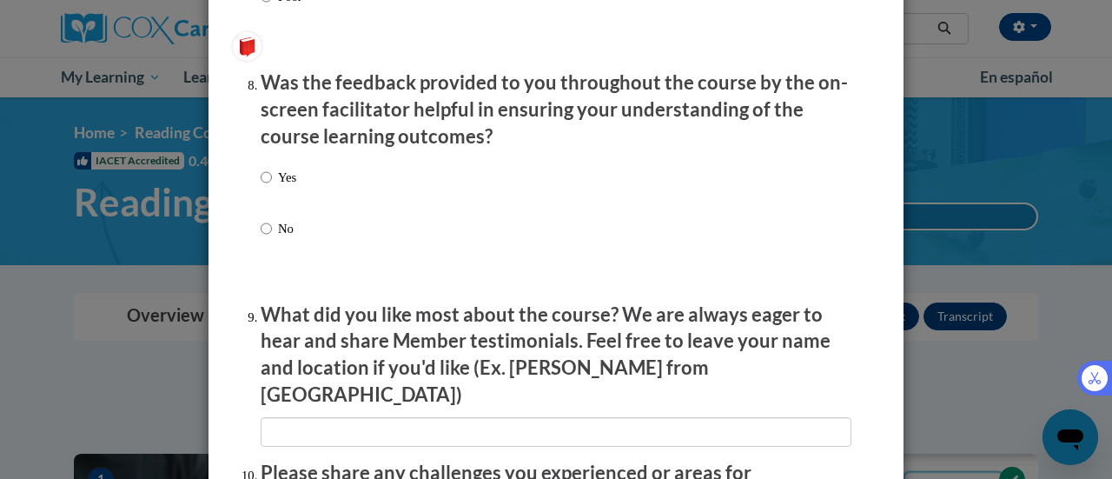
click at [265, 189] on label "Yes" at bounding box center [279, 191] width 36 height 47
click at [265, 187] on input "Yes" at bounding box center [266, 177] width 11 height 19
radio input "true"
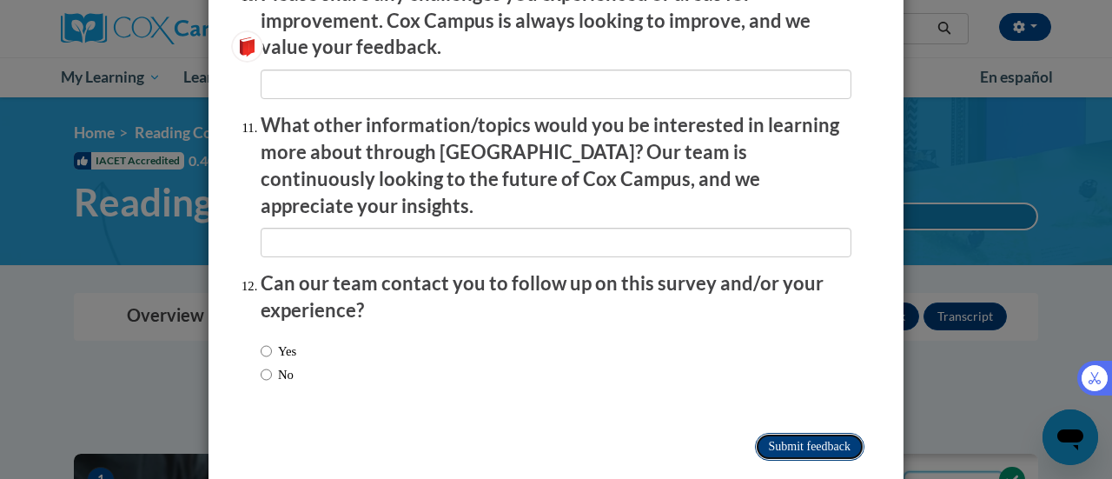
click at [814, 433] on input "Submit feedback" at bounding box center [809, 447] width 109 height 28
